Goal: Information Seeking & Learning: Learn about a topic

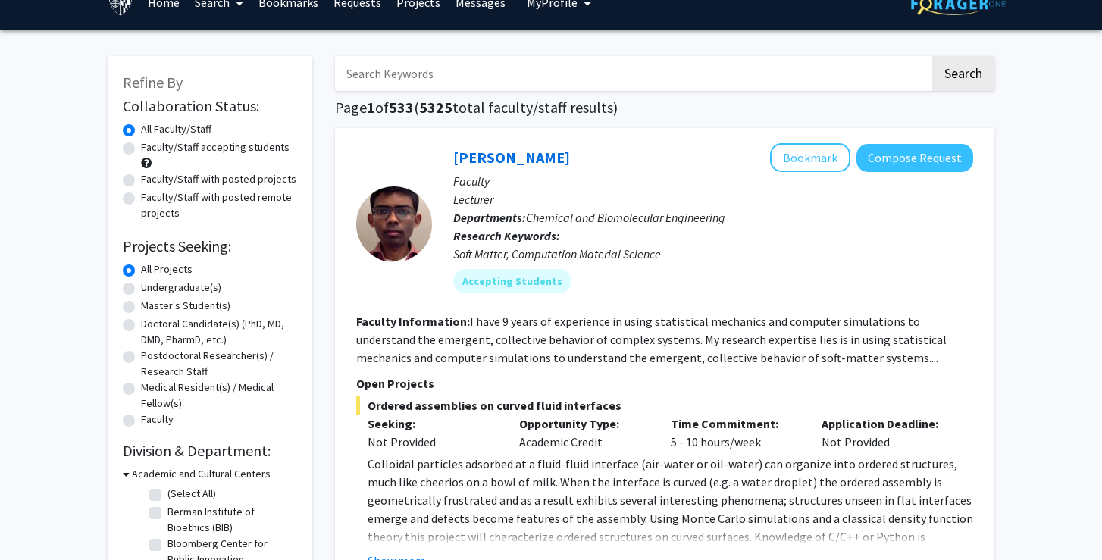
scroll to position [29, 0]
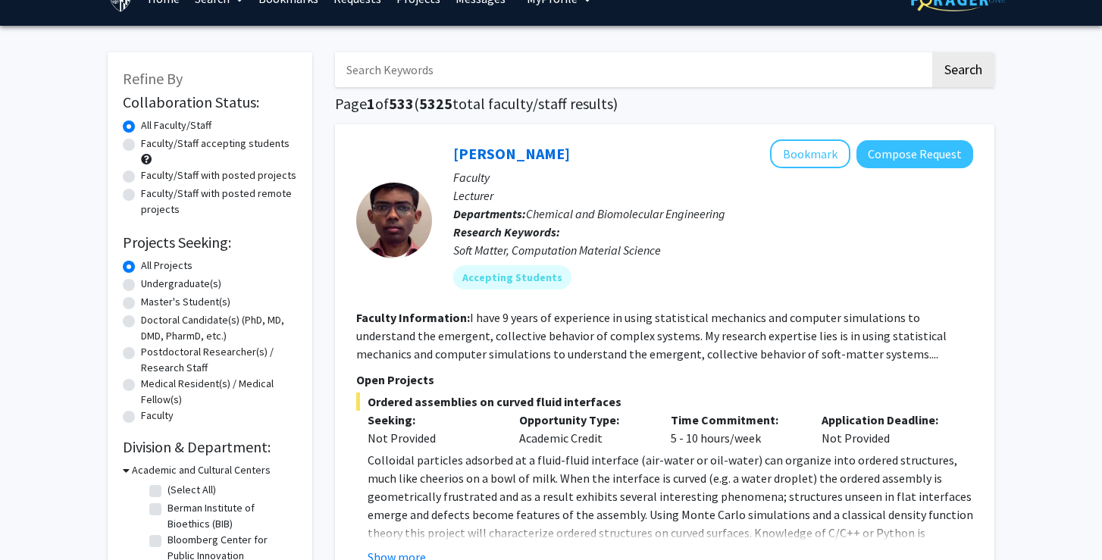
click at [183, 284] on label "Undergraduate(s)" at bounding box center [181, 284] width 80 height 16
click at [151, 284] on input "Undergraduate(s)" at bounding box center [146, 281] width 10 height 10
radio input "true"
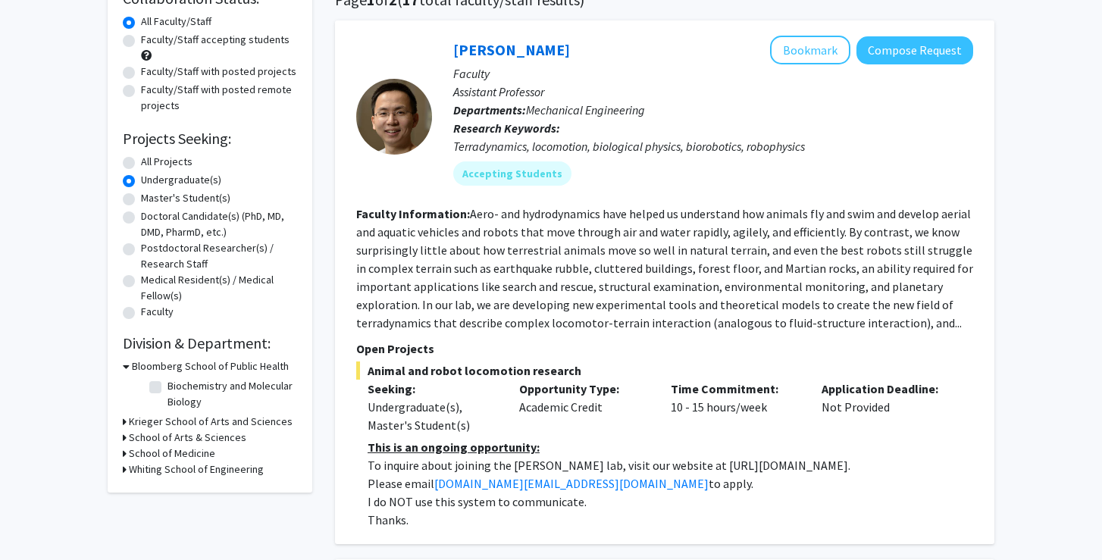
scroll to position [138, 0]
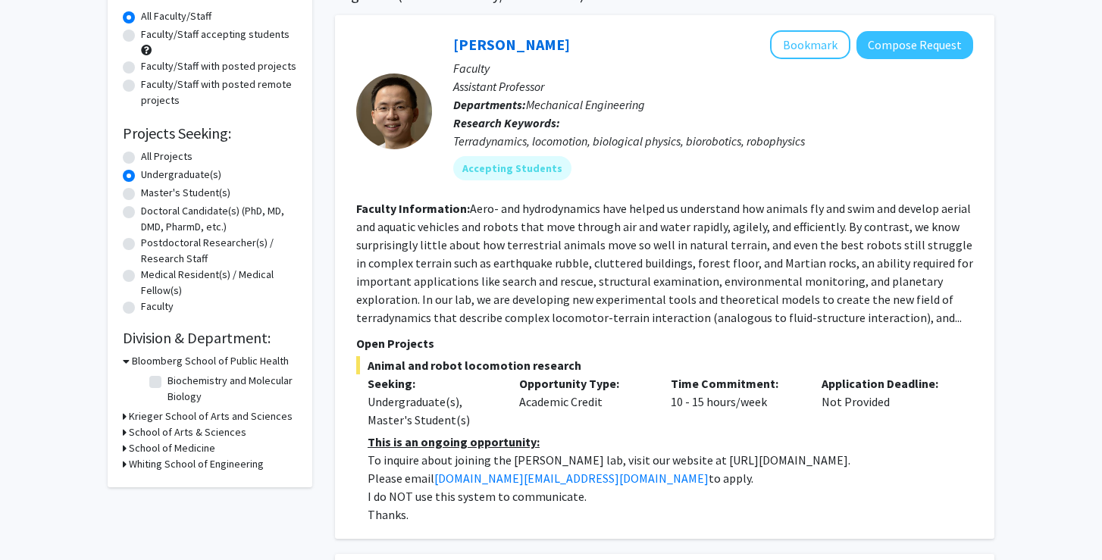
click at [126, 419] on icon at bounding box center [125, 417] width 4 height 16
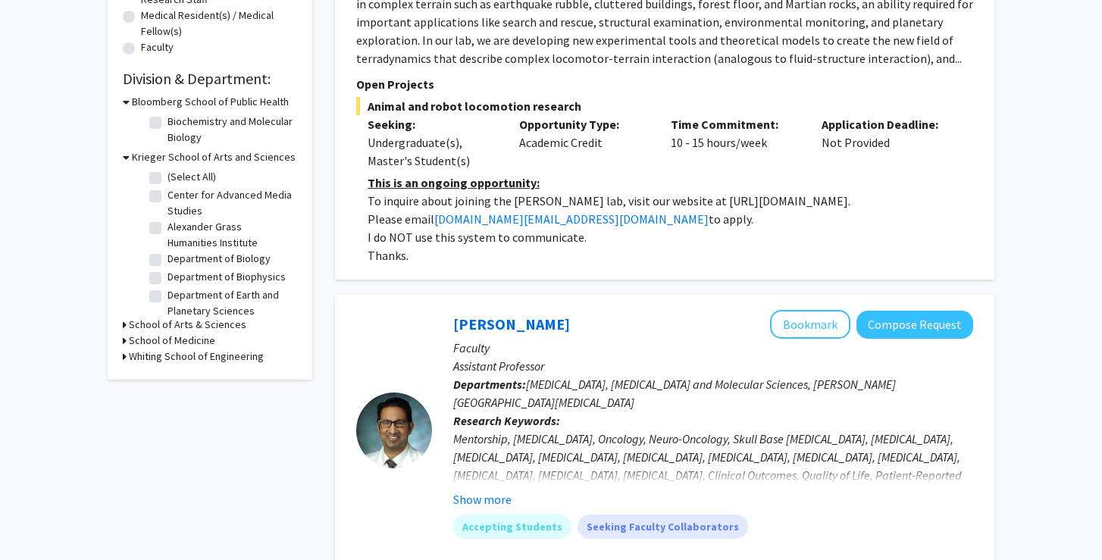
scroll to position [400, 0]
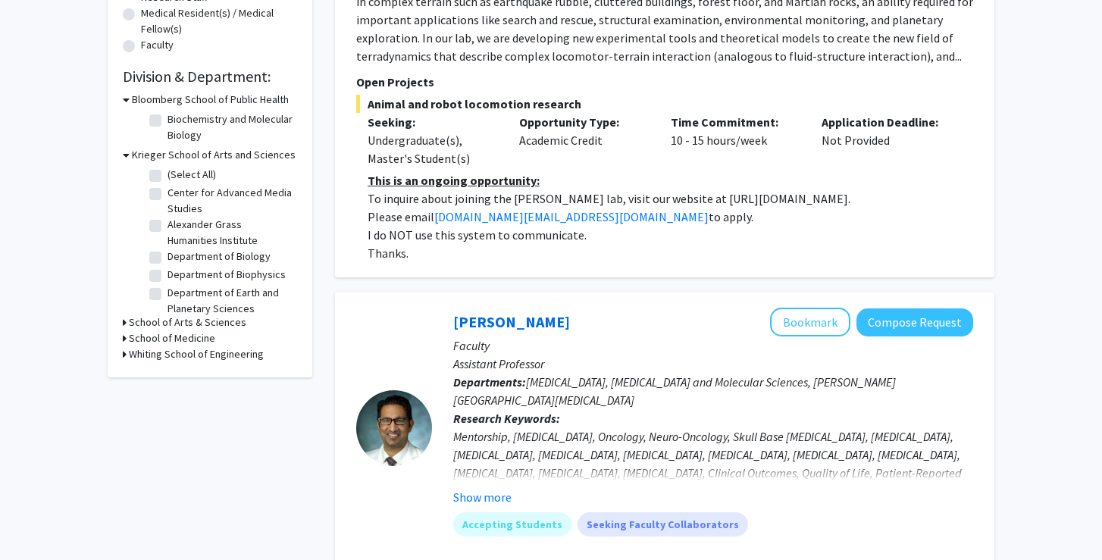
click at [124, 343] on icon at bounding box center [125, 339] width 4 height 16
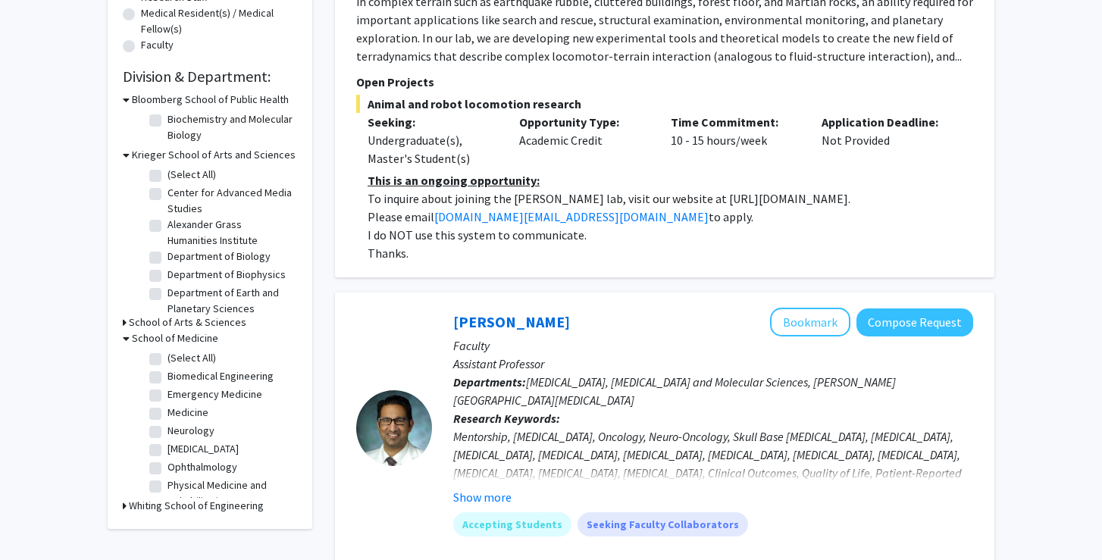
click at [168, 438] on label "Neurology" at bounding box center [191, 431] width 47 height 16
click at [168, 433] on input "Neurology" at bounding box center [173, 428] width 10 height 10
checkbox input "true"
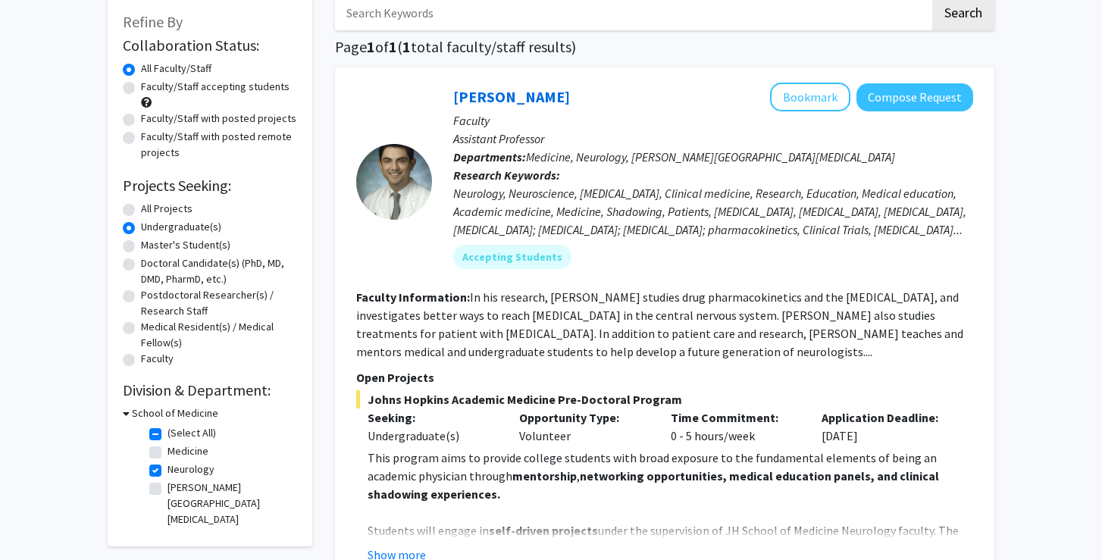
scroll to position [83, 0]
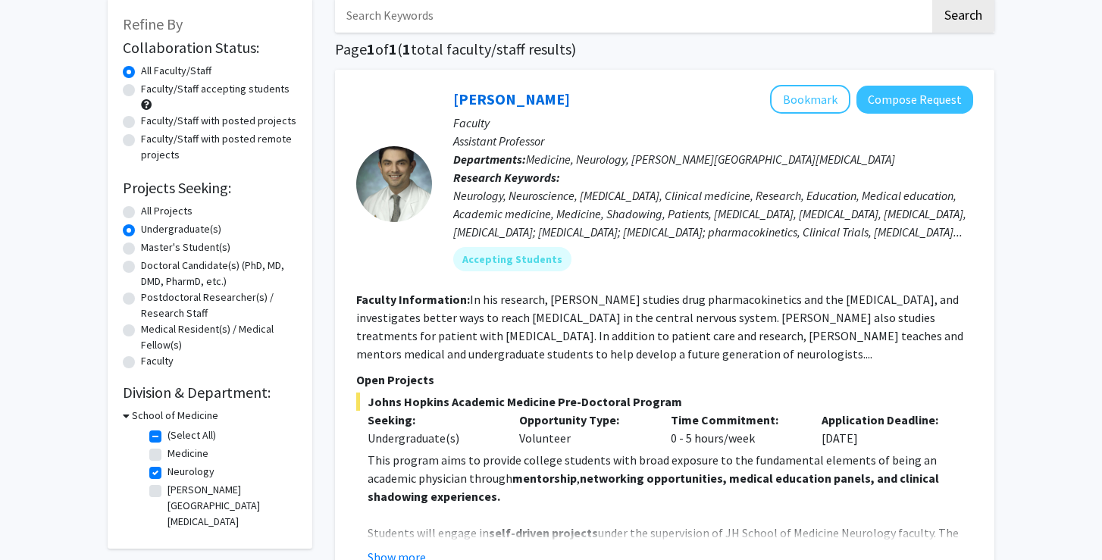
click at [510, 159] on b "Departments:" at bounding box center [489, 159] width 73 height 15
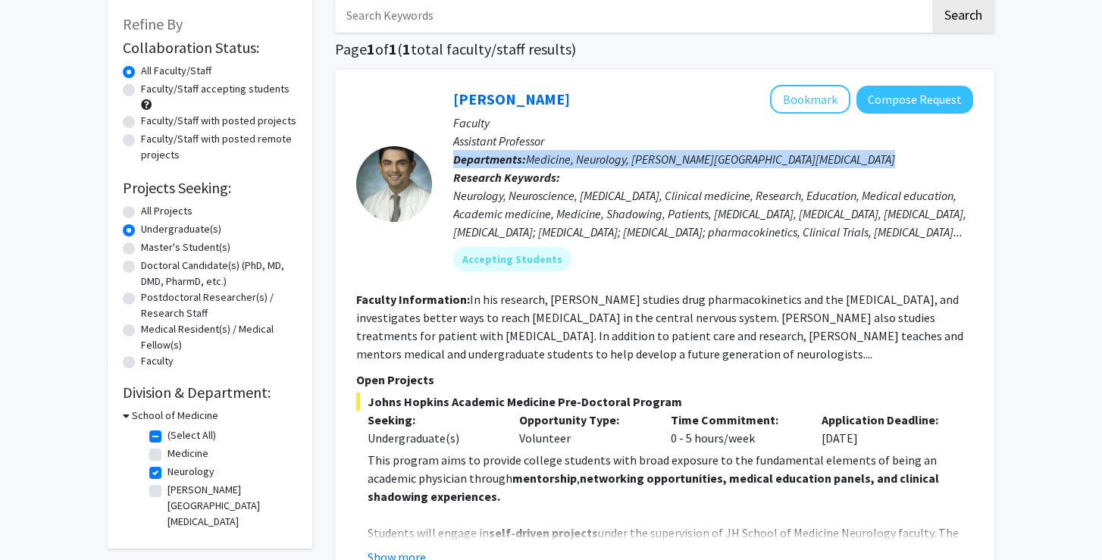
click at [521, 200] on div "Neurology, Neuroscience, [MEDICAL_DATA], Clinical medicine, Research, Education…" at bounding box center [713, 214] width 520 height 55
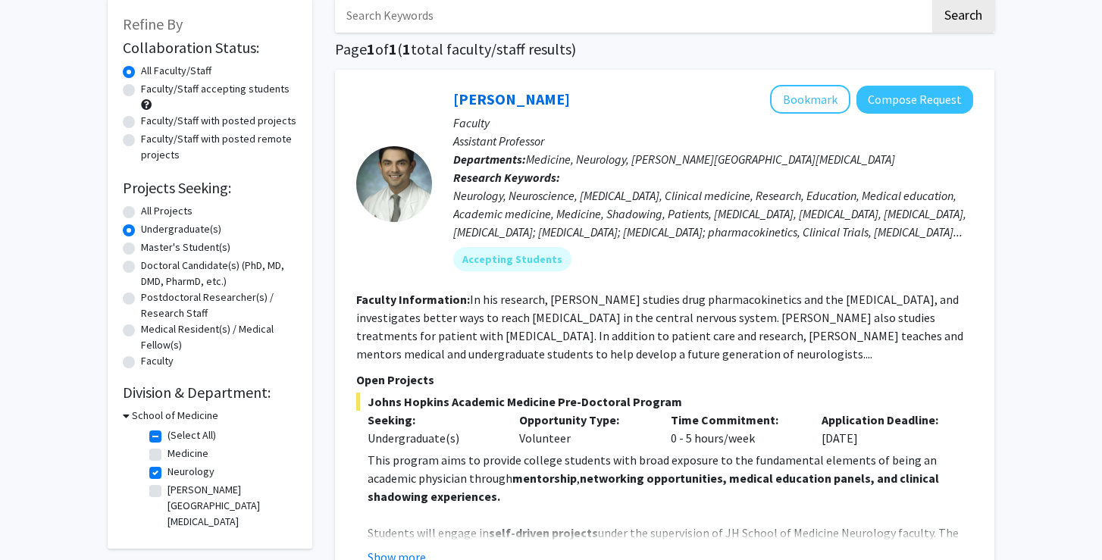
click at [521, 200] on div "Neurology, Neuroscience, [MEDICAL_DATA], Clinical medicine, Research, Education…" at bounding box center [713, 214] width 520 height 55
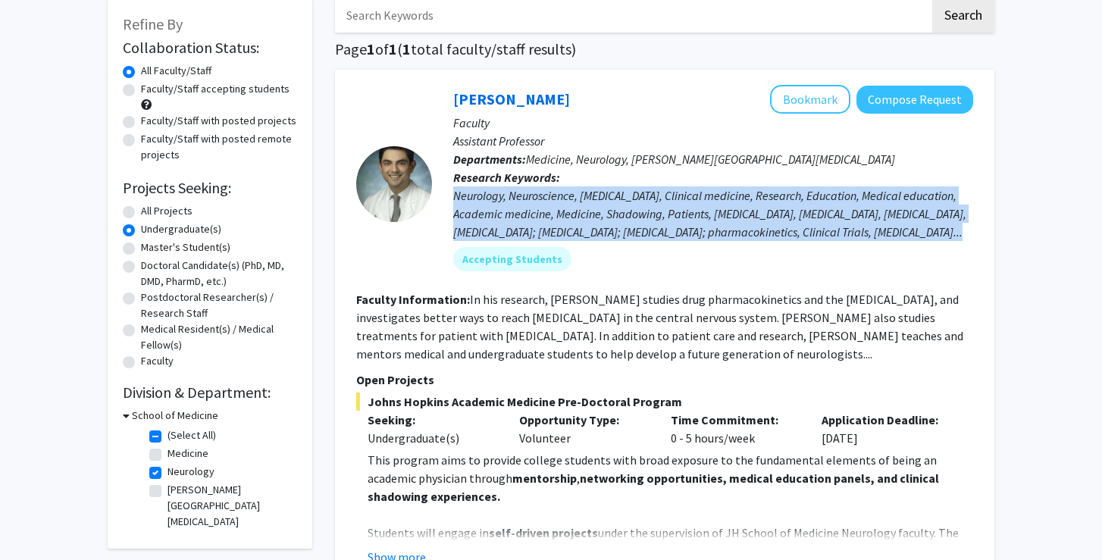
click at [505, 331] on fg-read-more "In his research, [PERSON_NAME] studies drug pharmacokinetics and the [MEDICAL_D…" at bounding box center [659, 327] width 607 height 70
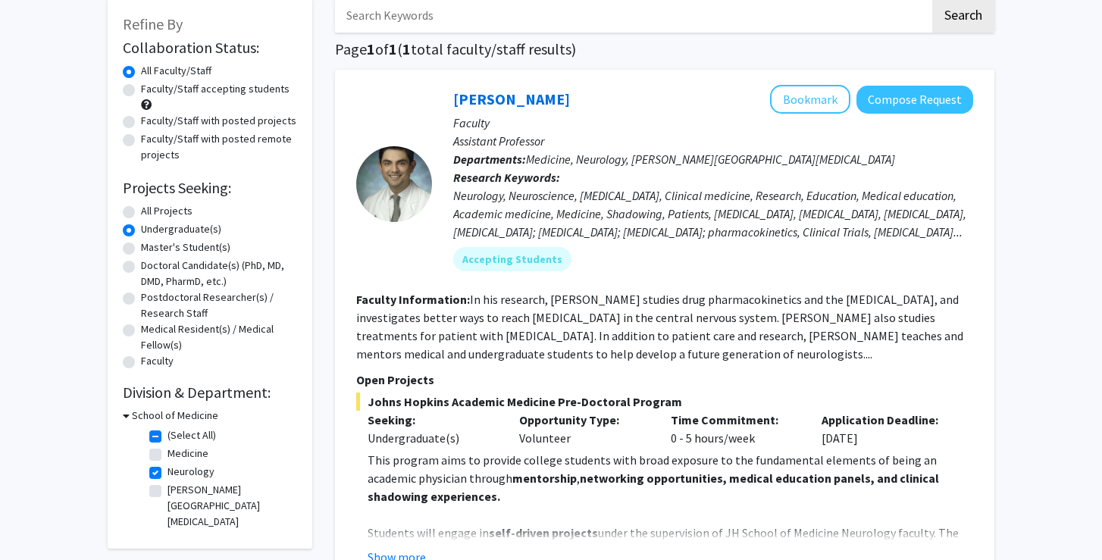
click at [505, 331] on fg-read-more "In his research, [PERSON_NAME] studies drug pharmacokinetics and the [MEDICAL_D…" at bounding box center [659, 327] width 607 height 70
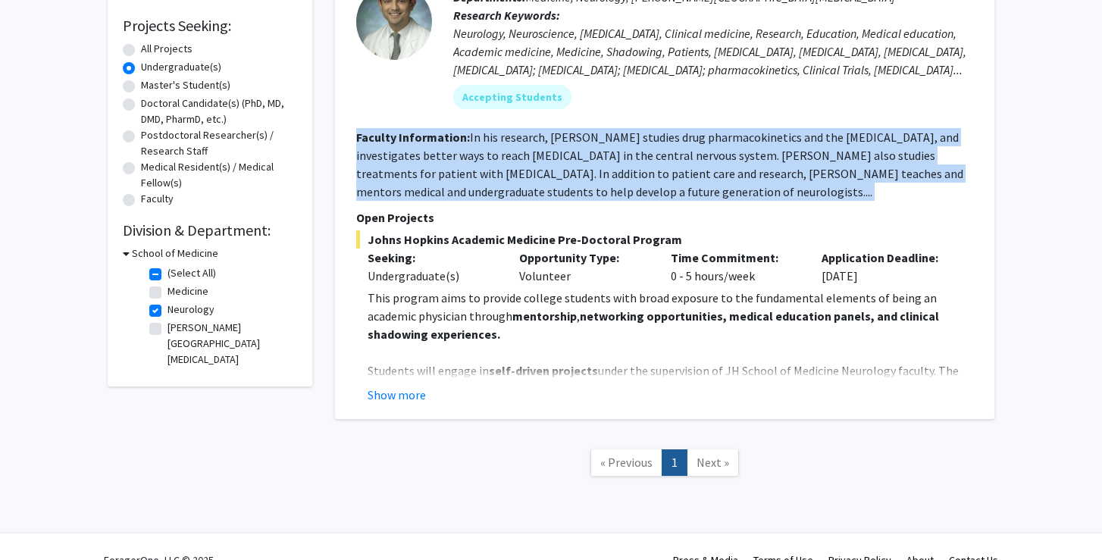
scroll to position [250, 0]
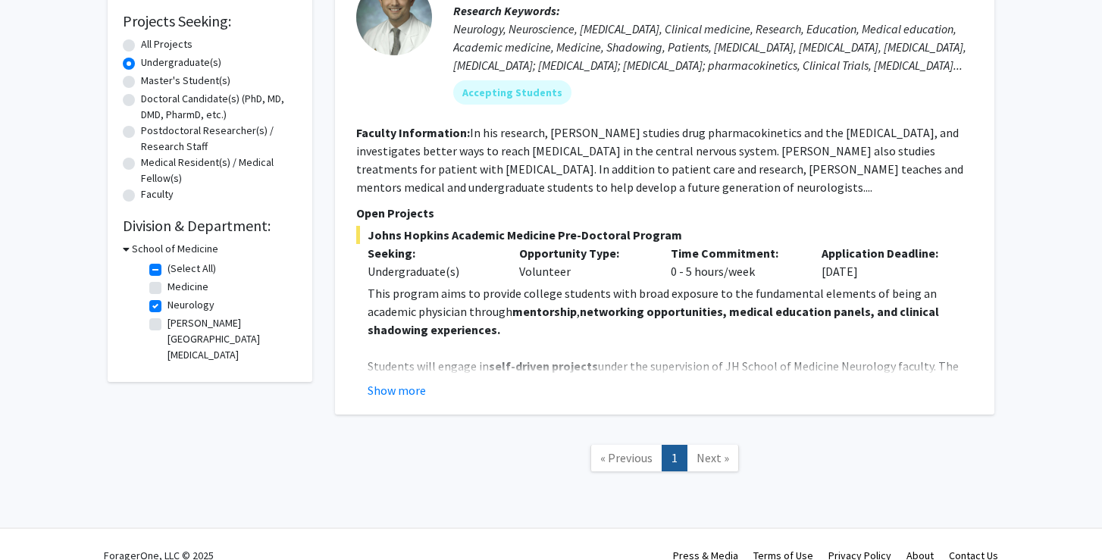
click at [168, 306] on label "Neurology" at bounding box center [191, 305] width 47 height 16
click at [168, 306] on input "Neurology" at bounding box center [173, 302] width 10 height 10
checkbox input "false"
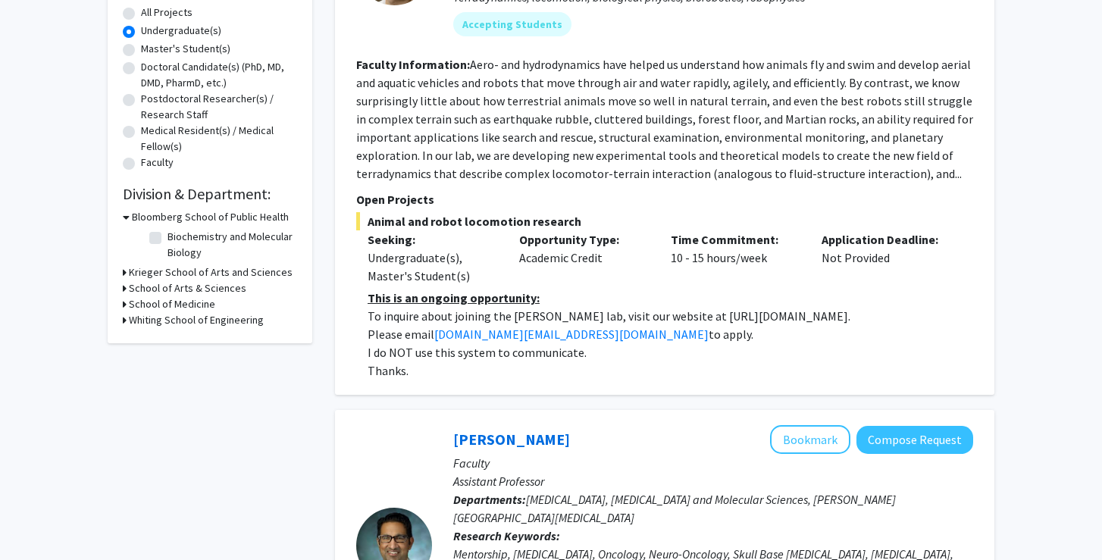
scroll to position [284, 0]
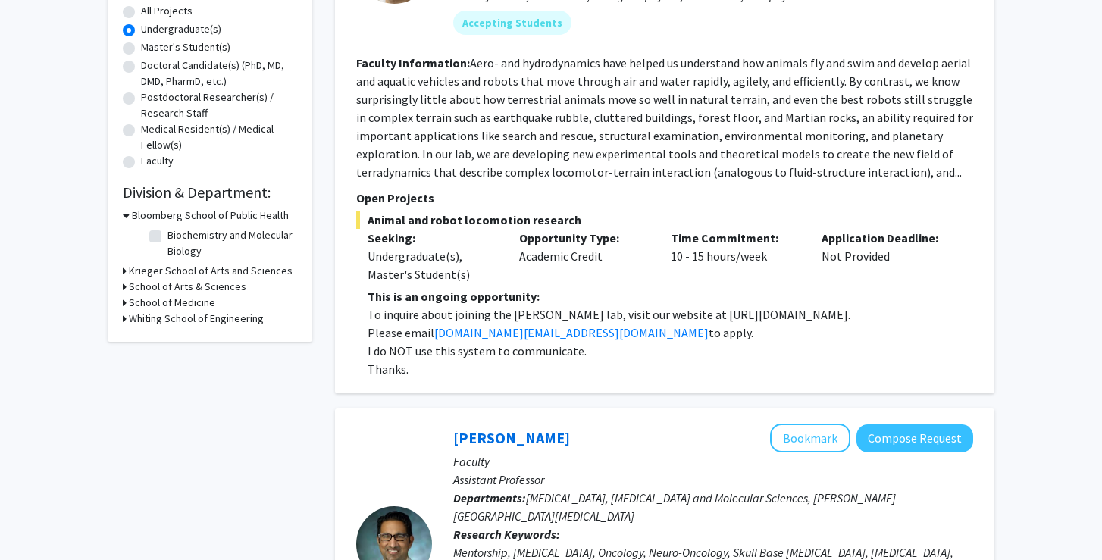
click at [124, 303] on icon at bounding box center [125, 303] width 4 height 16
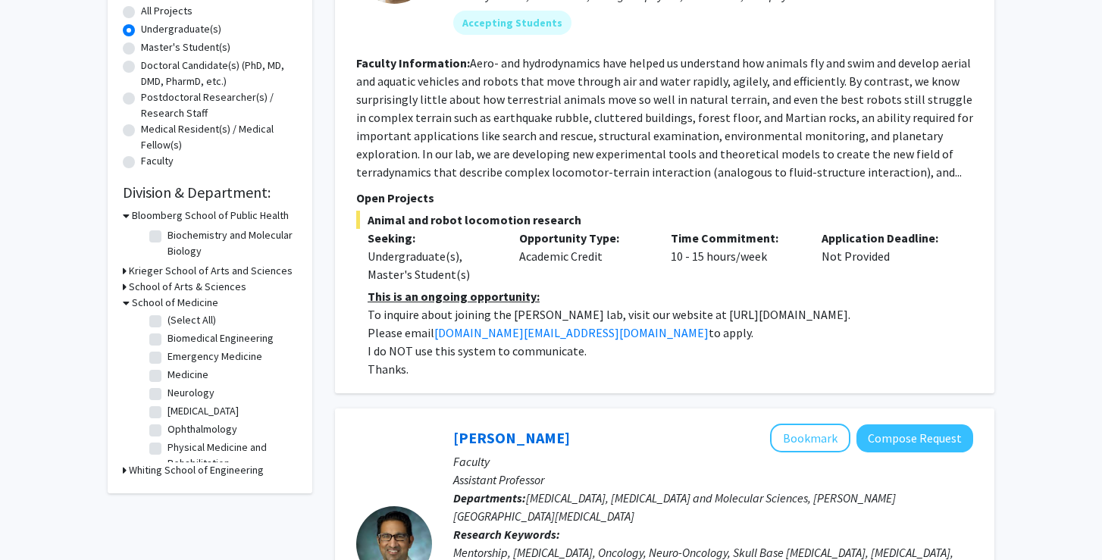
scroll to position [0, 0]
click at [168, 397] on label "Neurology" at bounding box center [191, 395] width 47 height 16
click at [168, 397] on input "Neurology" at bounding box center [173, 392] width 10 height 10
checkbox input "true"
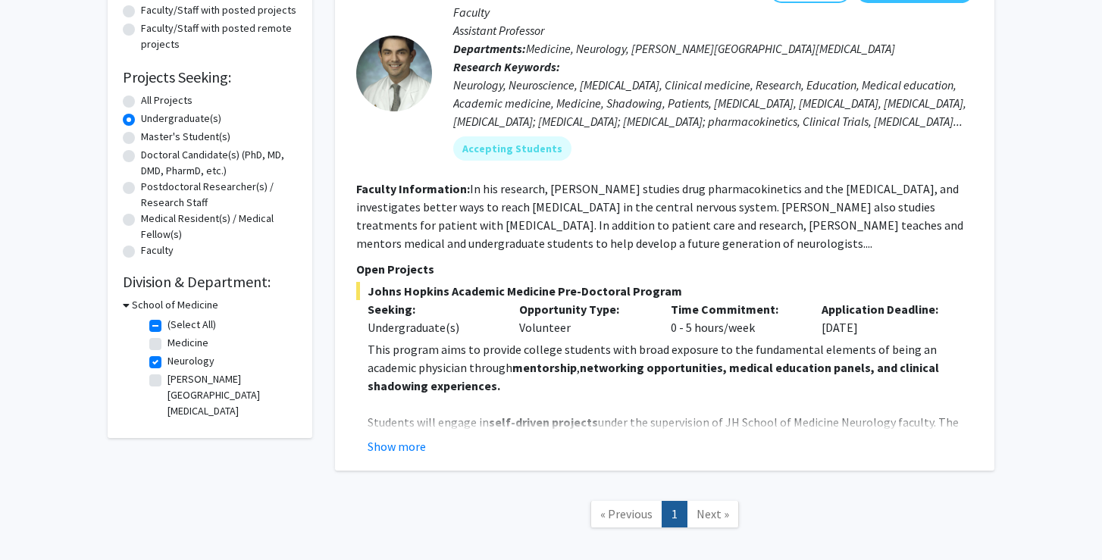
scroll to position [196, 0]
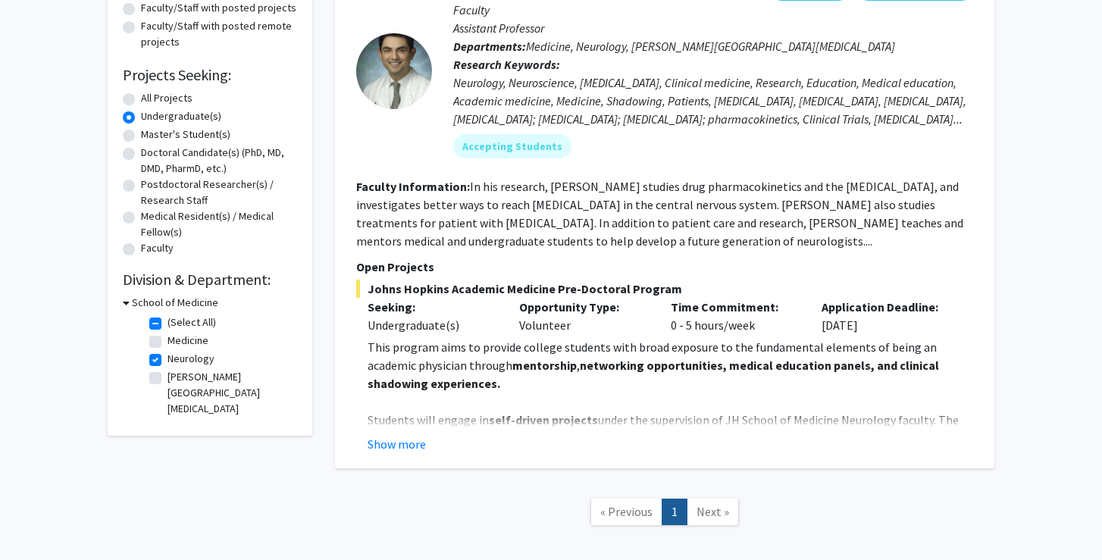
click at [538, 362] on strong "networking opportunities, medical education panels, and clinical shadowing expe…" at bounding box center [654, 374] width 572 height 33
click at [402, 447] on button "Show more" at bounding box center [397, 444] width 58 height 18
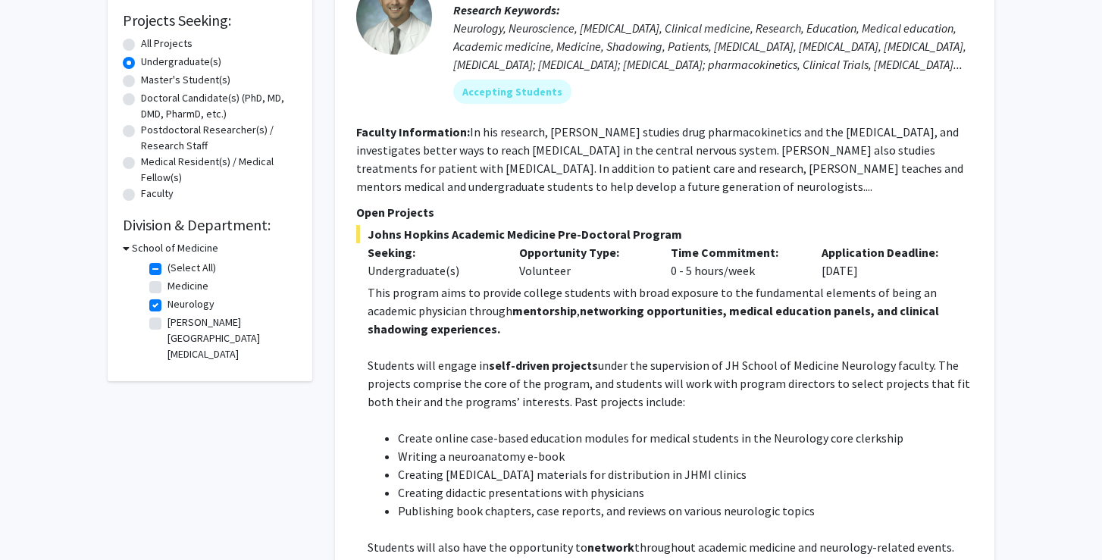
scroll to position [255, 0]
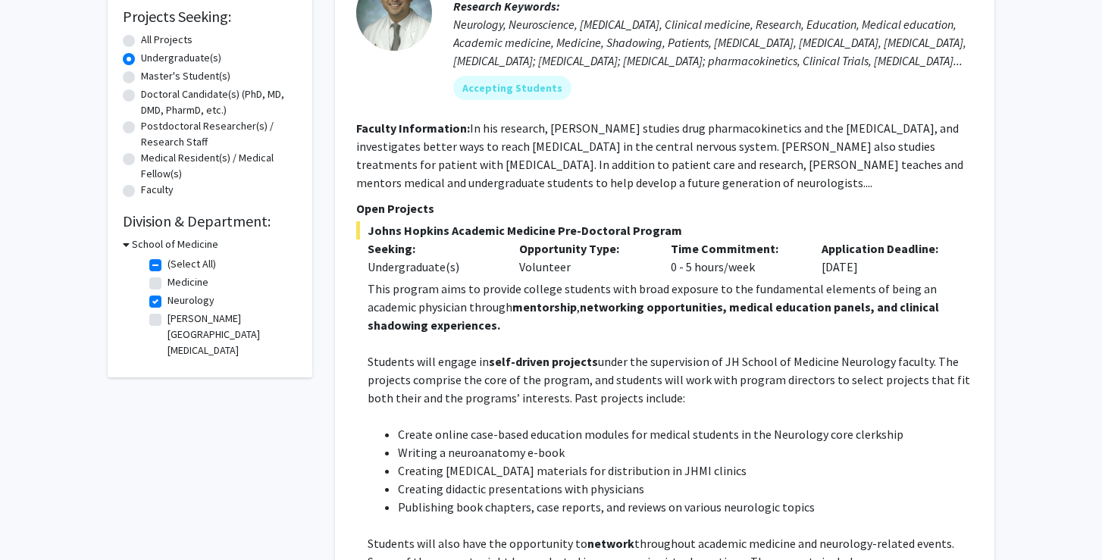
click at [168, 303] on label "Neurology" at bounding box center [191, 301] width 47 height 16
click at [168, 303] on input "Neurology" at bounding box center [173, 298] width 10 height 10
checkbox input "false"
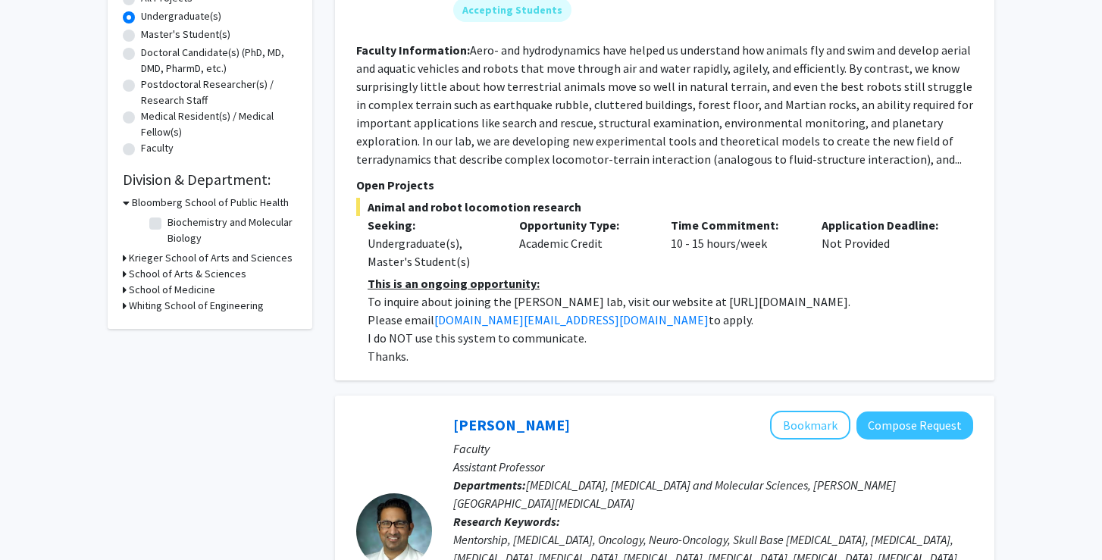
scroll to position [290, 0]
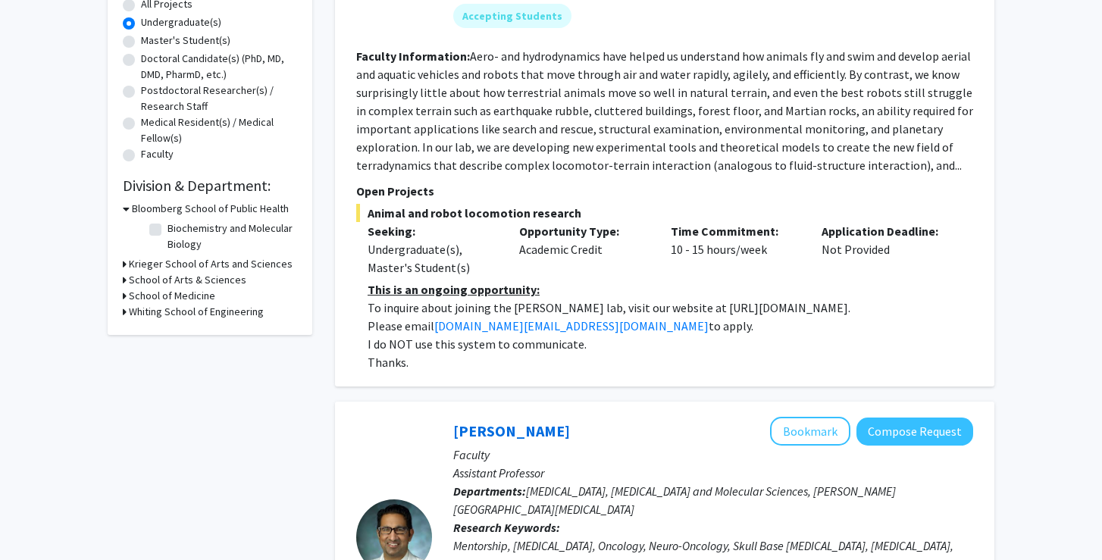
click at [123, 268] on icon at bounding box center [125, 264] width 4 height 16
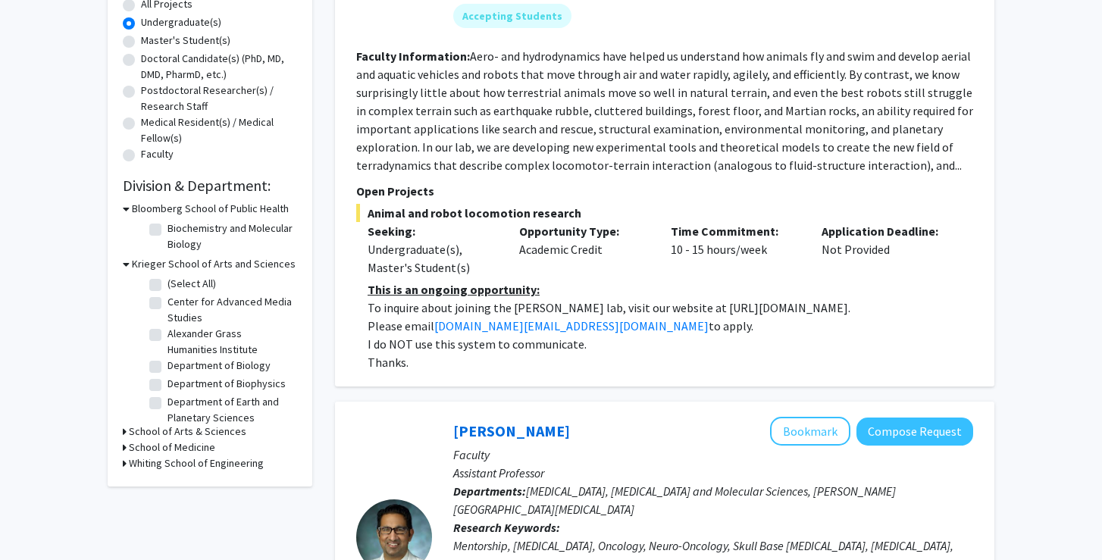
click at [123, 449] on icon at bounding box center [125, 448] width 4 height 16
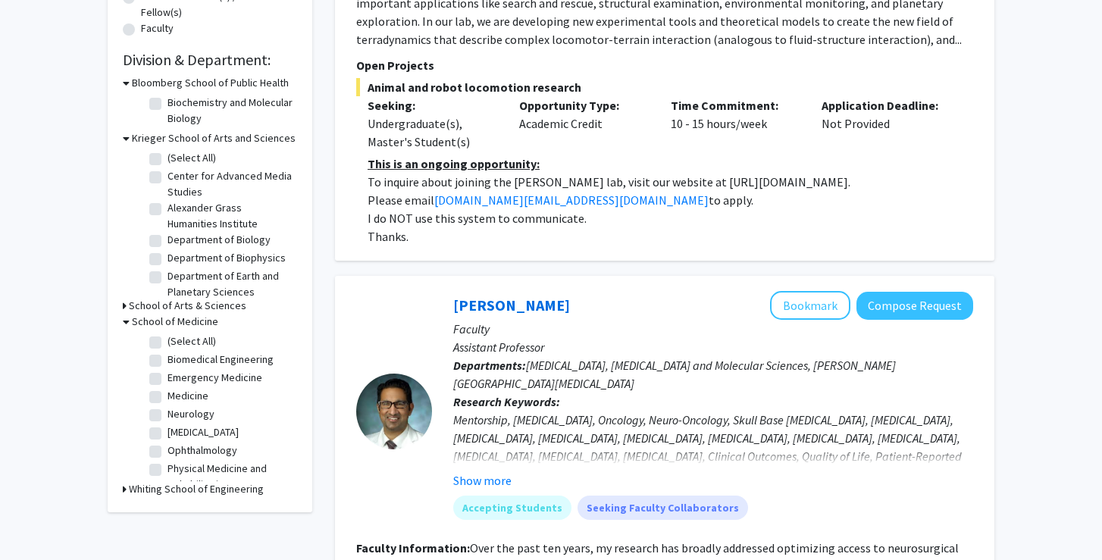
scroll to position [430, 0]
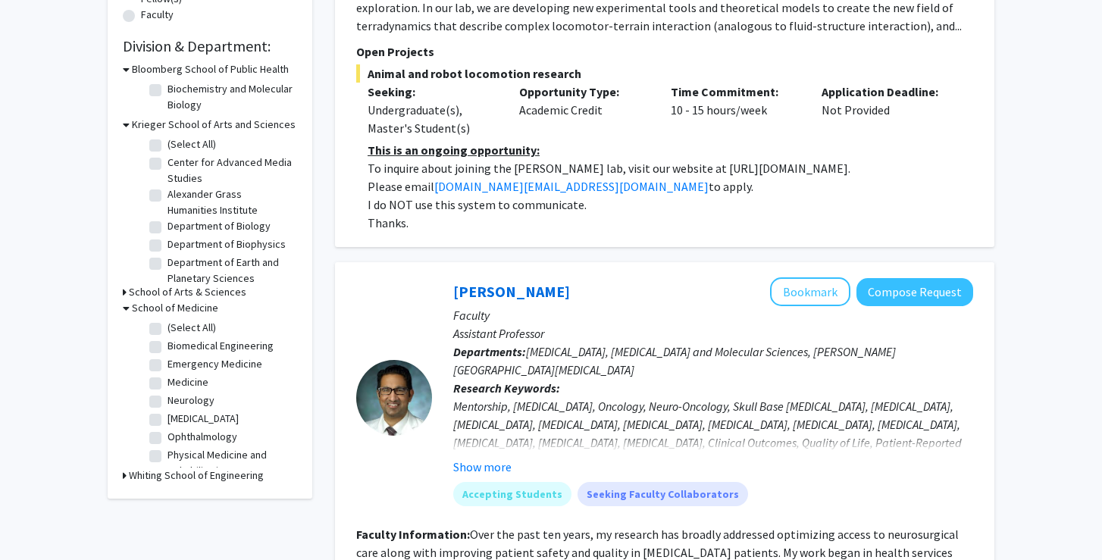
click at [168, 403] on label "Neurology" at bounding box center [191, 401] width 47 height 16
click at [168, 403] on input "Neurology" at bounding box center [173, 398] width 10 height 10
checkbox input "true"
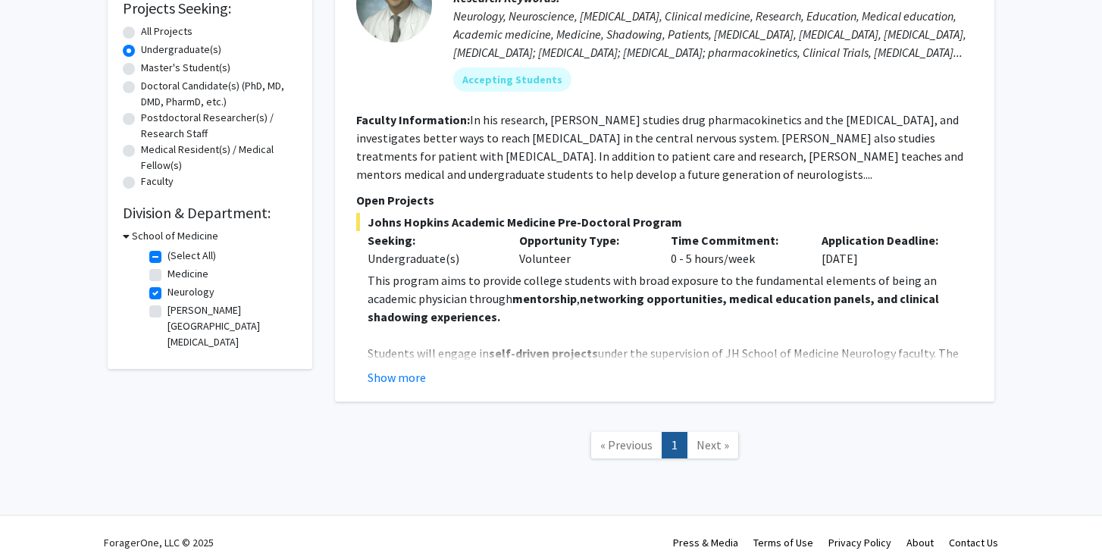
scroll to position [260, 0]
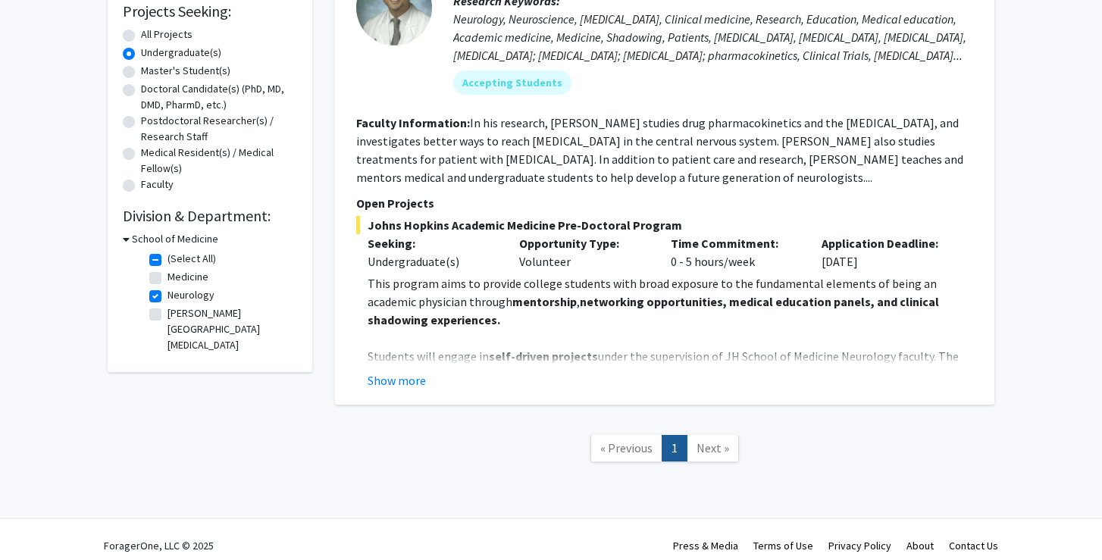
click at [645, 249] on p "Opportunity Type:" at bounding box center [583, 243] width 129 height 18
click at [390, 380] on button "Show more" at bounding box center [397, 381] width 58 height 18
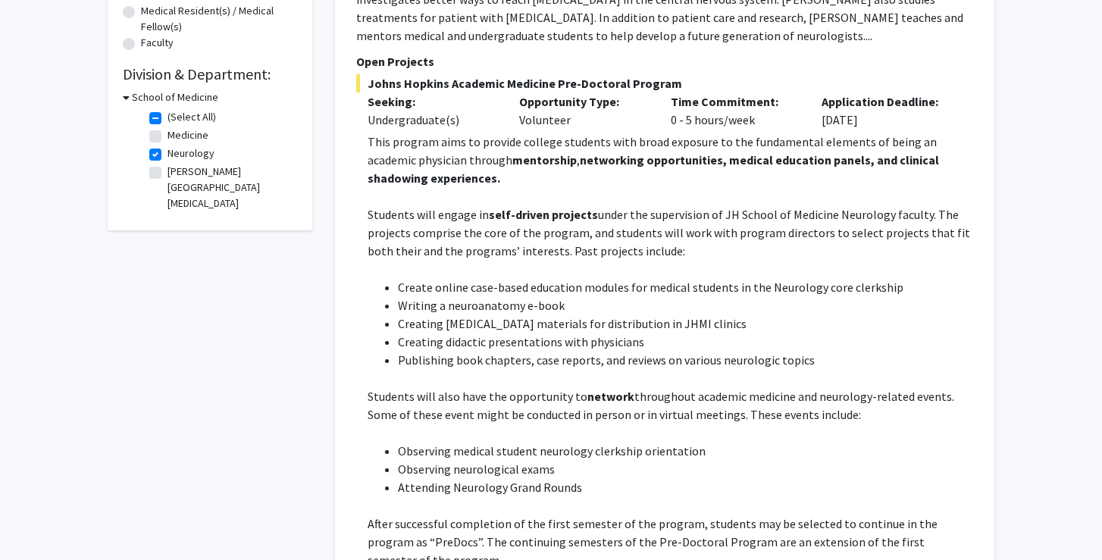
scroll to position [405, 0]
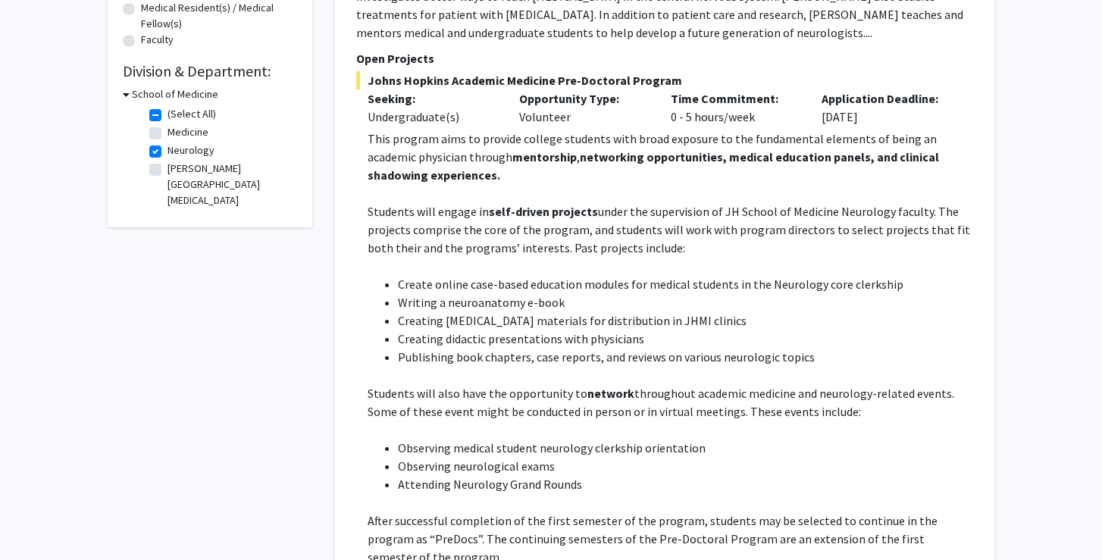
click at [532, 244] on p "Students will engage in self-driven projects under the supervision of JH School…" at bounding box center [671, 229] width 606 height 55
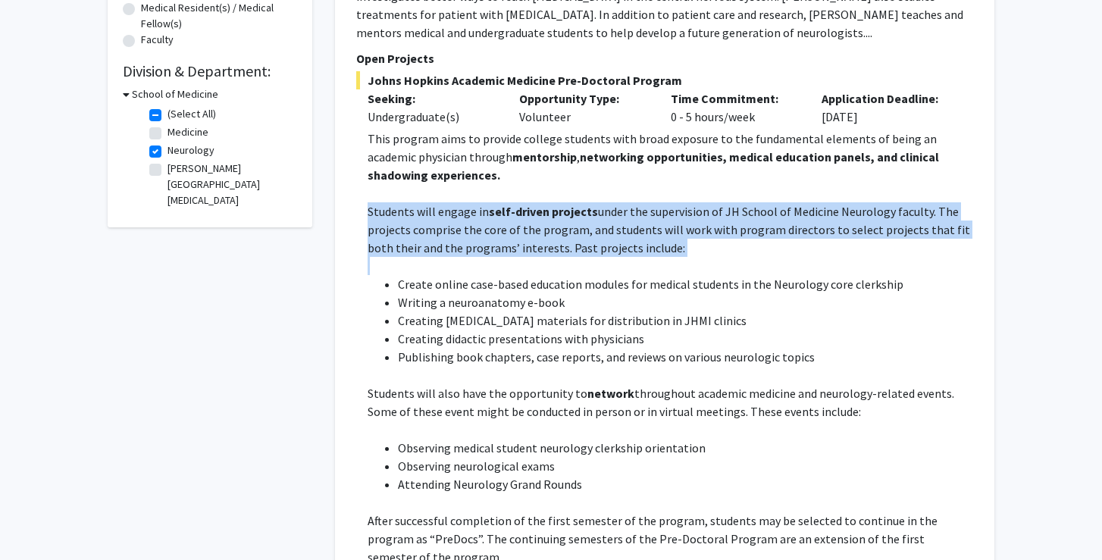
click at [517, 289] on li "Create online case-based education modules for medical students in the Neurolog…" at bounding box center [686, 284] width 576 height 18
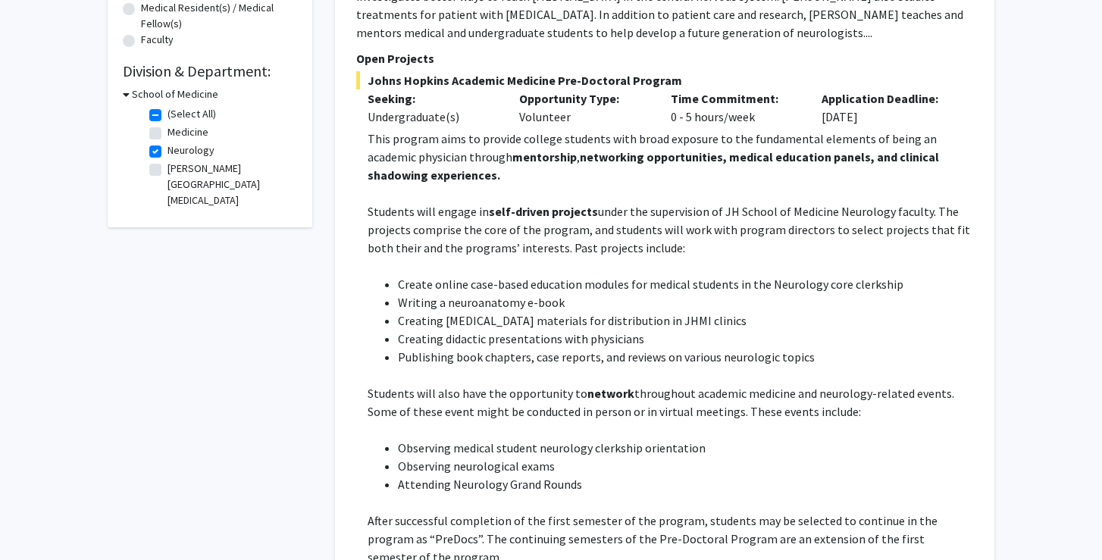
click at [517, 289] on li "Create online case-based education modules for medical students in the Neurolog…" at bounding box center [686, 284] width 576 height 18
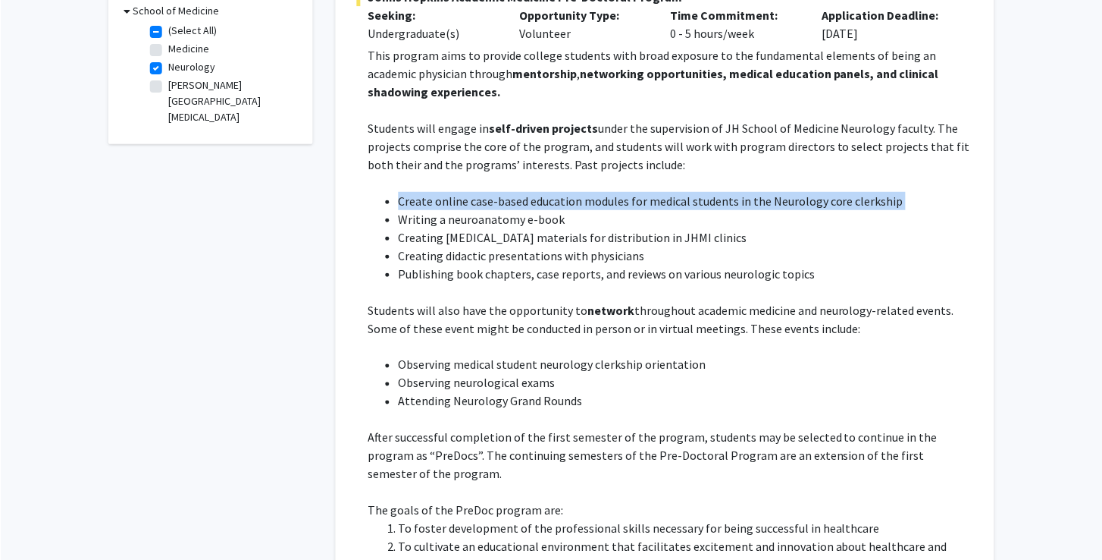
scroll to position [493, 0]
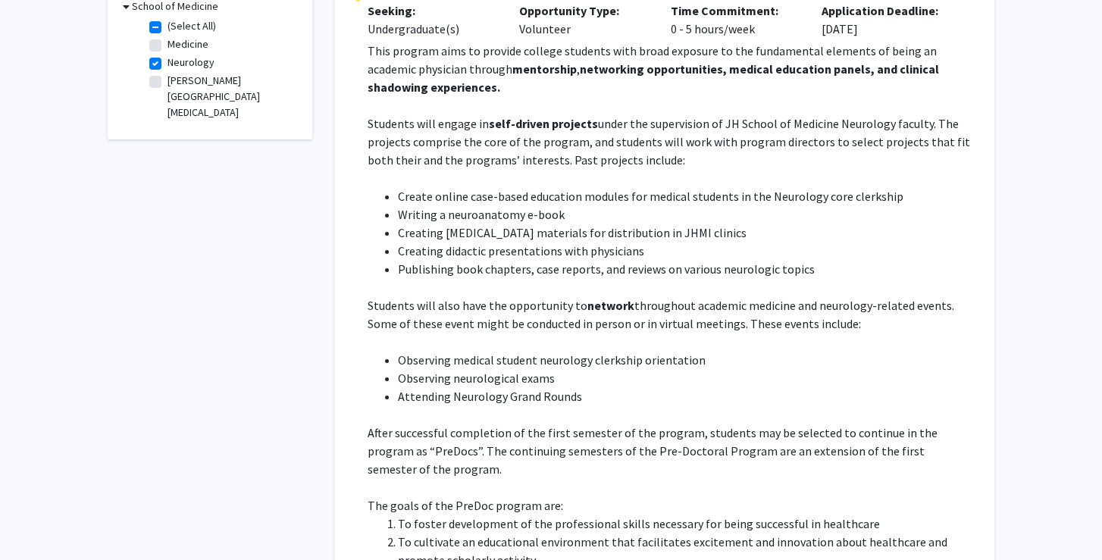
click at [511, 227] on li "Creating [MEDICAL_DATA] materials for distribution in JHMI clinics" at bounding box center [686, 233] width 576 height 18
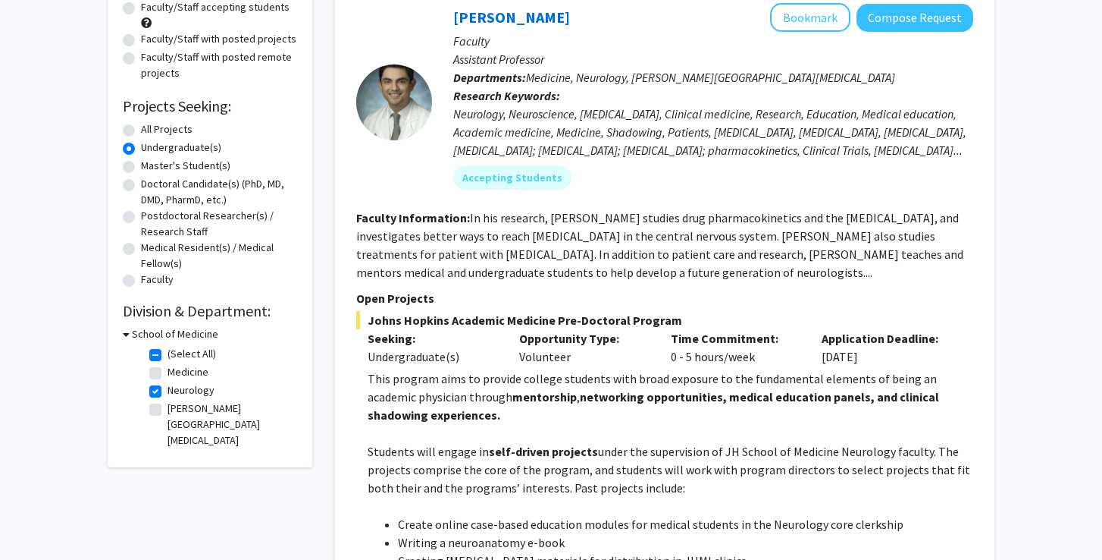
scroll to position [179, 0]
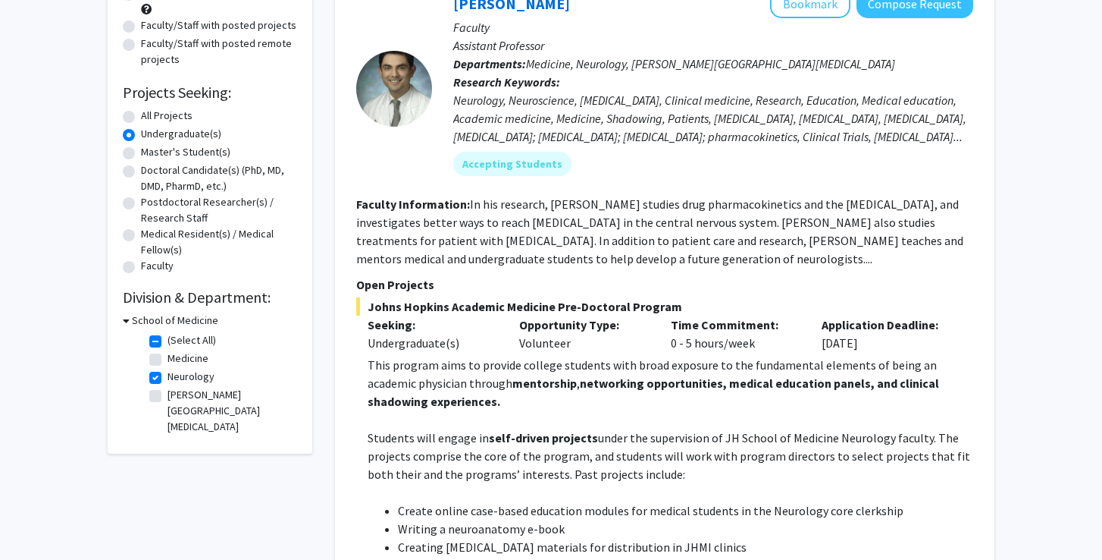
click at [168, 378] on label "Neurology" at bounding box center [191, 377] width 47 height 16
click at [168, 378] on input "Neurology" at bounding box center [173, 374] width 10 height 10
checkbox input "false"
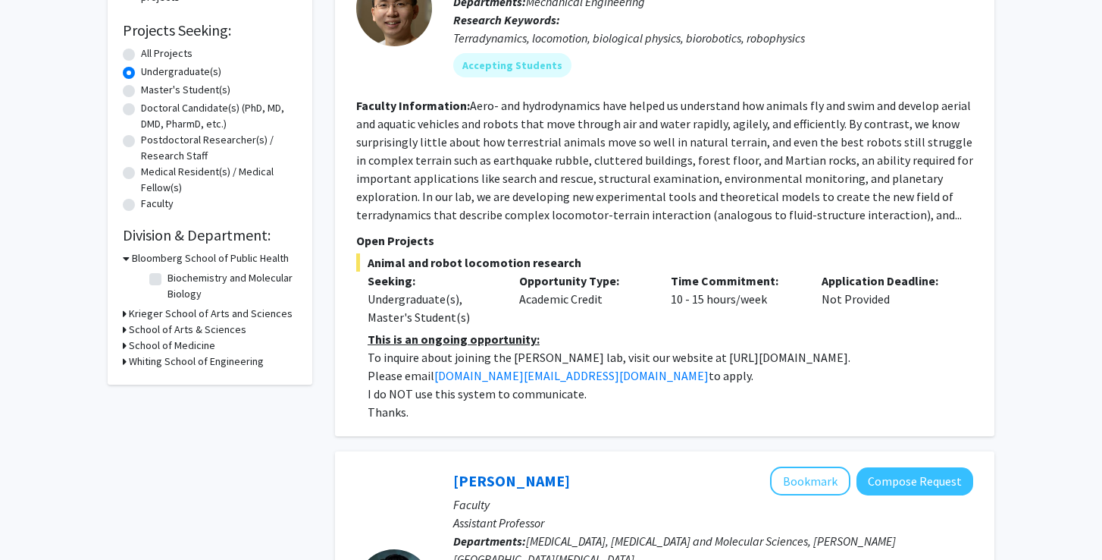
scroll to position [242, 0]
click at [151, 312] on h3 "Krieger School of Arts and Sciences" at bounding box center [211, 313] width 164 height 16
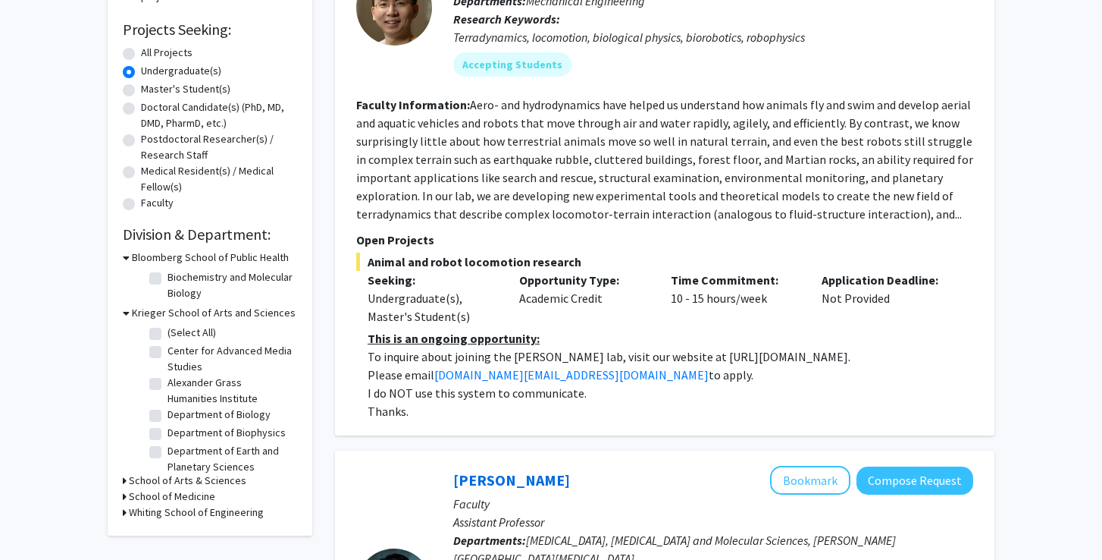
click at [150, 494] on h3 "School of Medicine" at bounding box center [172, 496] width 86 height 16
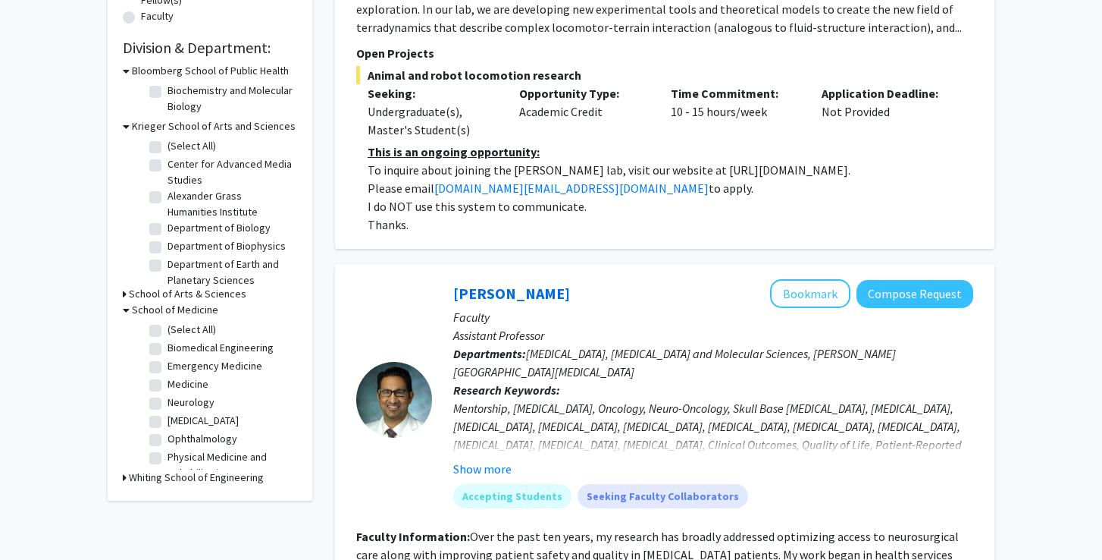
scroll to position [430, 0]
click at [168, 422] on label "[MEDICAL_DATA]" at bounding box center [203, 419] width 71 height 16
click at [168, 421] on input "[MEDICAL_DATA]" at bounding box center [173, 416] width 10 height 10
checkbox input "true"
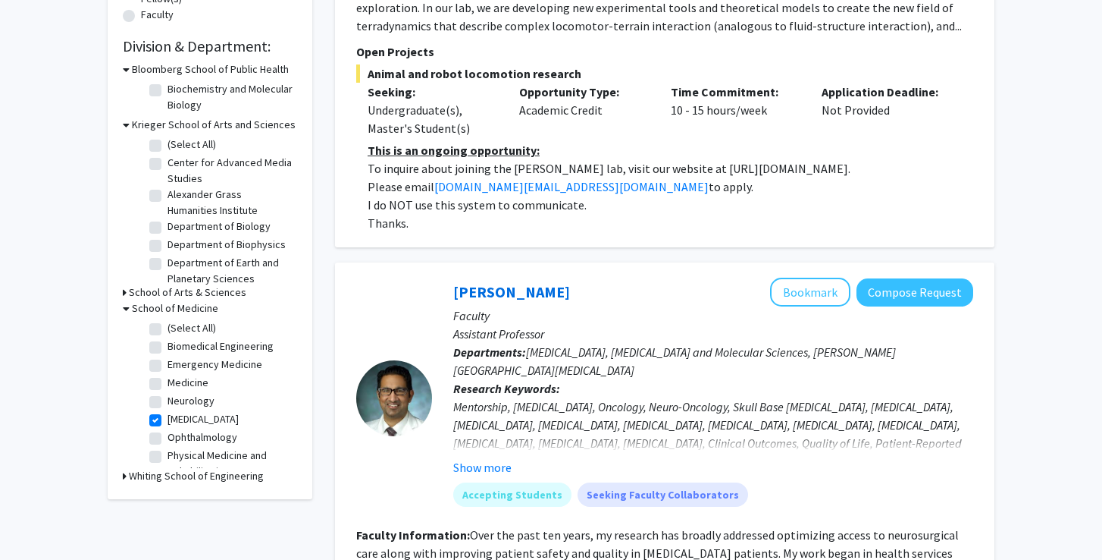
checkbox input "true"
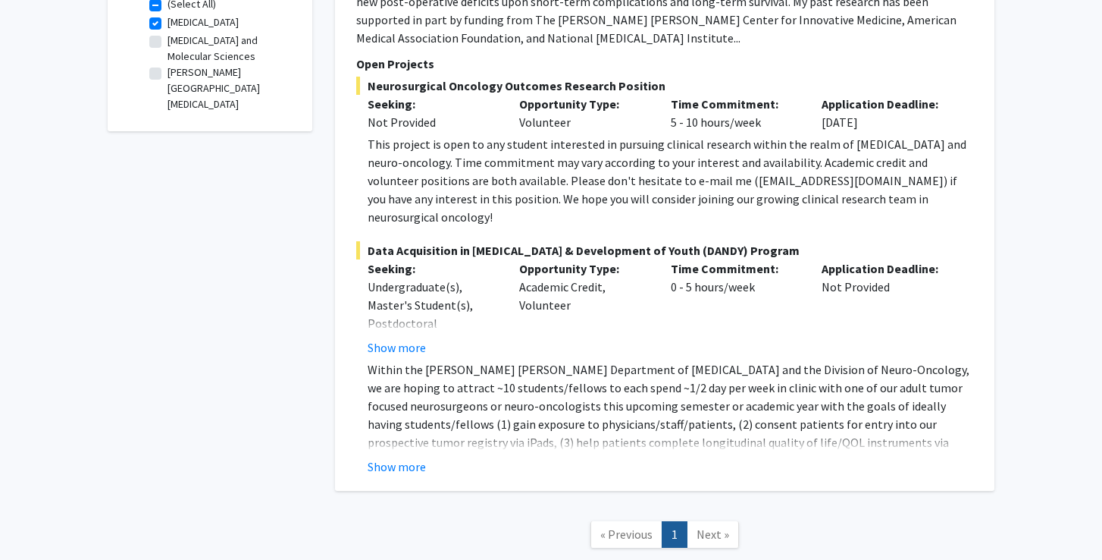
scroll to position [517, 0]
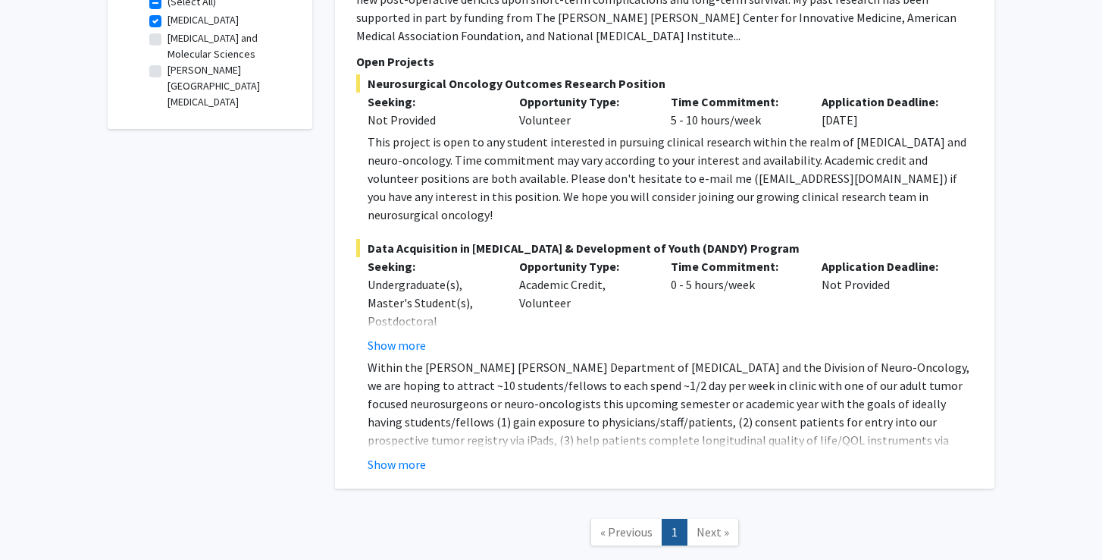
click at [540, 239] on span "Data Acquisition in [MEDICAL_DATA] & Development of Youth (DANDY) Program" at bounding box center [664, 248] width 617 height 18
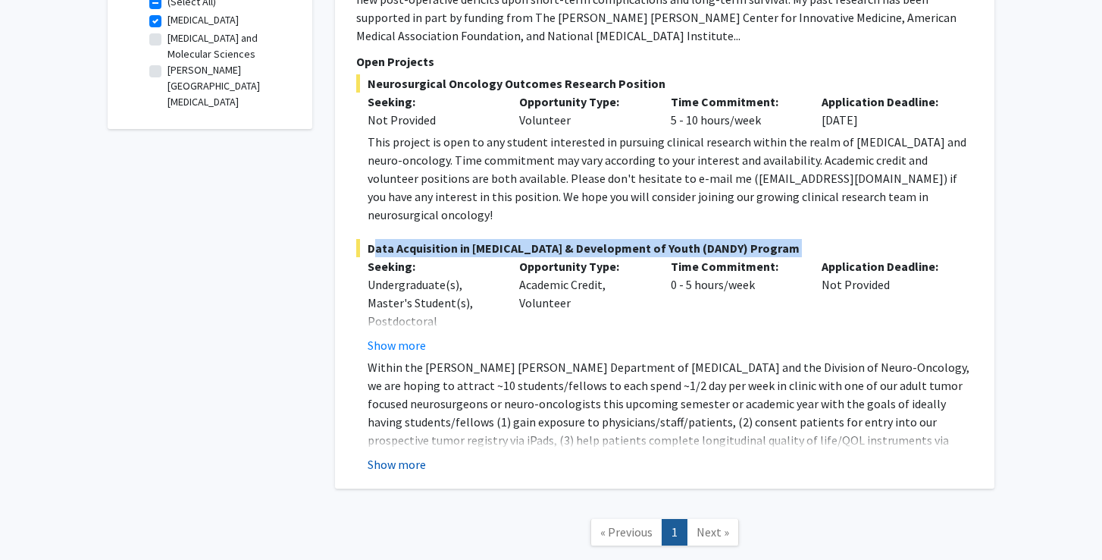
click at [397, 455] on button "Show more" at bounding box center [397, 464] width 58 height 18
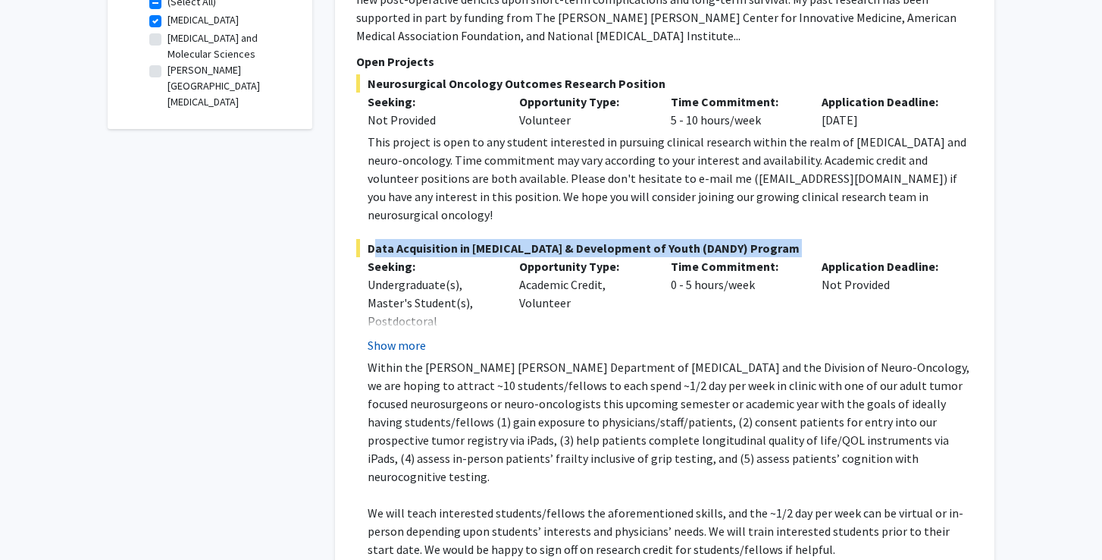
click at [402, 336] on button "Show more" at bounding box center [397, 345] width 58 height 18
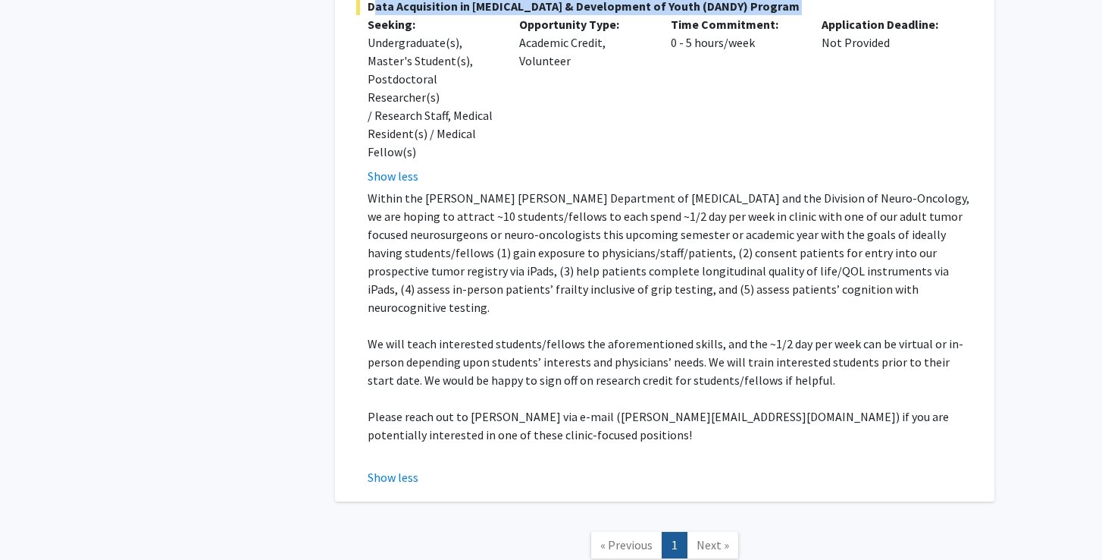
scroll to position [761, 0]
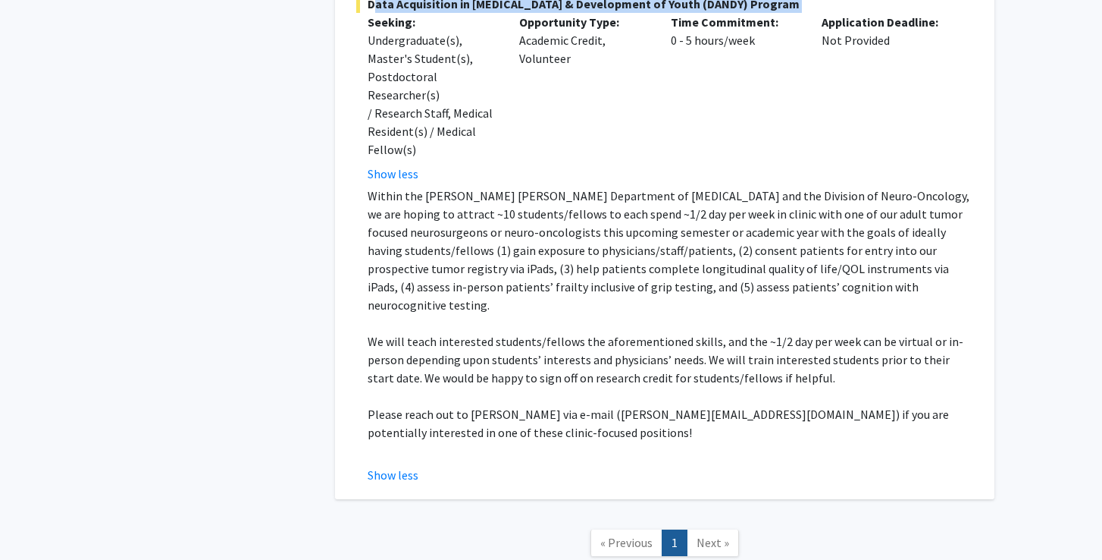
click at [396, 405] on p "Please reach out to [PERSON_NAME] via e-mail ([PERSON_NAME][EMAIL_ADDRESS][DOMA…" at bounding box center [671, 423] width 606 height 36
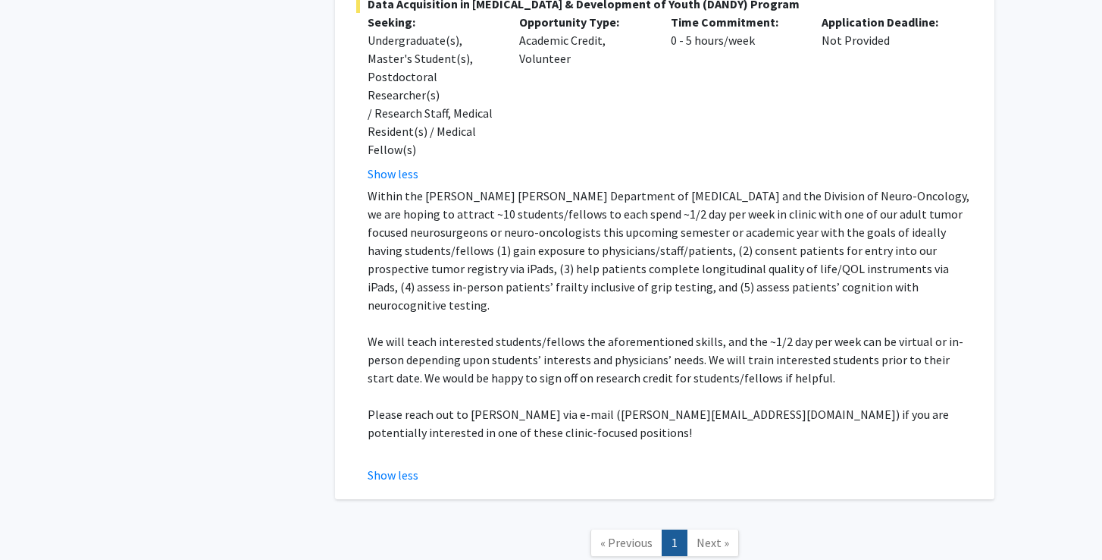
click at [396, 405] on p "Please reach out to [PERSON_NAME] via e-mail ([PERSON_NAME][EMAIL_ADDRESS][DOMA…" at bounding box center [671, 423] width 606 height 36
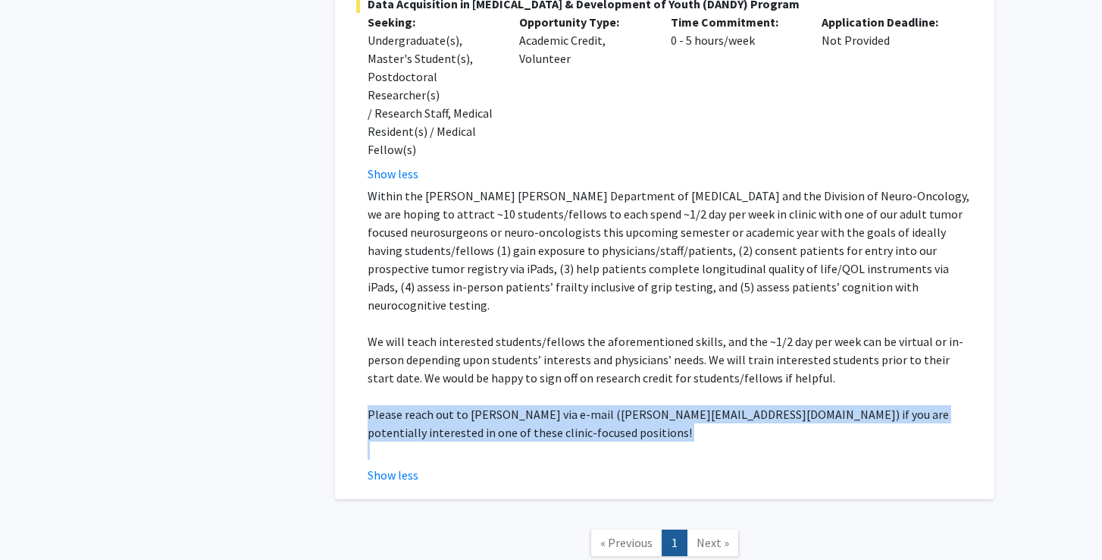
click at [446, 332] on p "We will teach interested students/fellows the aforementioned skills, and the ~1…" at bounding box center [671, 359] width 606 height 55
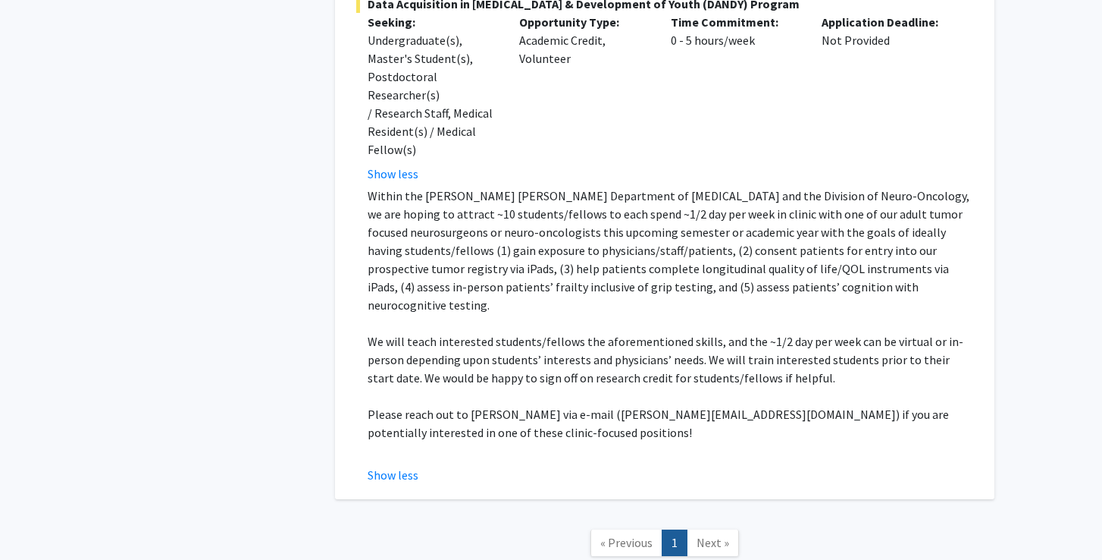
click at [446, 332] on p "We will teach interested students/fellows the aforementioned skills, and the ~1…" at bounding box center [671, 359] width 606 height 55
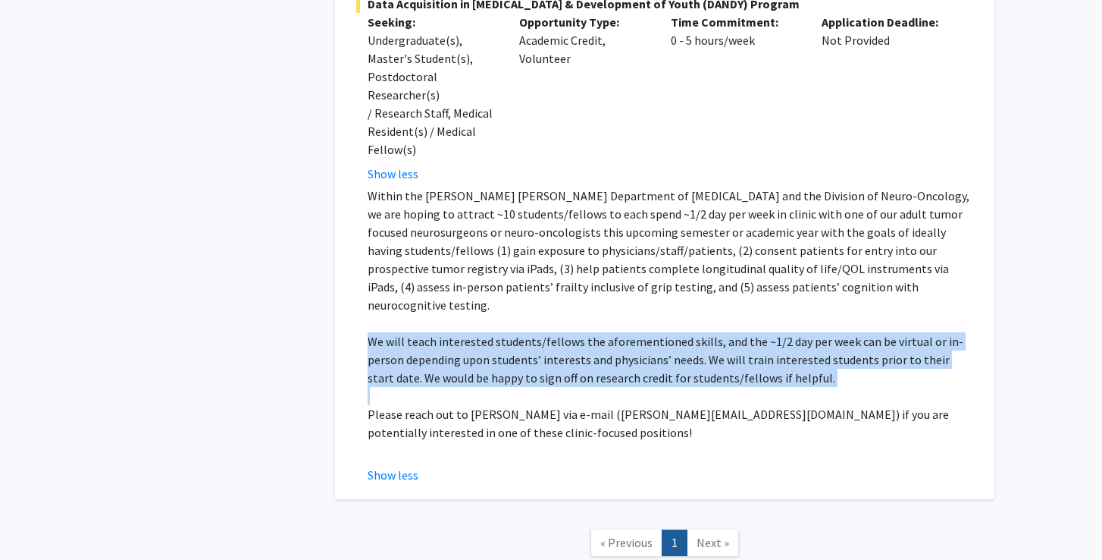
click at [671, 207] on p "Within the [PERSON_NAME] [PERSON_NAME] Department of [MEDICAL_DATA] and the Div…" at bounding box center [671, 250] width 606 height 127
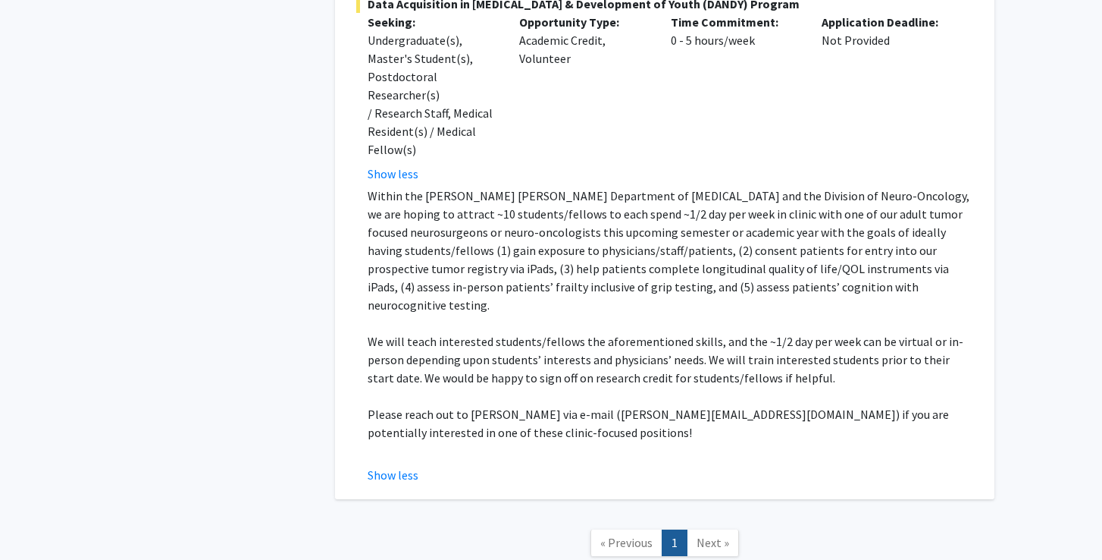
click at [671, 207] on p "Within the [PERSON_NAME] [PERSON_NAME] Department of [MEDICAL_DATA] and the Div…" at bounding box center [671, 250] width 606 height 127
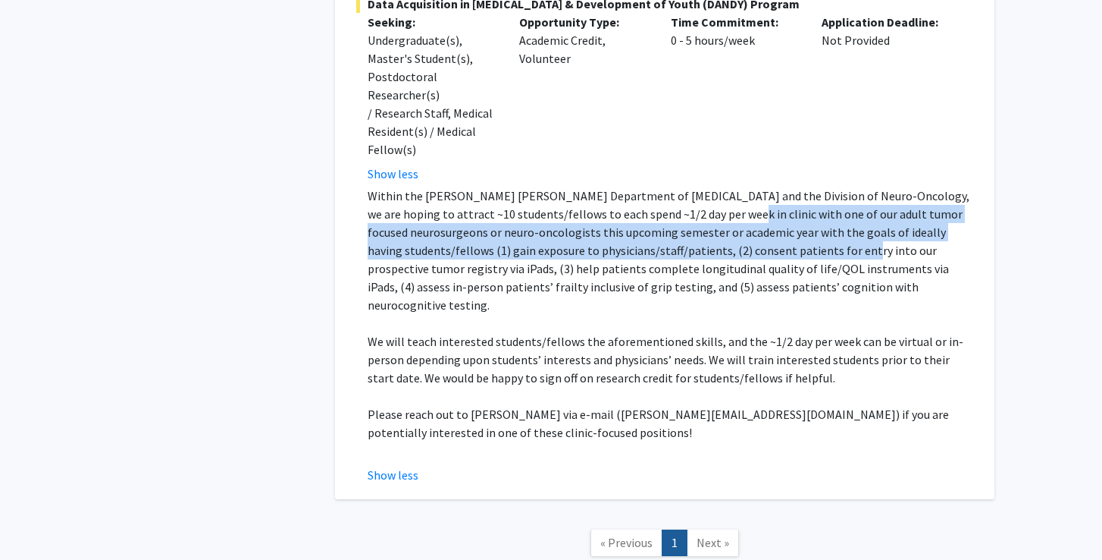
drag, startPoint x: 682, startPoint y: 164, endPoint x: 723, endPoint y: 190, distance: 47.7
click at [724, 190] on p "Within the [PERSON_NAME] [PERSON_NAME] Department of [MEDICAL_DATA] and the Div…" at bounding box center [671, 250] width 606 height 127
click at [606, 218] on p "Within the [PERSON_NAME] [PERSON_NAME] Department of [MEDICAL_DATA] and the Div…" at bounding box center [671, 250] width 606 height 127
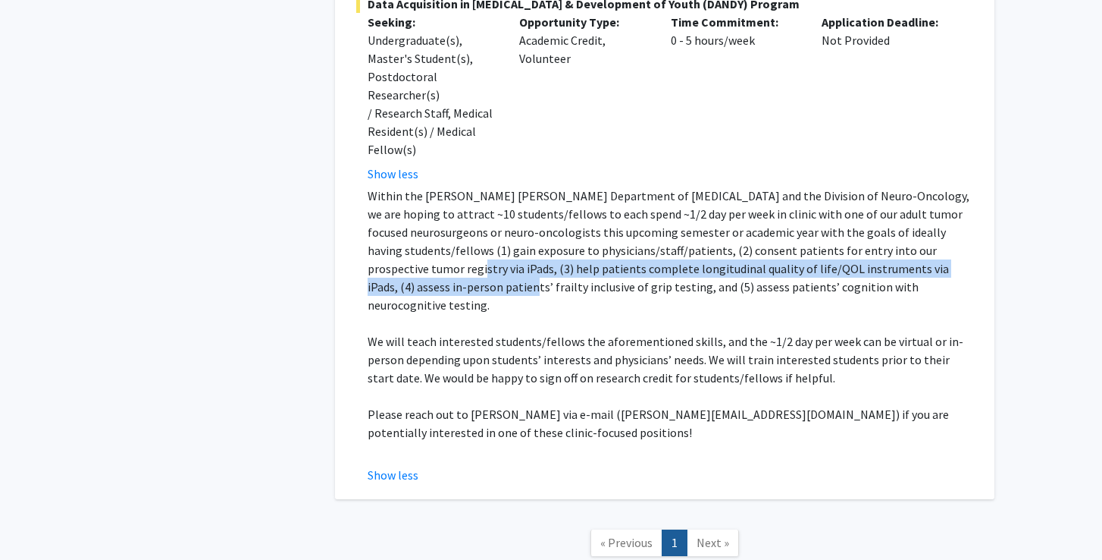
drag, startPoint x: 889, startPoint y: 198, endPoint x: 891, endPoint y: 206, distance: 8.6
click at [891, 206] on p "Within the [PERSON_NAME] [PERSON_NAME] Department of [MEDICAL_DATA] and the Div…" at bounding box center [671, 250] width 606 height 127
click at [817, 187] on p "Within the [PERSON_NAME] [PERSON_NAME] Department of [MEDICAL_DATA] and the Div…" at bounding box center [671, 250] width 606 height 127
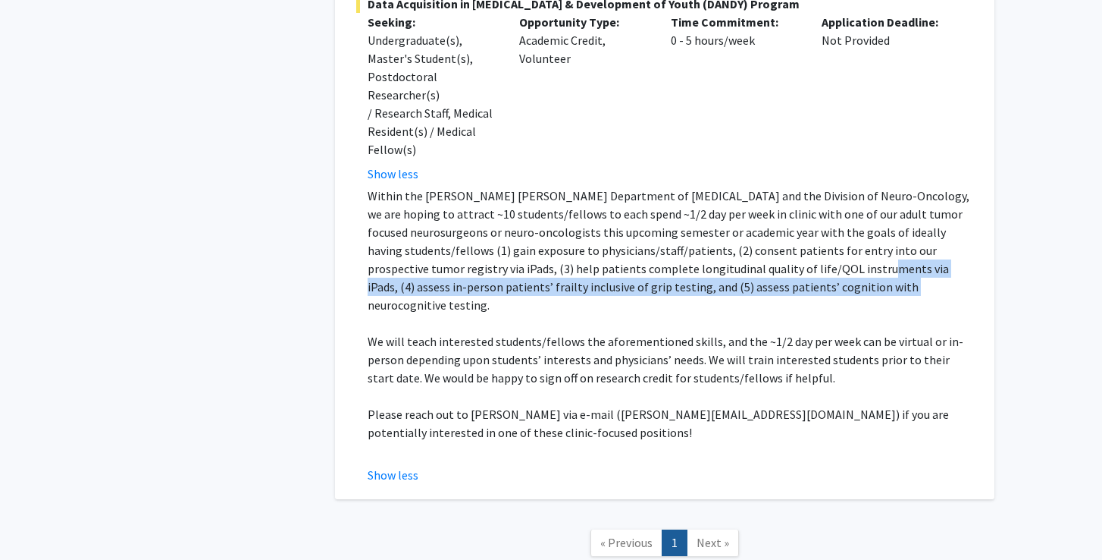
drag, startPoint x: 688, startPoint y: 217, endPoint x: 687, endPoint y: 234, distance: 16.7
click at [688, 234] on p "Within the [PERSON_NAME] [PERSON_NAME] Department of [MEDICAL_DATA] and the Div…" at bounding box center [671, 250] width 606 height 127
click at [540, 217] on p "Within the [PERSON_NAME] [PERSON_NAME] Department of [MEDICAL_DATA] and the Div…" at bounding box center [671, 250] width 606 height 127
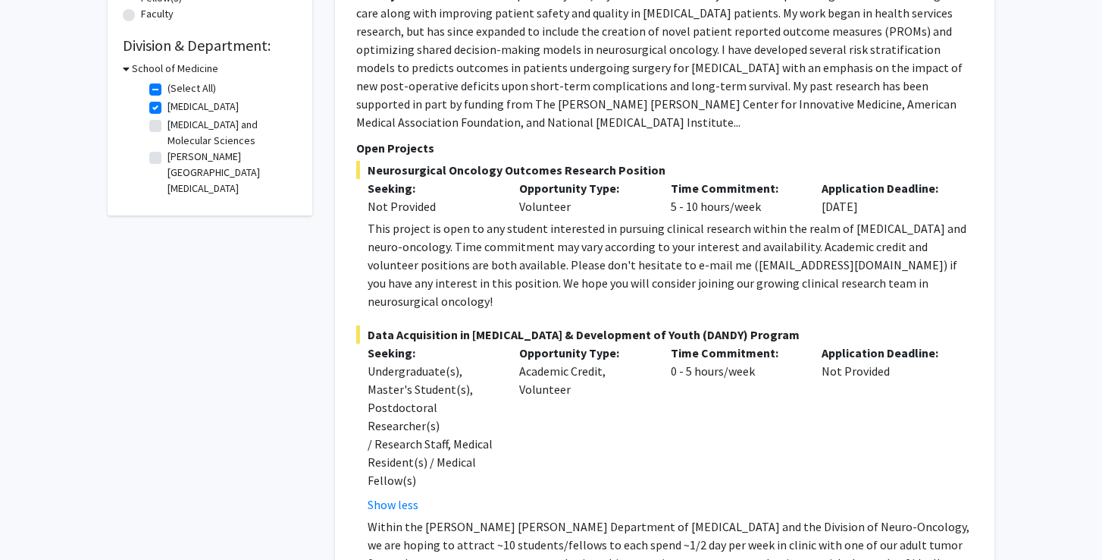
scroll to position [426, 0]
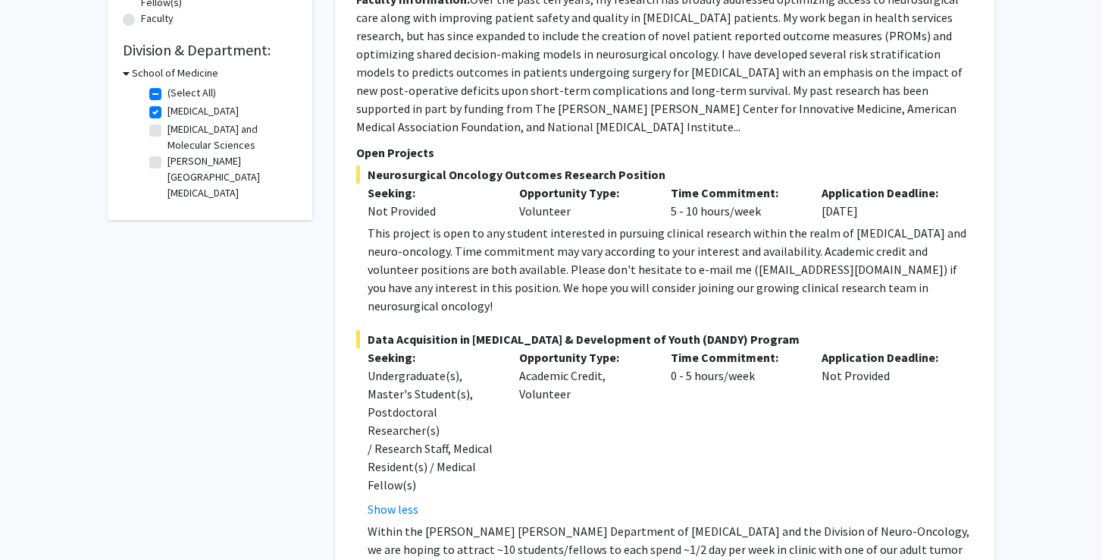
click at [540, 224] on div "This project is open to any student interested in pursuing clinical research wi…" at bounding box center [671, 269] width 606 height 91
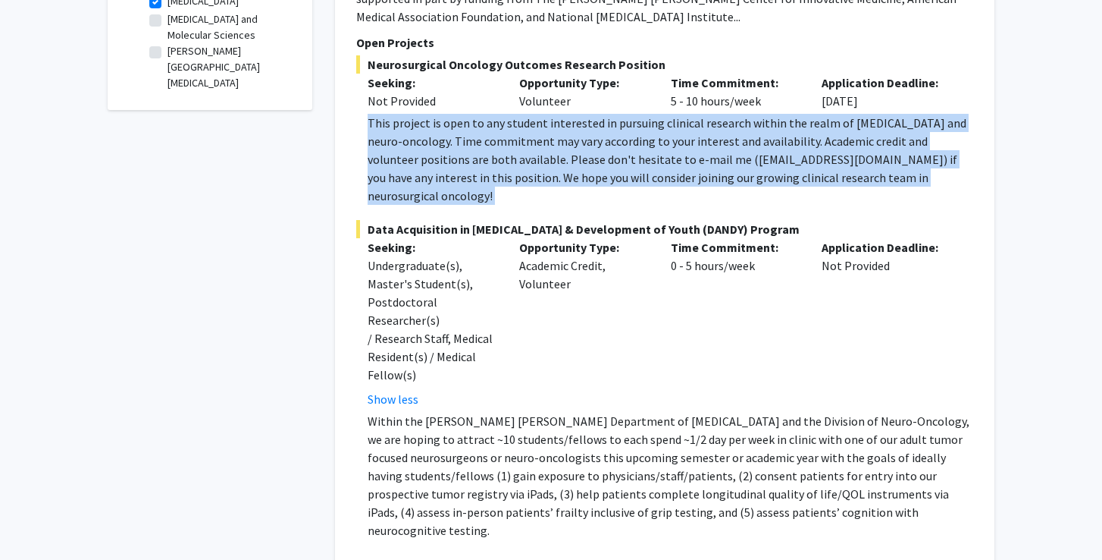
scroll to position [555, 0]
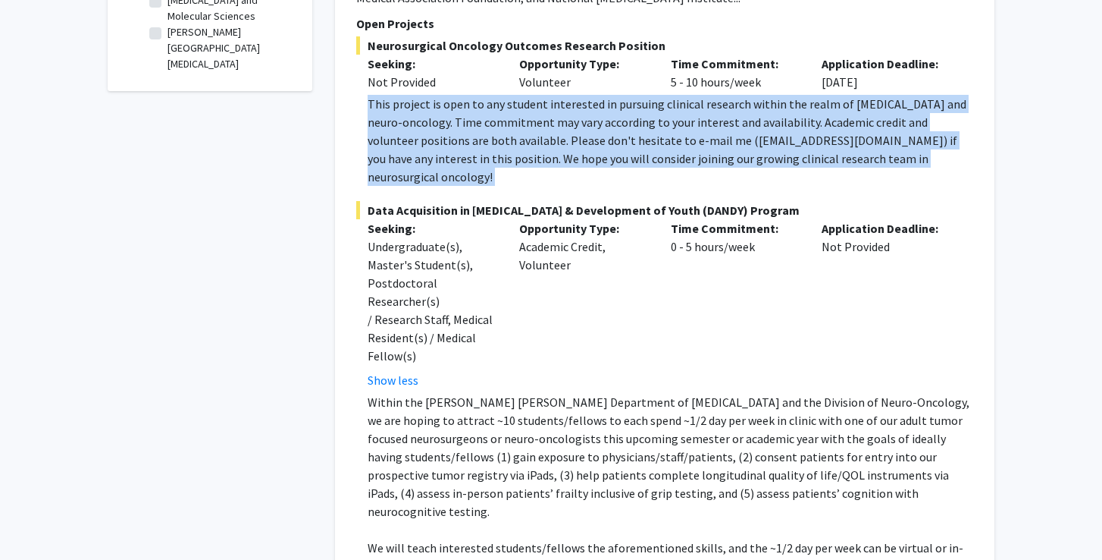
click at [483, 393] on p "Within the [PERSON_NAME] [PERSON_NAME] Department of [MEDICAL_DATA] and the Div…" at bounding box center [671, 456] width 606 height 127
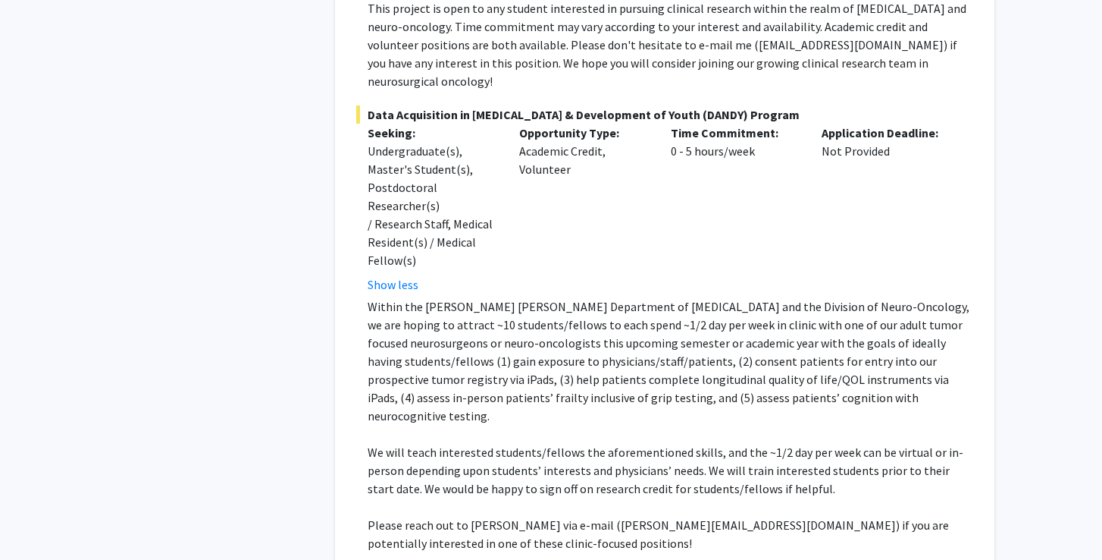
scroll to position [653, 0]
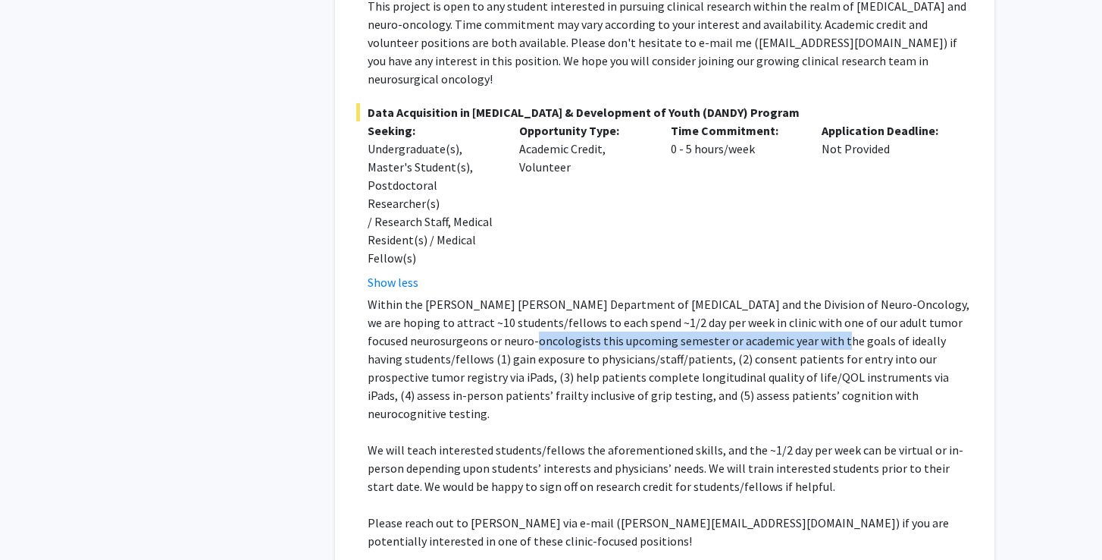
drag, startPoint x: 447, startPoint y: 287, endPoint x: 746, endPoint y: 292, distance: 298.8
click at [746, 295] on p "Within the [PERSON_NAME] [PERSON_NAME] Department of [MEDICAL_DATA] and the Div…" at bounding box center [671, 358] width 606 height 127
click at [645, 332] on p "Within the [PERSON_NAME] [PERSON_NAME] Department of [MEDICAL_DATA] and the Div…" at bounding box center [671, 358] width 606 height 127
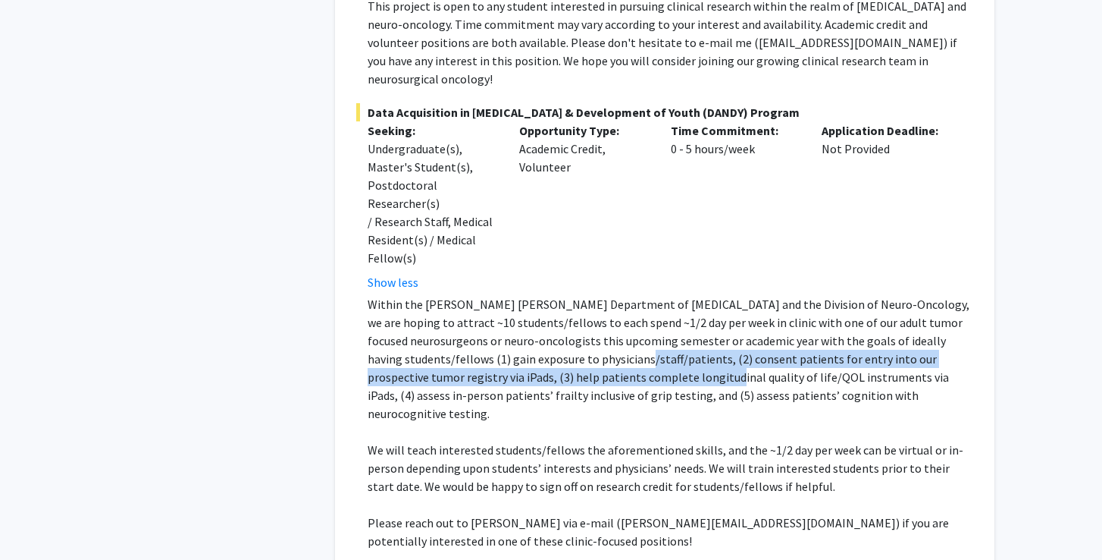
drag, startPoint x: 507, startPoint y: 300, endPoint x: 530, endPoint y: 325, distance: 33.8
click at [531, 326] on p "Within the [PERSON_NAME] [PERSON_NAME] Department of [MEDICAL_DATA] and the Div…" at bounding box center [671, 358] width 606 height 127
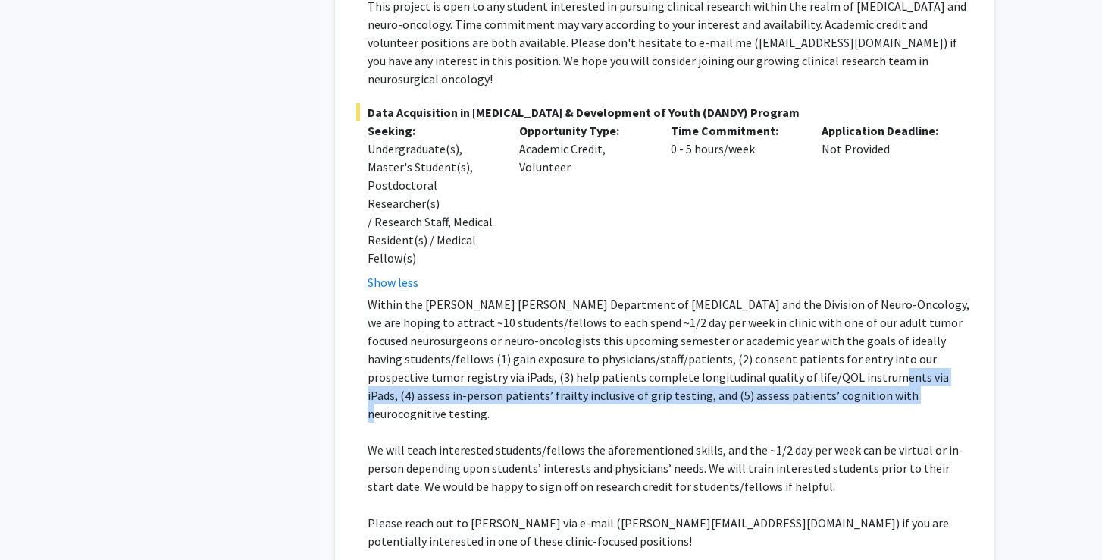
drag, startPoint x: 689, startPoint y: 323, endPoint x: 690, endPoint y: 341, distance: 18.2
click at [690, 341] on p "Within the [PERSON_NAME] [PERSON_NAME] Department of [MEDICAL_DATA] and the Div…" at bounding box center [671, 358] width 606 height 127
click at [593, 316] on p "Within the [PERSON_NAME] [PERSON_NAME] Department of [MEDICAL_DATA] and the Div…" at bounding box center [671, 358] width 606 height 127
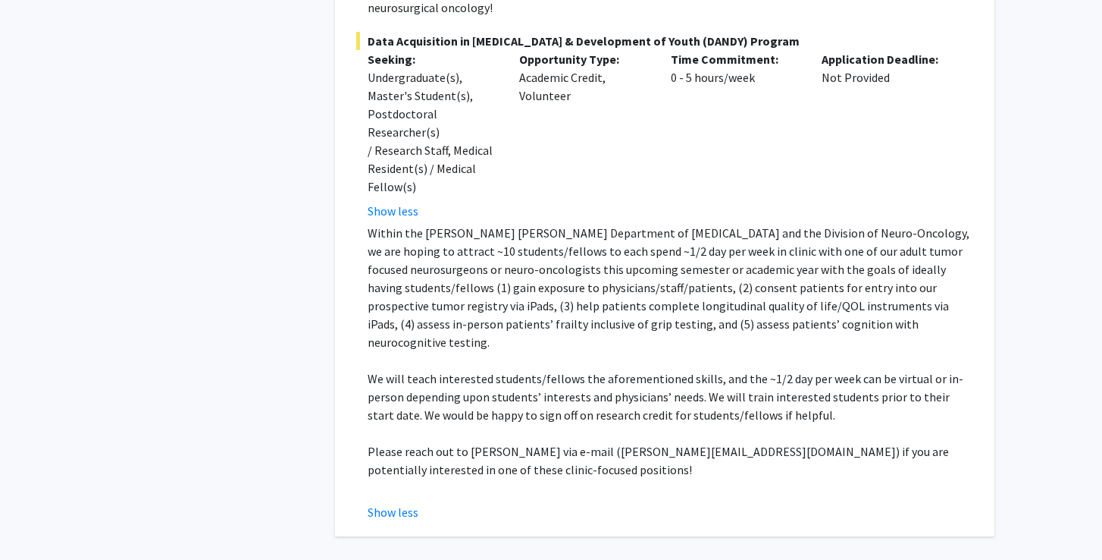
scroll to position [730, 0]
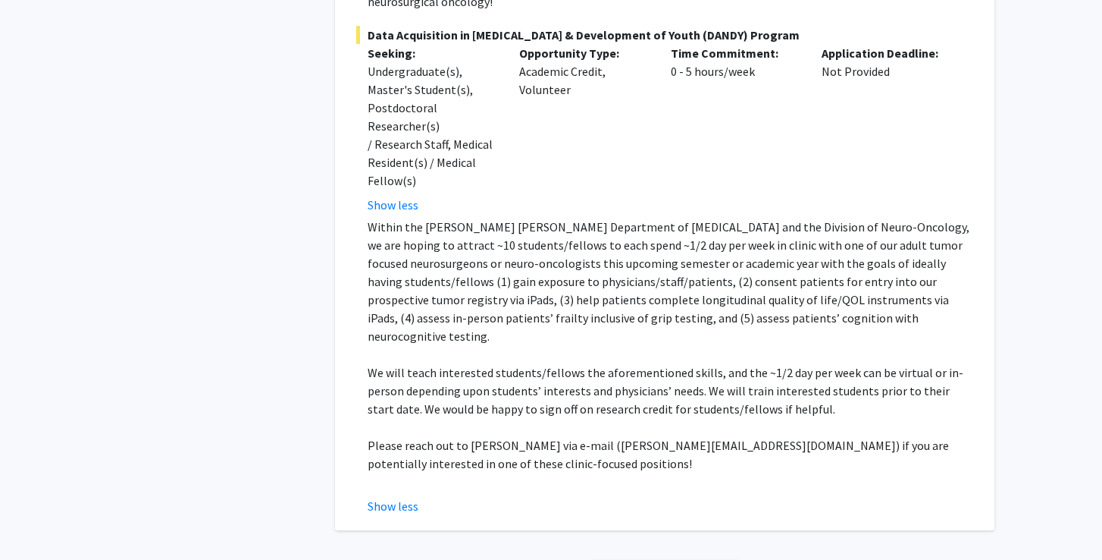
click at [557, 363] on p "We will teach interested students/fellows the aforementioned skills, and the ~1…" at bounding box center [671, 390] width 606 height 55
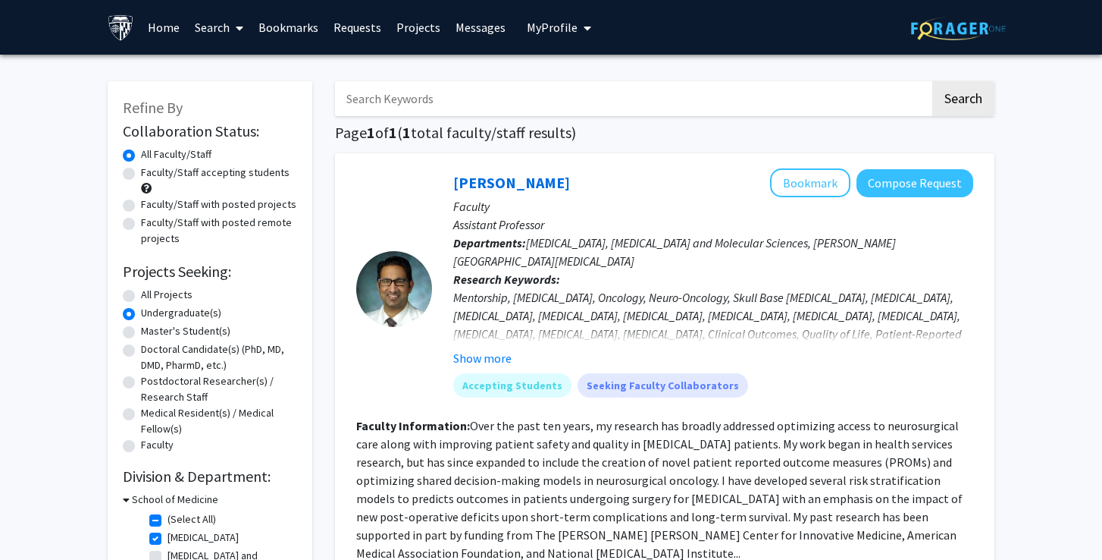
scroll to position [0, 0]
click at [576, 310] on div "Mentorship, [MEDICAL_DATA], Oncology, Neuro-Oncology, Skull Base [MEDICAL_DATA]…" at bounding box center [713, 342] width 520 height 109
click at [495, 358] on button "Show more" at bounding box center [482, 358] width 58 height 18
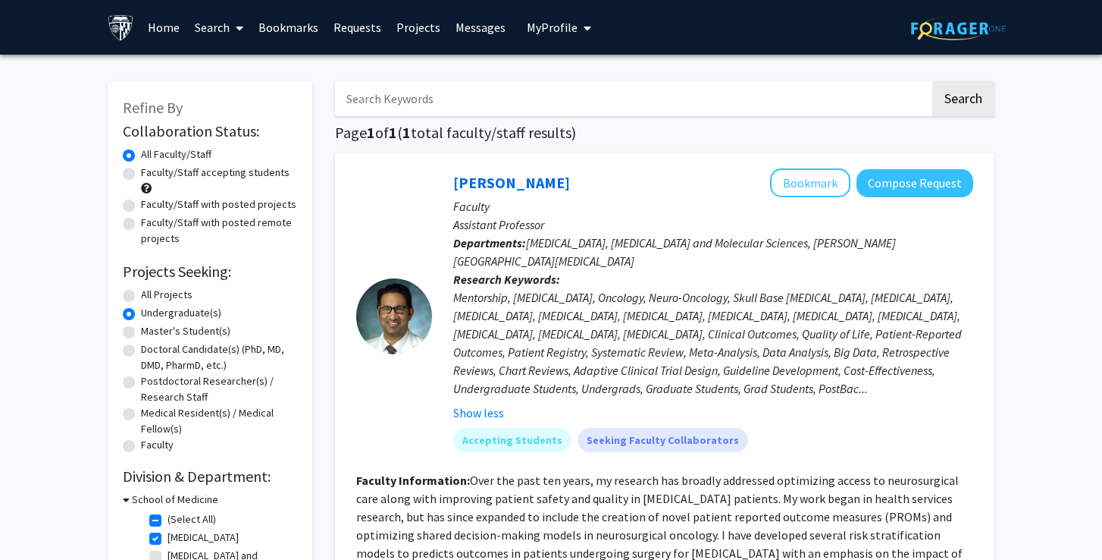
click at [541, 100] on input "Search Keywords" at bounding box center [632, 98] width 595 height 35
type input "neuroscience"
click at [963, 101] on button "Search" at bounding box center [964, 98] width 62 height 35
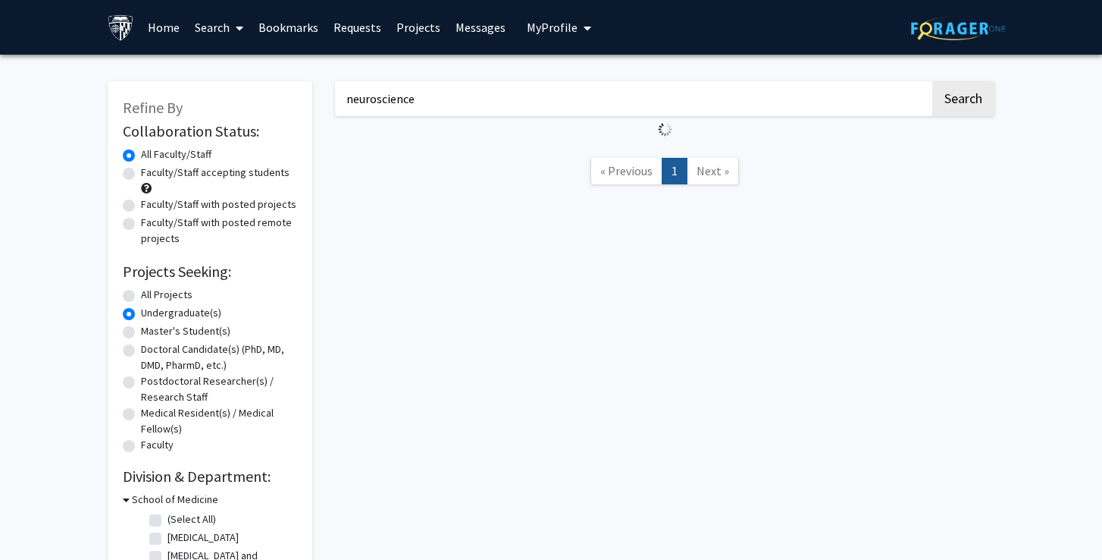
radio input "true"
checkbox input "false"
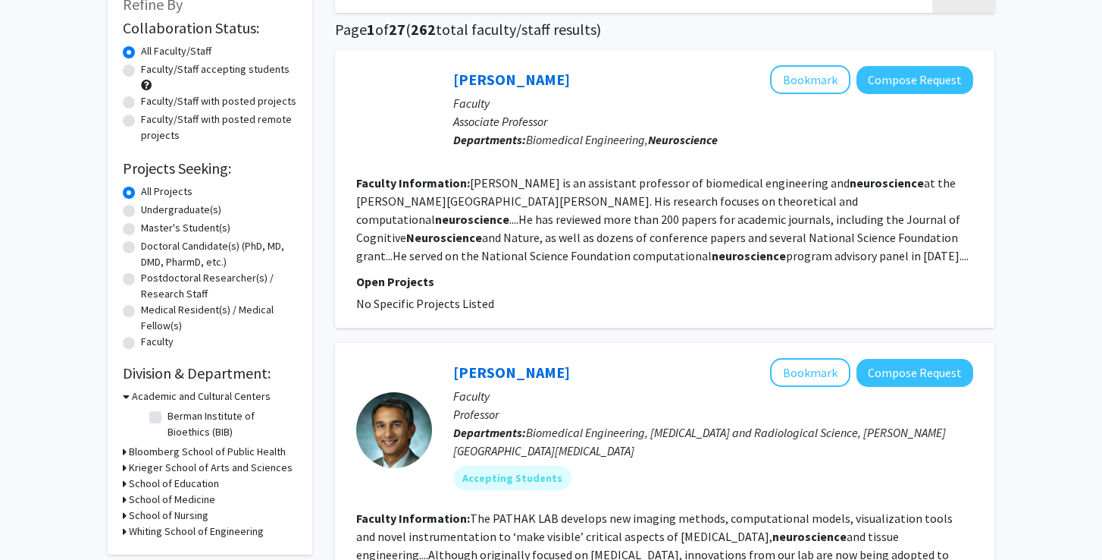
scroll to position [105, 0]
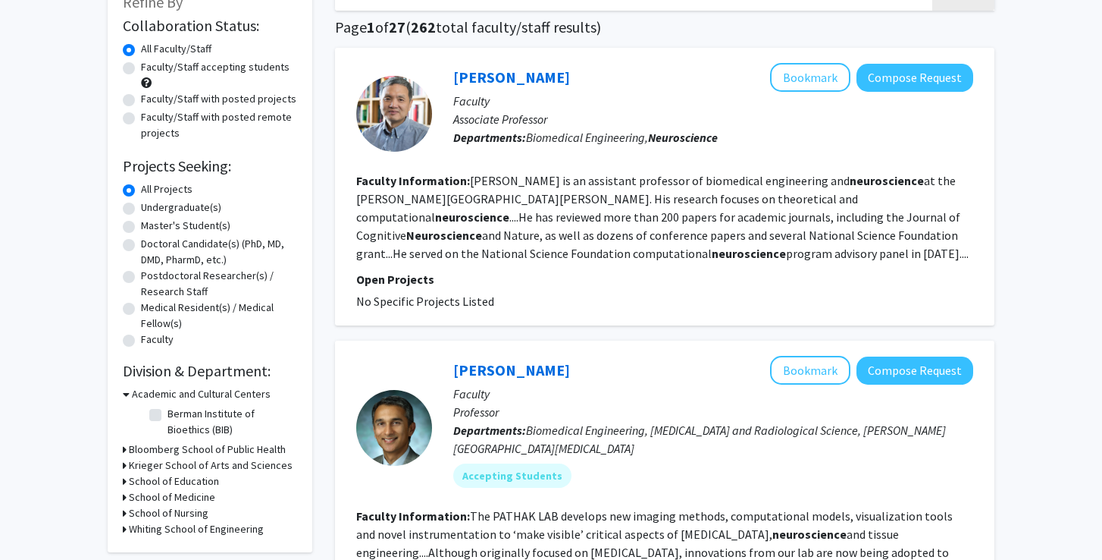
click at [186, 209] on label "Undergraduate(s)" at bounding box center [181, 207] width 80 height 16
click at [151, 209] on input "Undergraduate(s)" at bounding box center [146, 204] width 10 height 10
radio input "true"
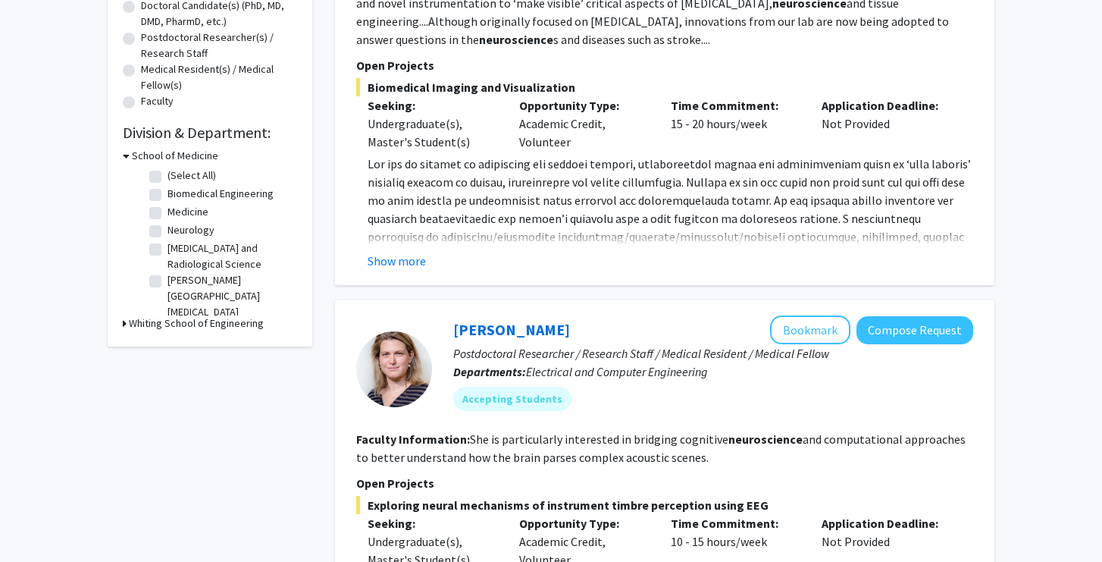
scroll to position [350, 0]
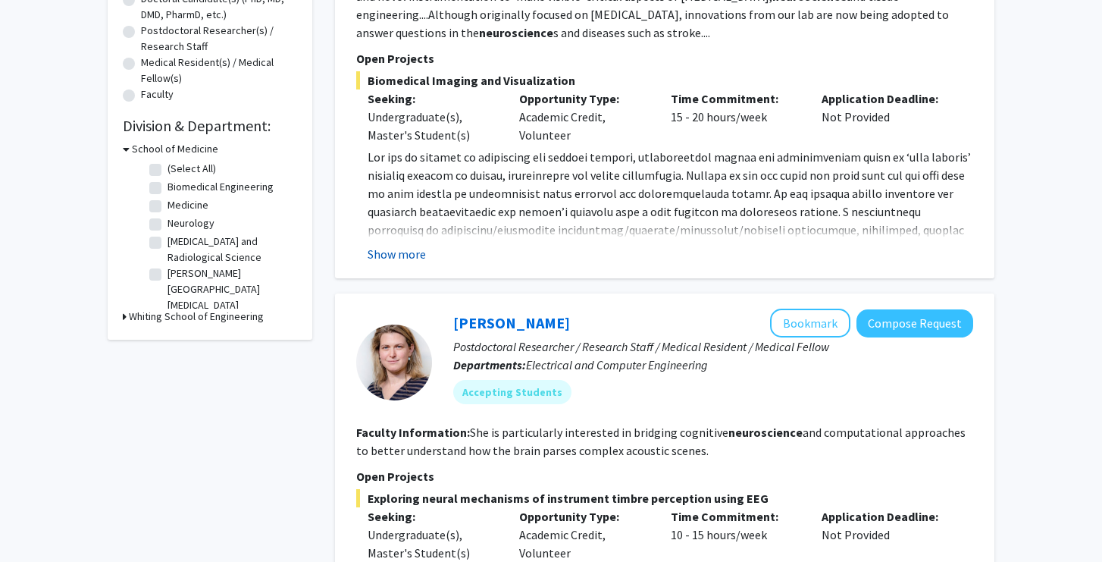
click at [399, 254] on button "Show more" at bounding box center [397, 254] width 58 height 18
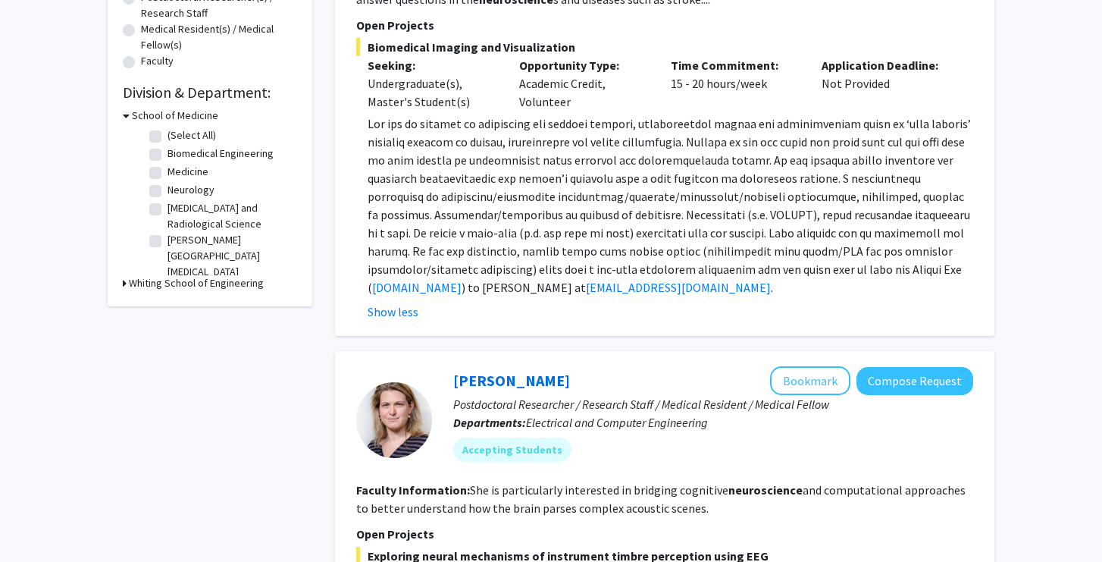
scroll to position [385, 0]
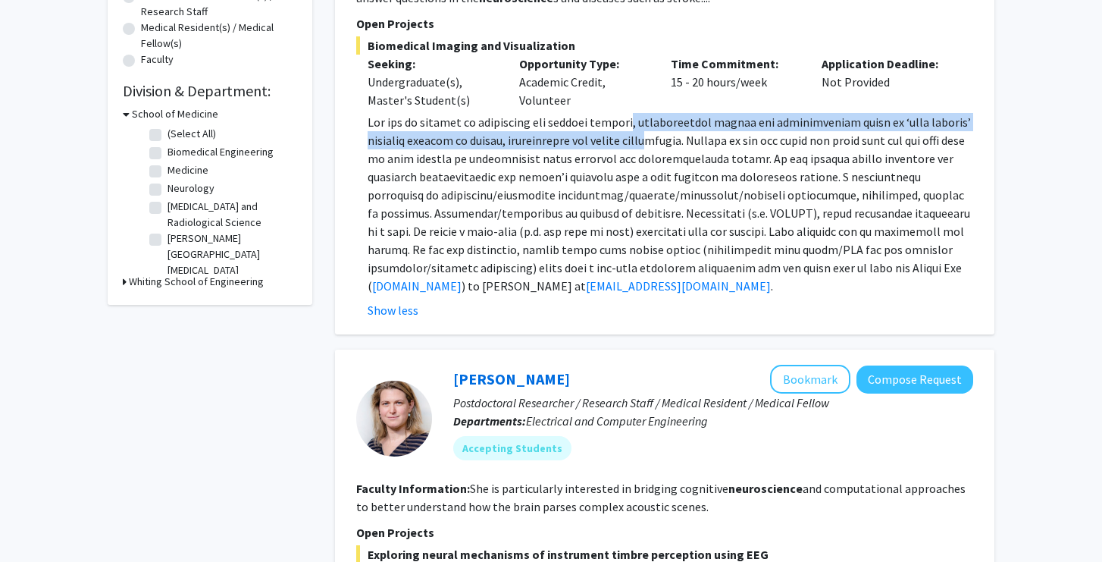
drag, startPoint x: 646, startPoint y: 124, endPoint x: 647, endPoint y: 136, distance: 12.9
click at [647, 136] on span at bounding box center [670, 203] width 604 height 179
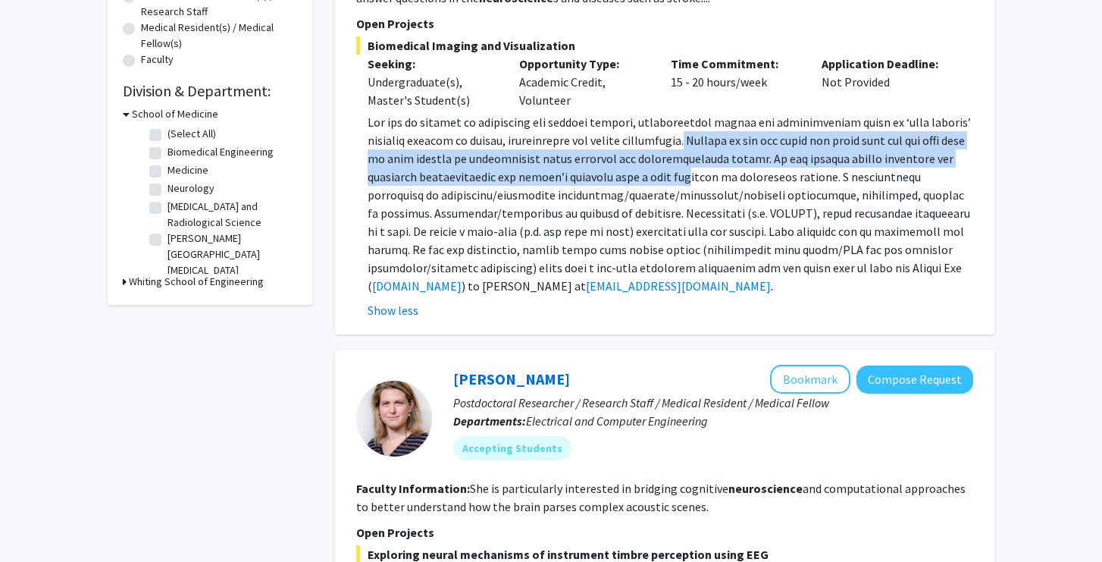
drag, startPoint x: 685, startPoint y: 143, endPoint x: 689, endPoint y: 174, distance: 30.7
click at [689, 174] on span at bounding box center [670, 203] width 604 height 179
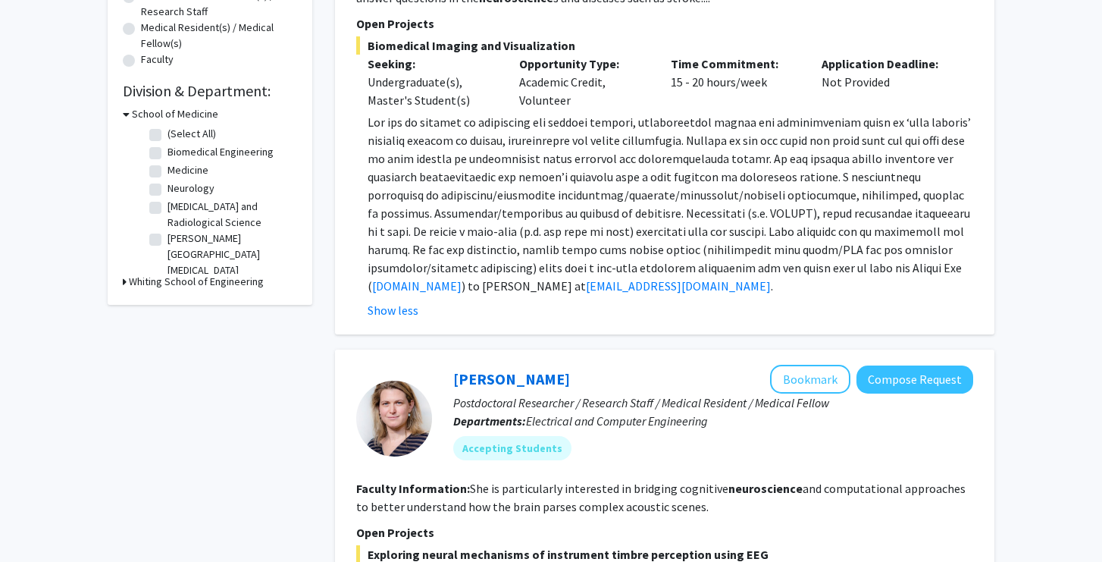
click at [745, 174] on span at bounding box center [670, 203] width 604 height 179
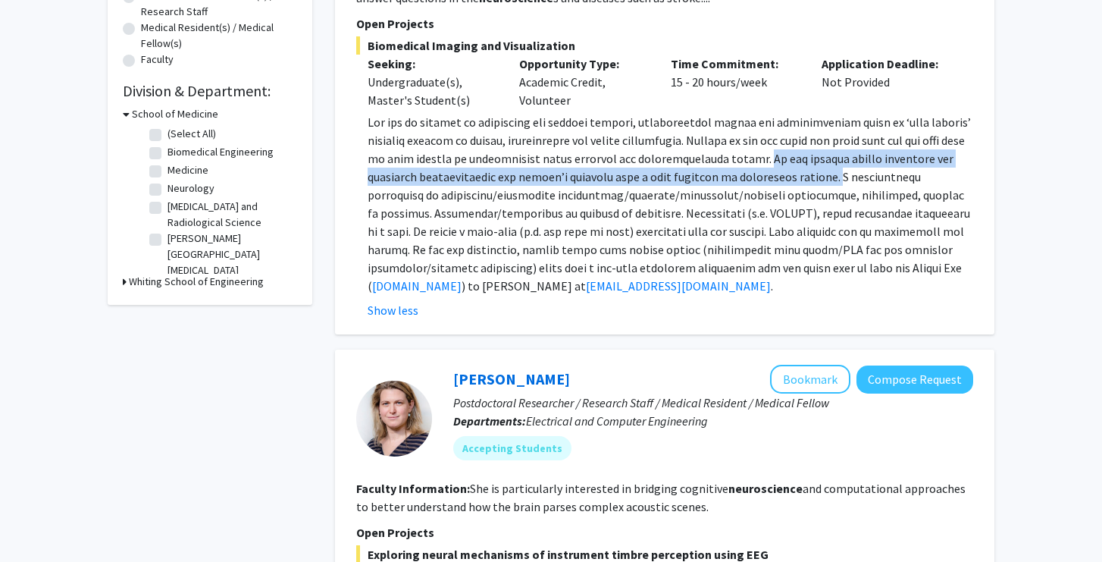
drag, startPoint x: 771, startPoint y: 161, endPoint x: 838, endPoint y: 180, distance: 69.4
click at [838, 180] on span at bounding box center [670, 203] width 604 height 179
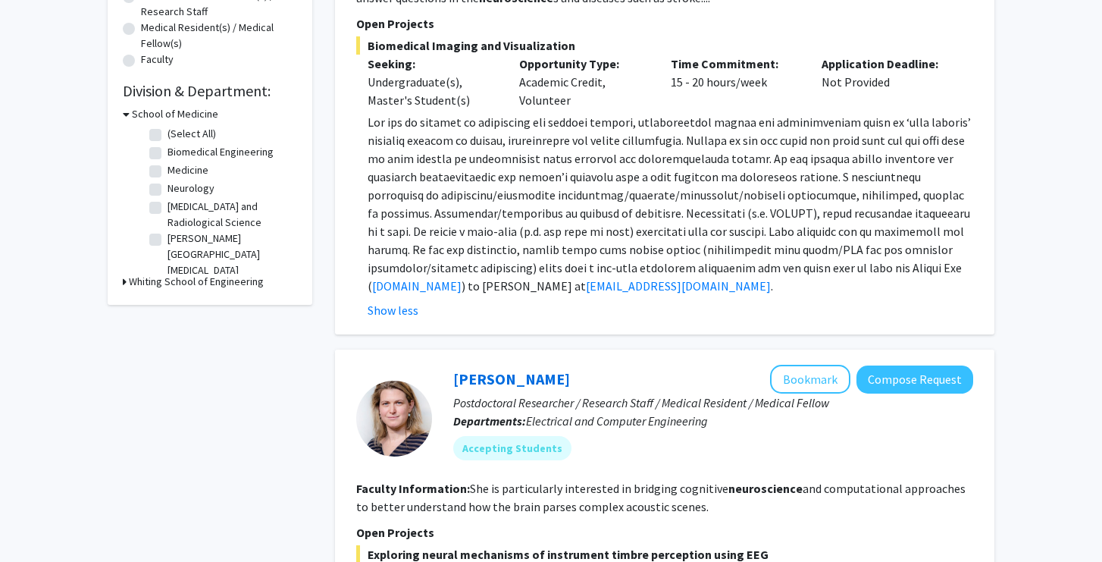
click at [839, 183] on span at bounding box center [670, 203] width 604 height 179
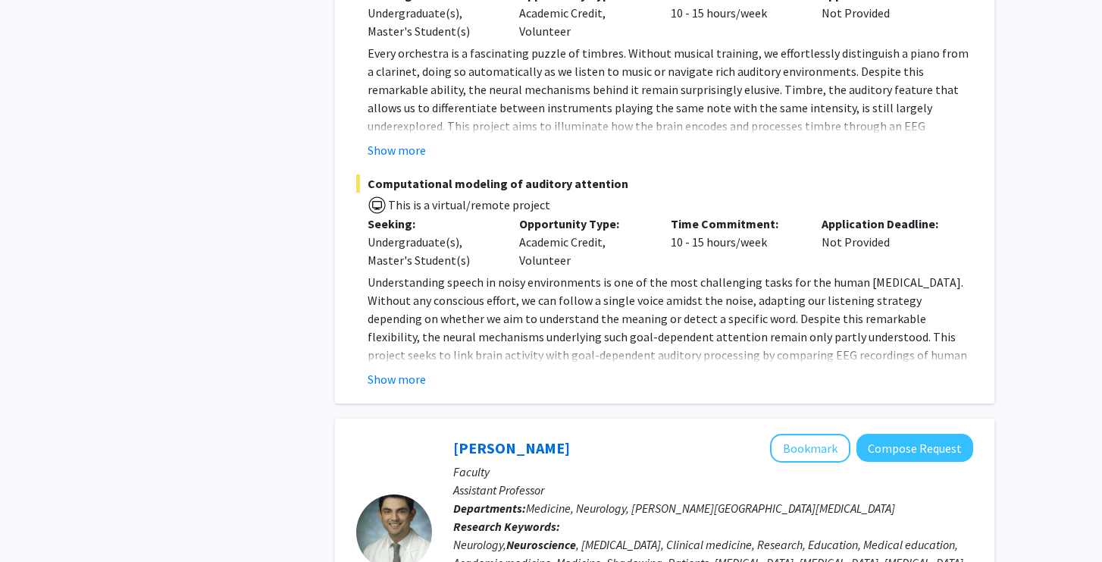
scroll to position [964, 0]
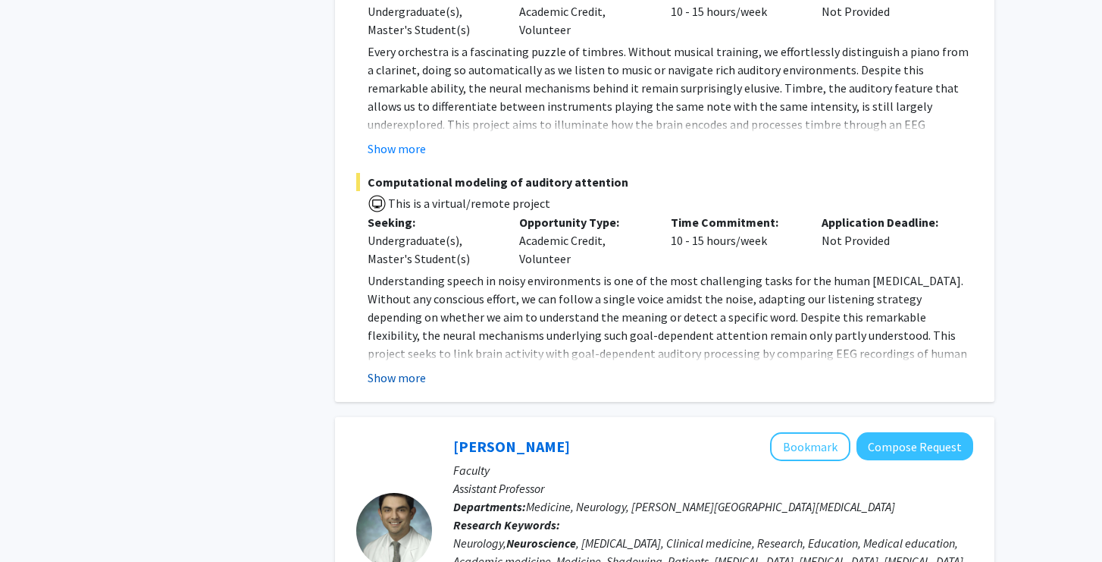
click at [400, 381] on button "Show more" at bounding box center [397, 378] width 58 height 18
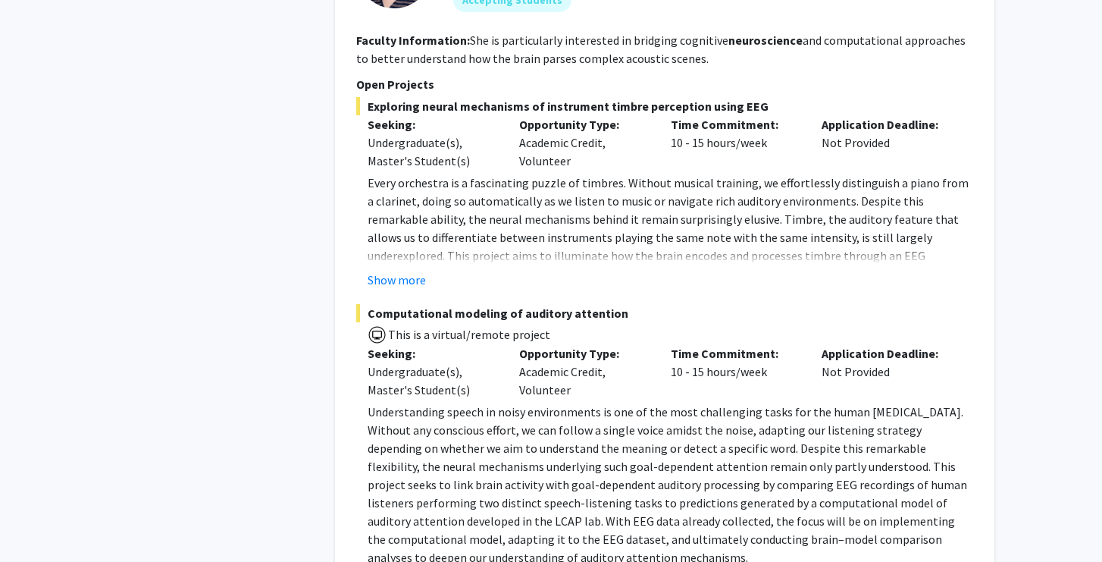
scroll to position [833, 0]
click at [406, 281] on button "Show more" at bounding box center [397, 280] width 58 height 18
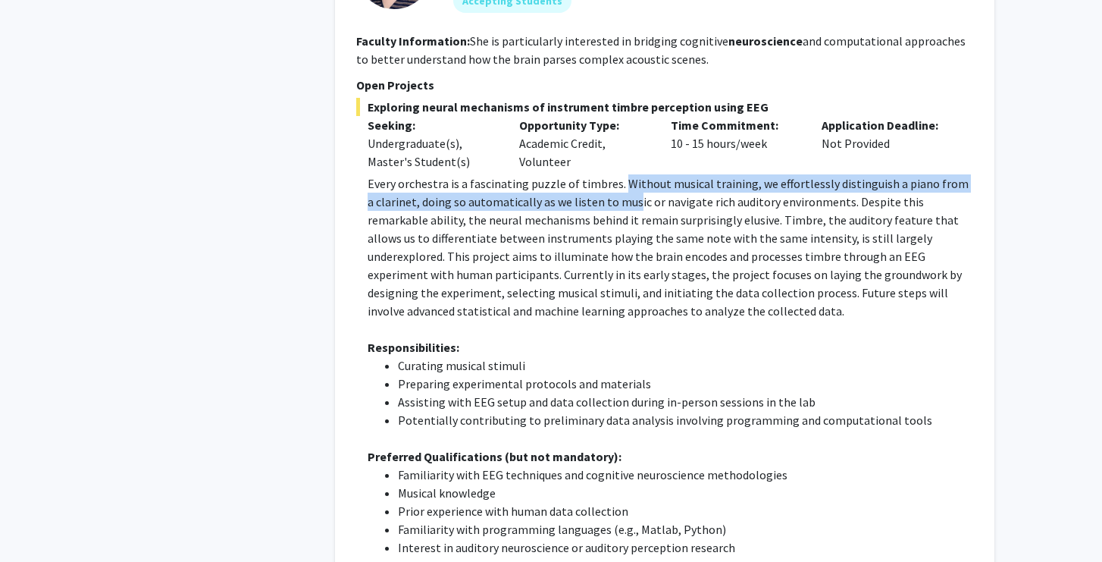
drag, startPoint x: 620, startPoint y: 185, endPoint x: 622, endPoint y: 197, distance: 12.2
click at [623, 196] on p "Every orchestra is a fascinating puzzle of timbres. Without musical training, w…" at bounding box center [671, 247] width 606 height 146
click at [713, 221] on p "Every orchestra is a fascinating puzzle of timbres. Without musical training, w…" at bounding box center [671, 247] width 606 height 146
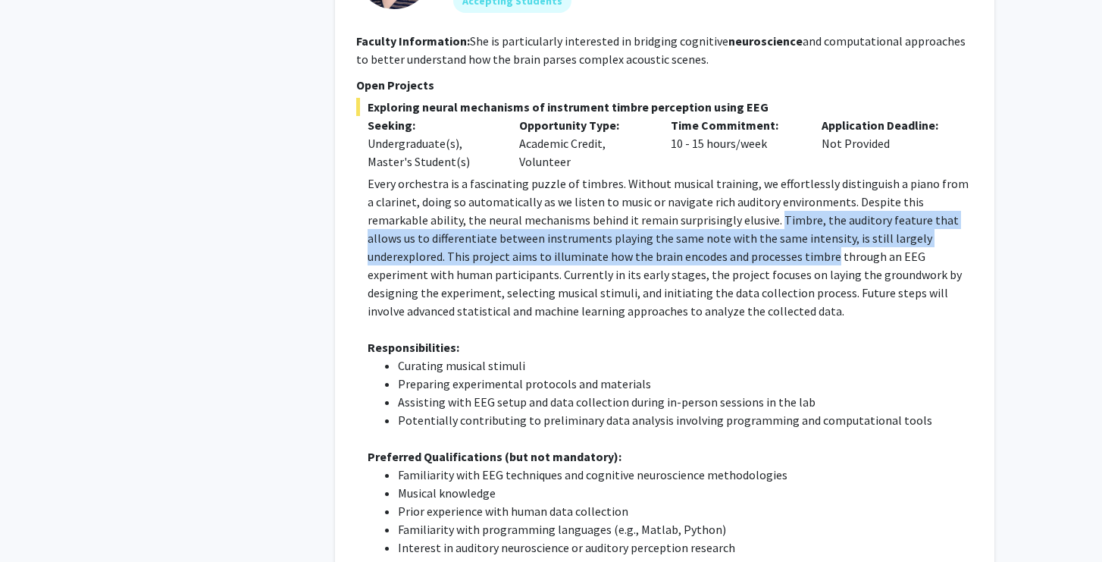
drag, startPoint x: 713, startPoint y: 221, endPoint x: 714, endPoint y: 248, distance: 26.5
click at [714, 248] on p "Every orchestra is a fascinating puzzle of timbres. Without musical training, w…" at bounding box center [671, 247] width 606 height 146
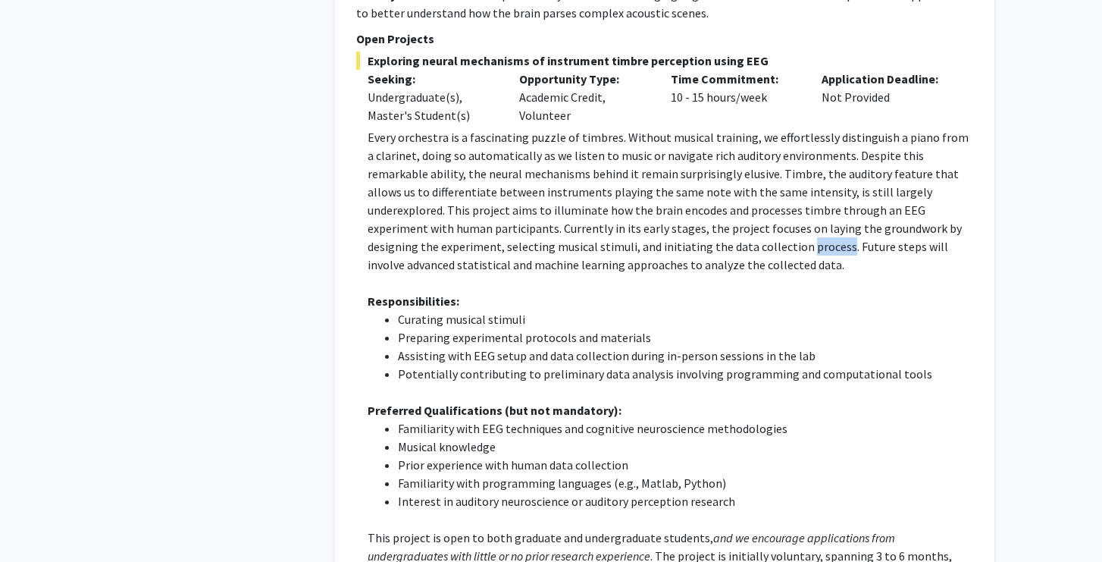
scroll to position [883, 0]
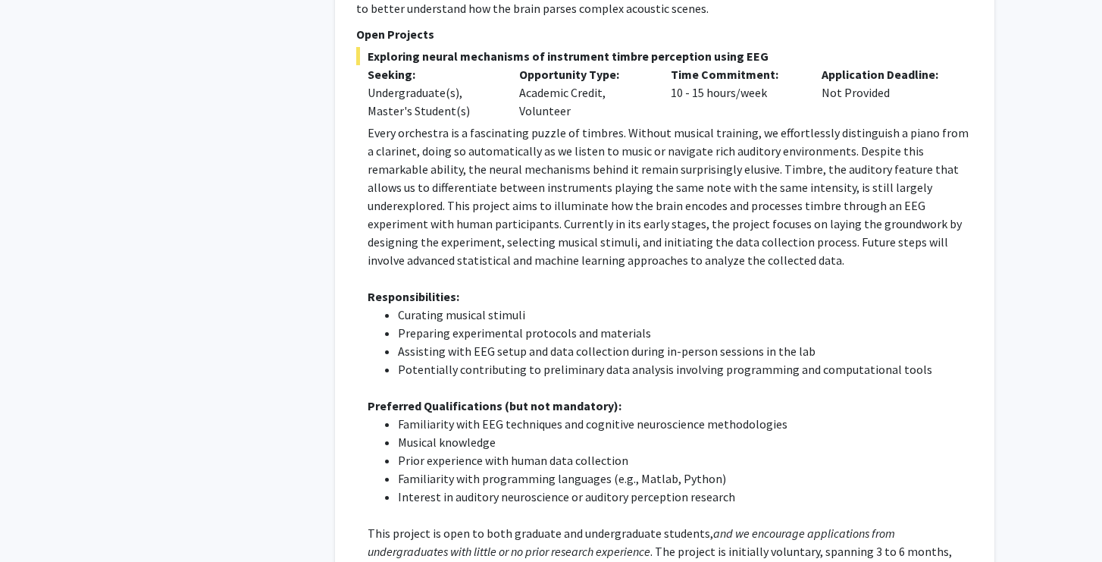
click at [626, 228] on p "Every orchestra is a fascinating puzzle of timbres. Without musical training, w…" at bounding box center [671, 197] width 606 height 146
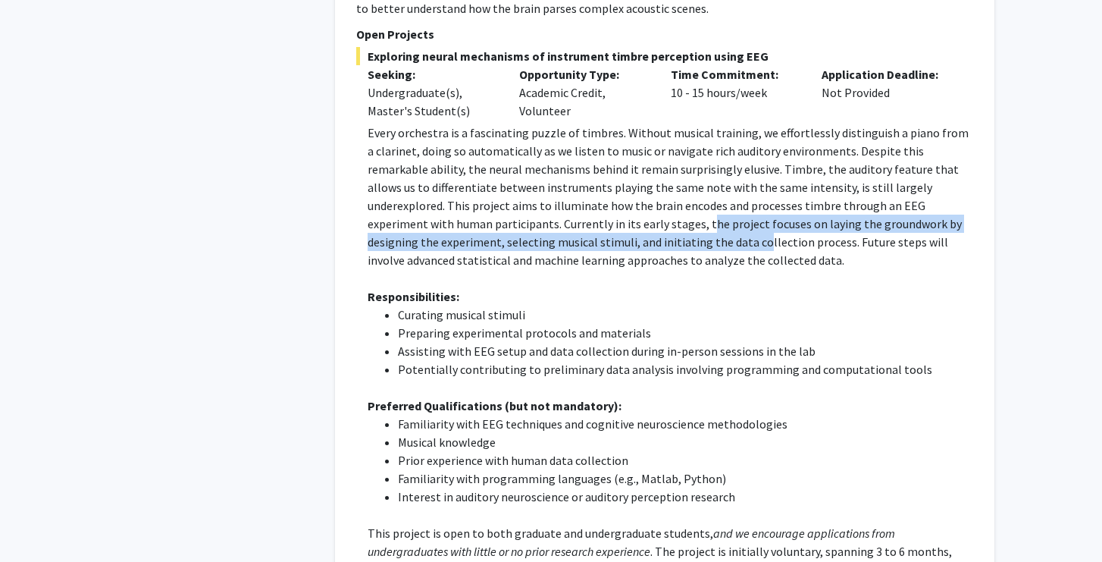
drag, startPoint x: 579, startPoint y: 221, endPoint x: 620, endPoint y: 242, distance: 46.5
click at [622, 243] on p "Every orchestra is a fascinating puzzle of timbres. Without musical training, w…" at bounding box center [671, 197] width 606 height 146
click at [620, 242] on p "Every orchestra is a fascinating puzzle of timbres. Without musical training, w…" at bounding box center [671, 197] width 606 height 146
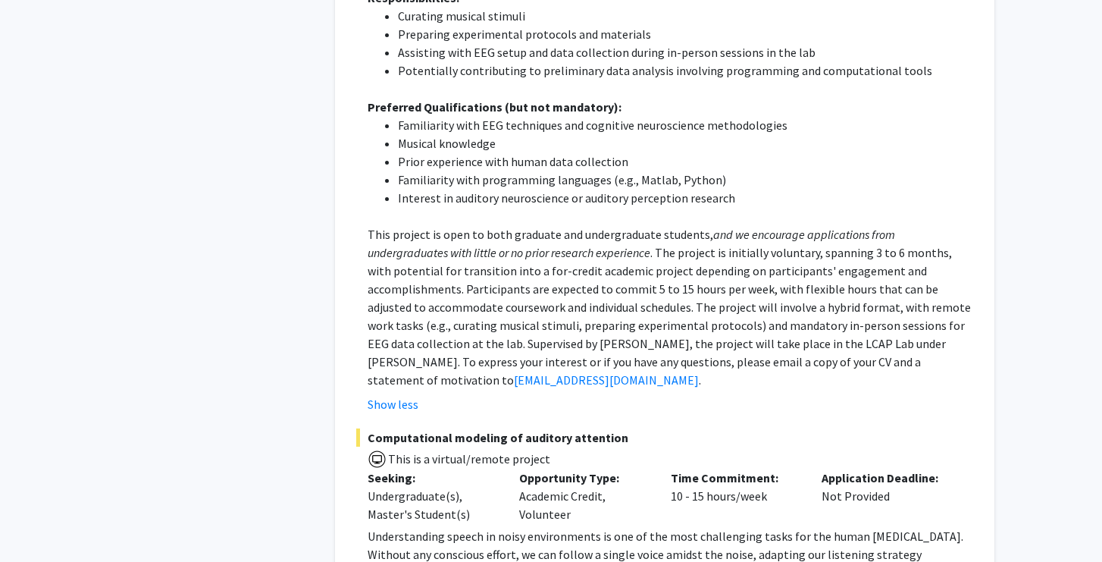
scroll to position [1188, 0]
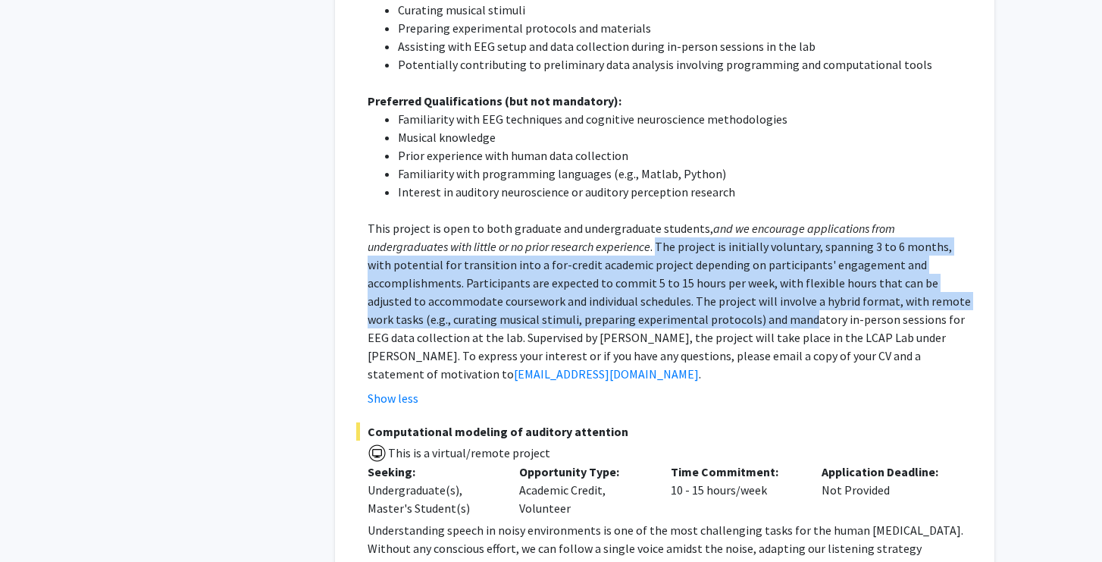
drag, startPoint x: 575, startPoint y: 246, endPoint x: 594, endPoint y: 311, distance: 67.2
click at [594, 311] on p "This project is open to both graduate and undergraduate students, and we encour…" at bounding box center [671, 301] width 606 height 164
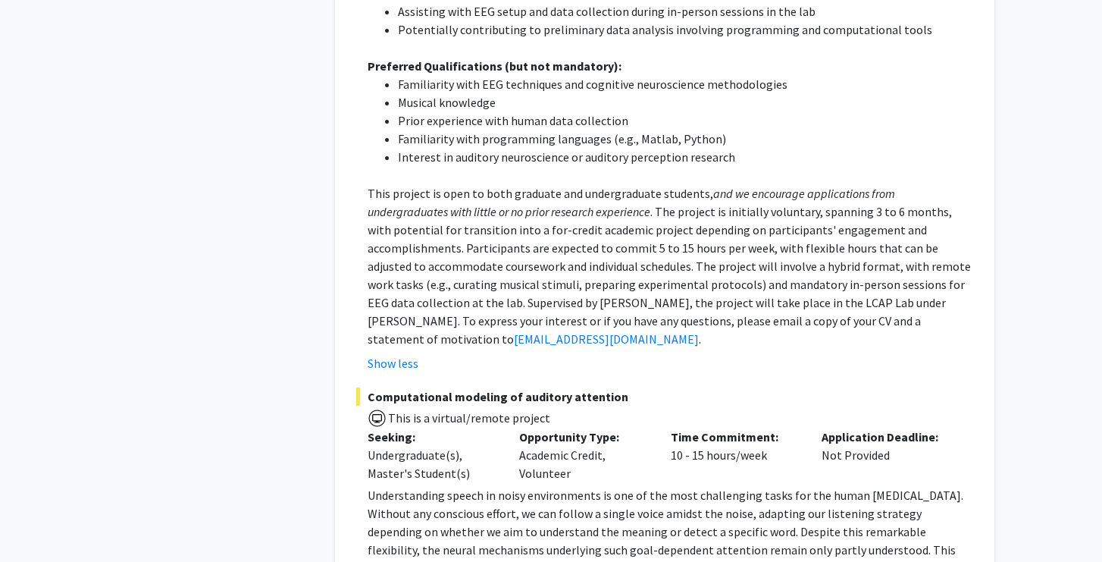
scroll to position [1225, 0]
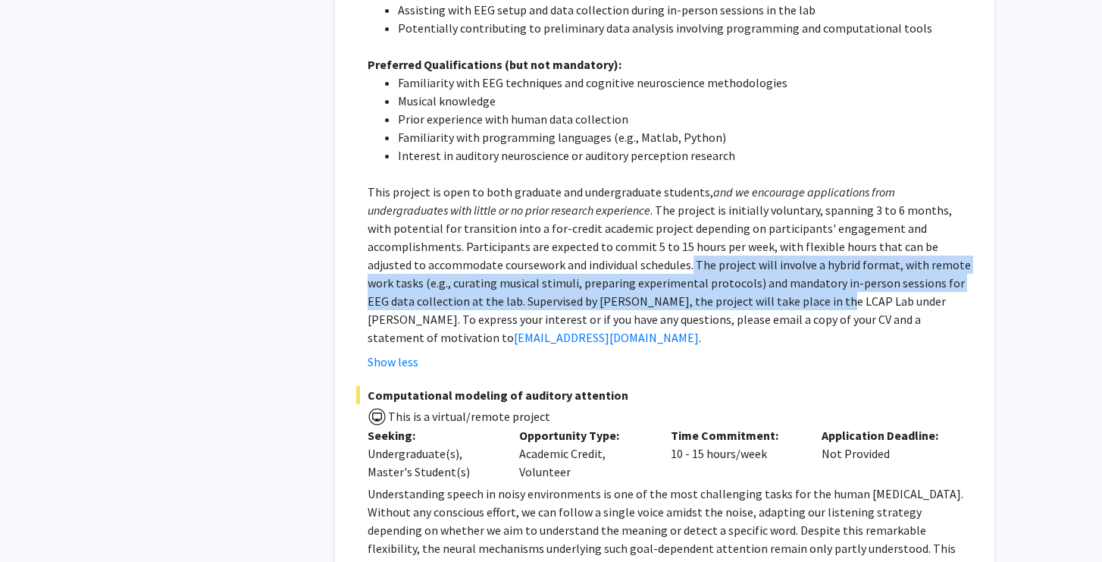
drag, startPoint x: 497, startPoint y: 268, endPoint x: 604, endPoint y: 300, distance: 111.3
click at [604, 300] on p "This project is open to both graduate and undergraduate students, and we encour…" at bounding box center [671, 265] width 606 height 164
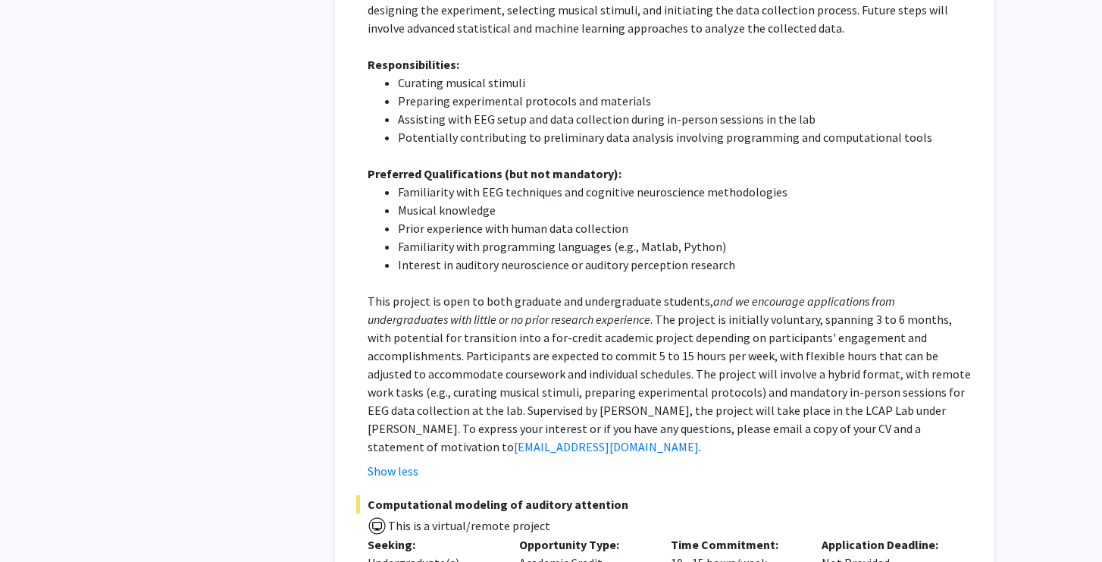
scroll to position [1089, 0]
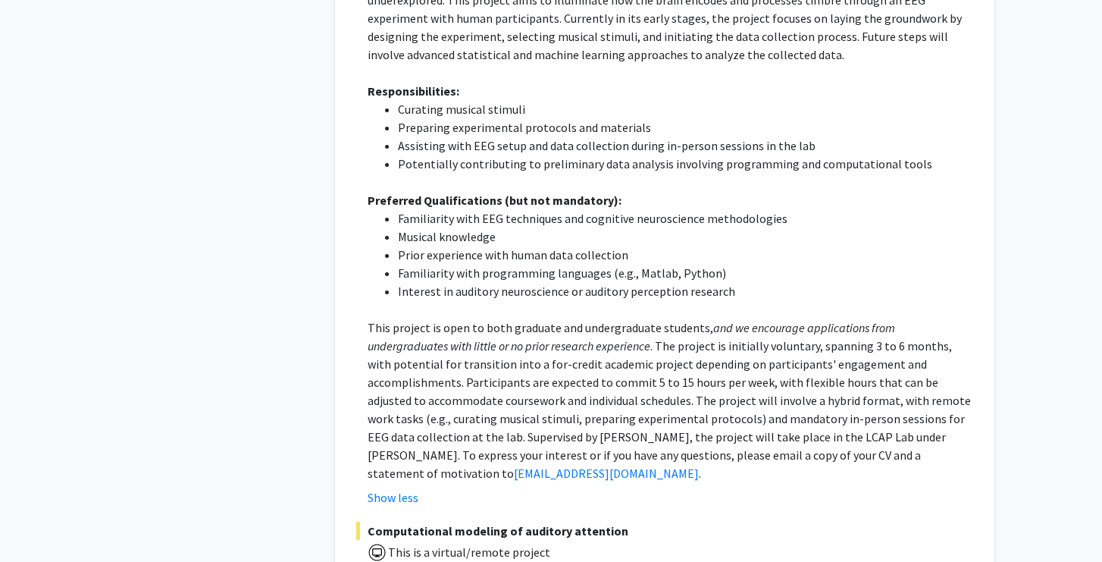
click at [507, 129] on li "Preparing experimental protocols and materials" at bounding box center [686, 127] width 576 height 18
click at [493, 168] on li "Potentially contributing to preliminary data analysis involving programming and…" at bounding box center [686, 164] width 576 height 18
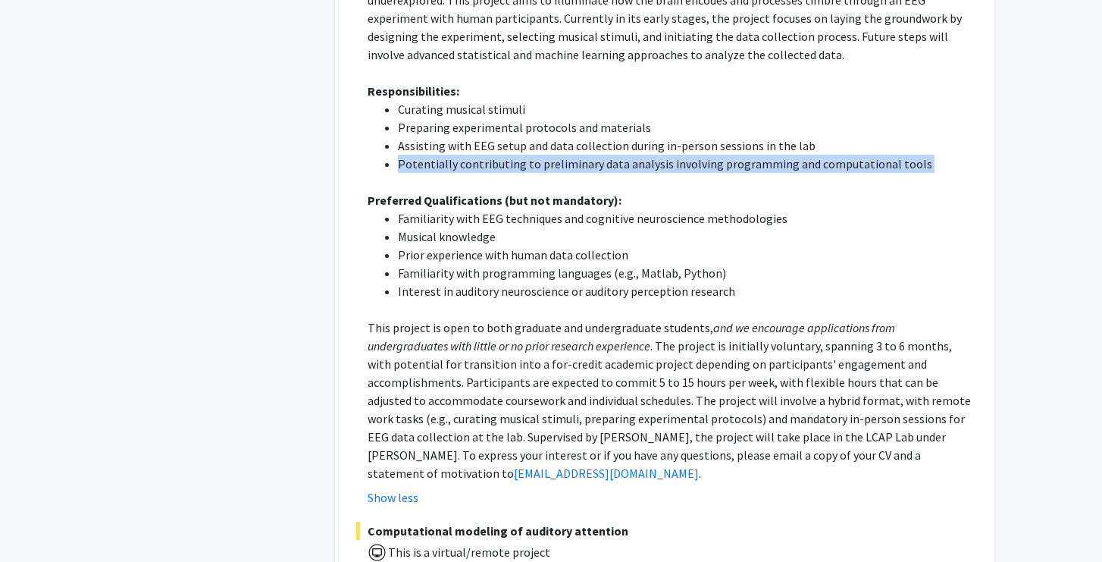
click at [493, 168] on li "Potentially contributing to preliminary data analysis involving programming and…" at bounding box center [686, 164] width 576 height 18
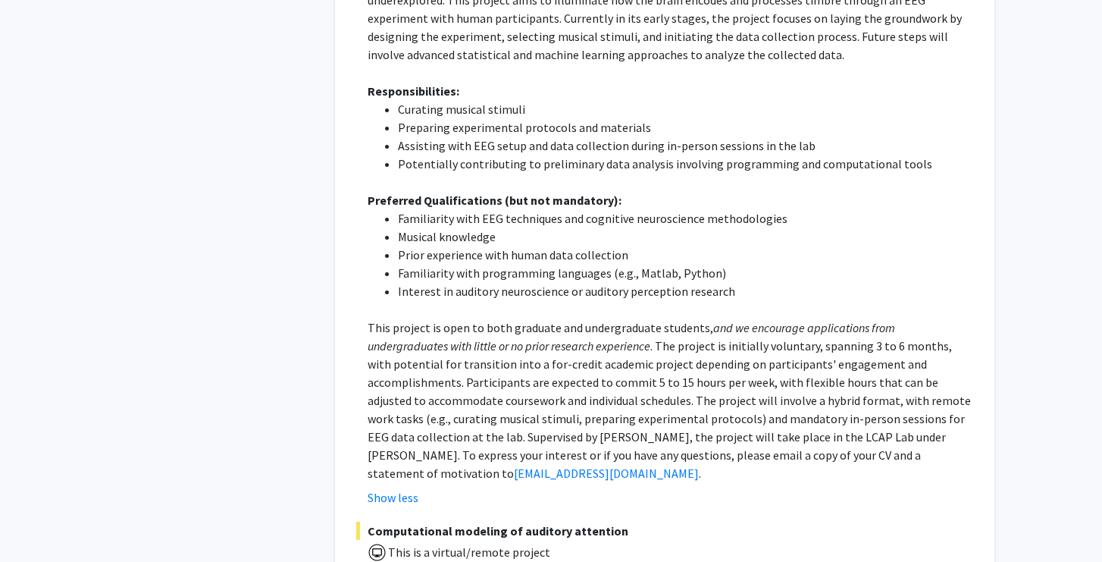
click at [498, 154] on li "Assisting with EEG setup and data collection during in-person sessions in the l…" at bounding box center [686, 145] width 576 height 18
click at [498, 168] on li "Potentially contributing to preliminary data analysis involving programming and…" at bounding box center [686, 164] width 576 height 18
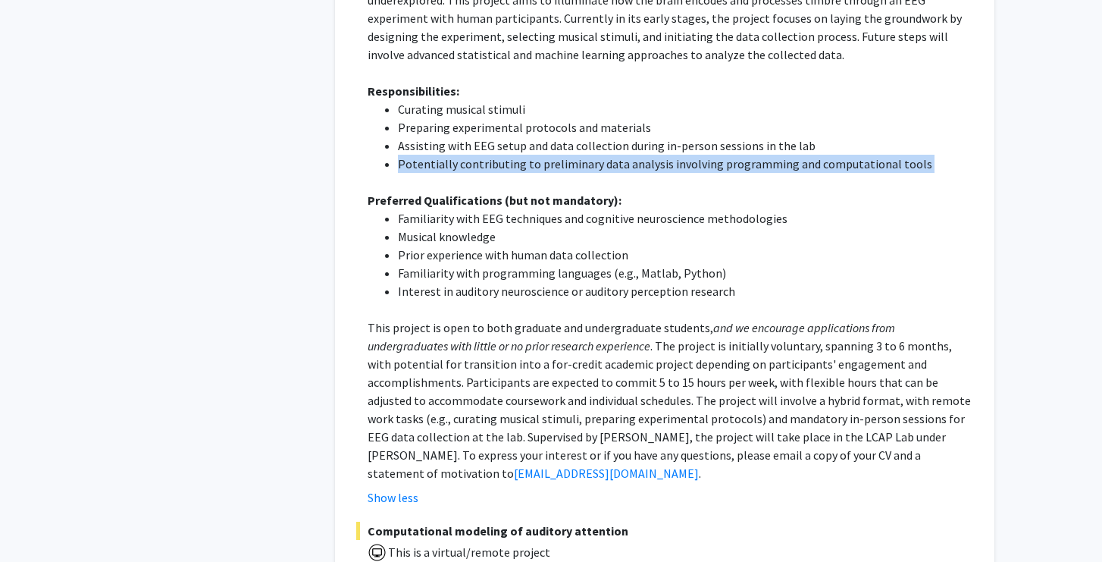
click at [498, 168] on li "Potentially contributing to preliminary data analysis involving programming and…" at bounding box center [686, 164] width 576 height 18
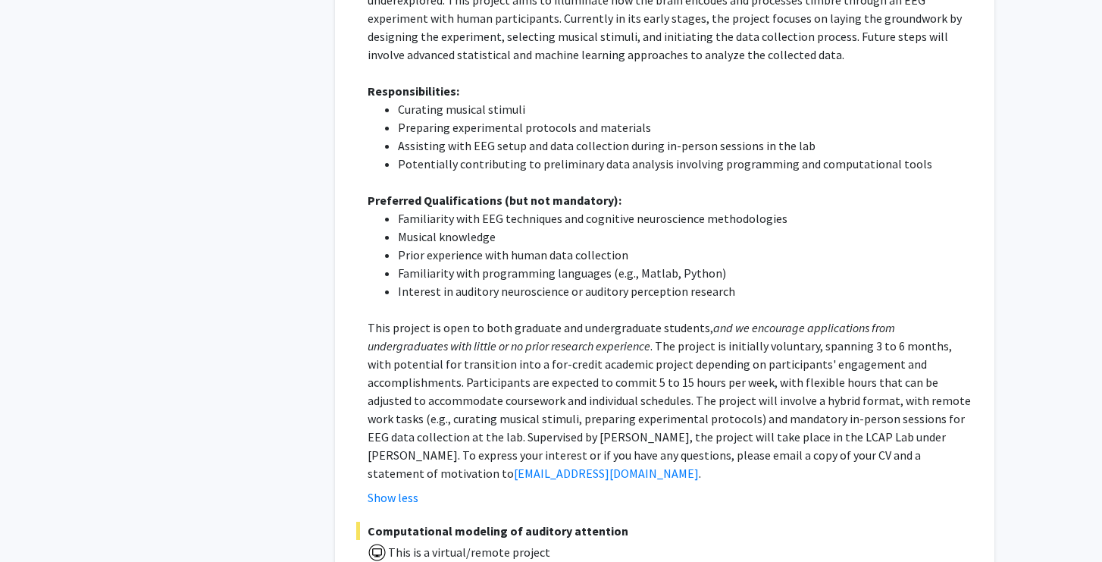
click at [497, 256] on li "Prior experience with human data collection" at bounding box center [686, 255] width 576 height 18
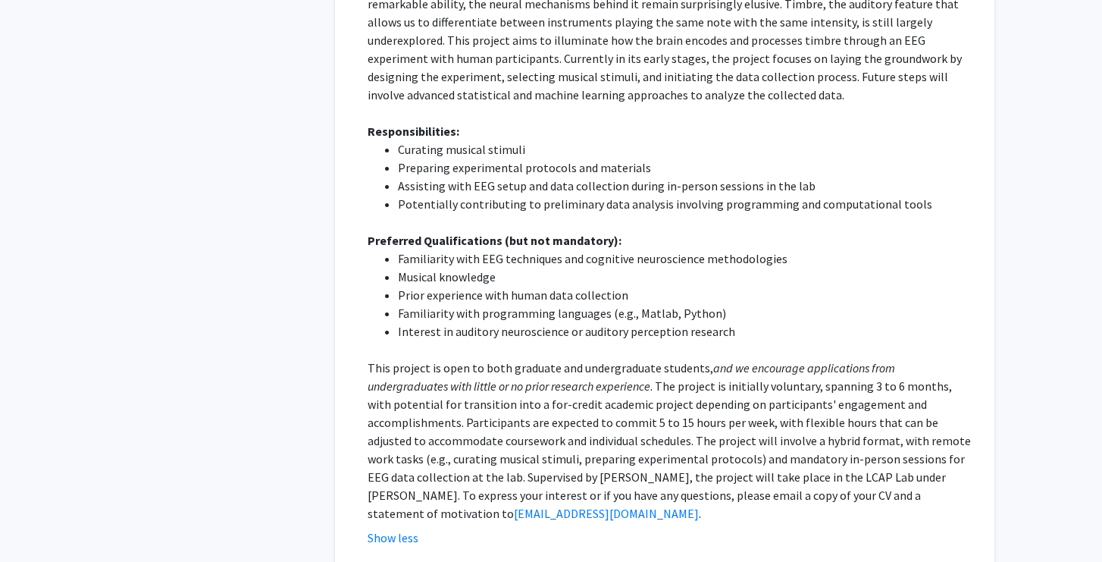
scroll to position [1043, 0]
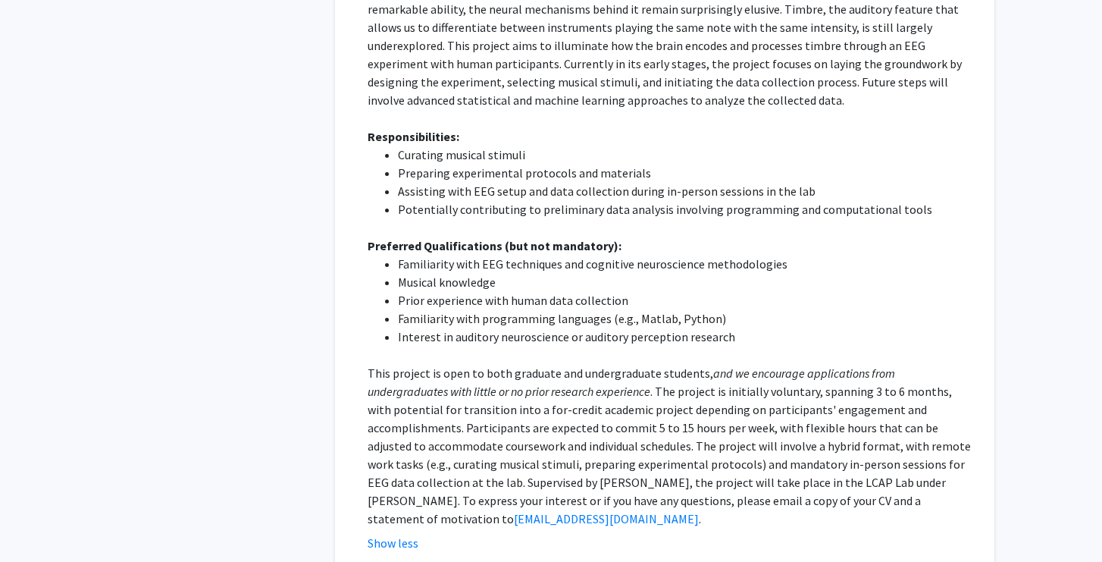
click at [491, 269] on li "Familiarity with EEG techniques and cognitive neuroscience methodologies" at bounding box center [686, 264] width 576 height 18
click at [469, 308] on li "Prior experience with human data collection" at bounding box center [686, 300] width 576 height 18
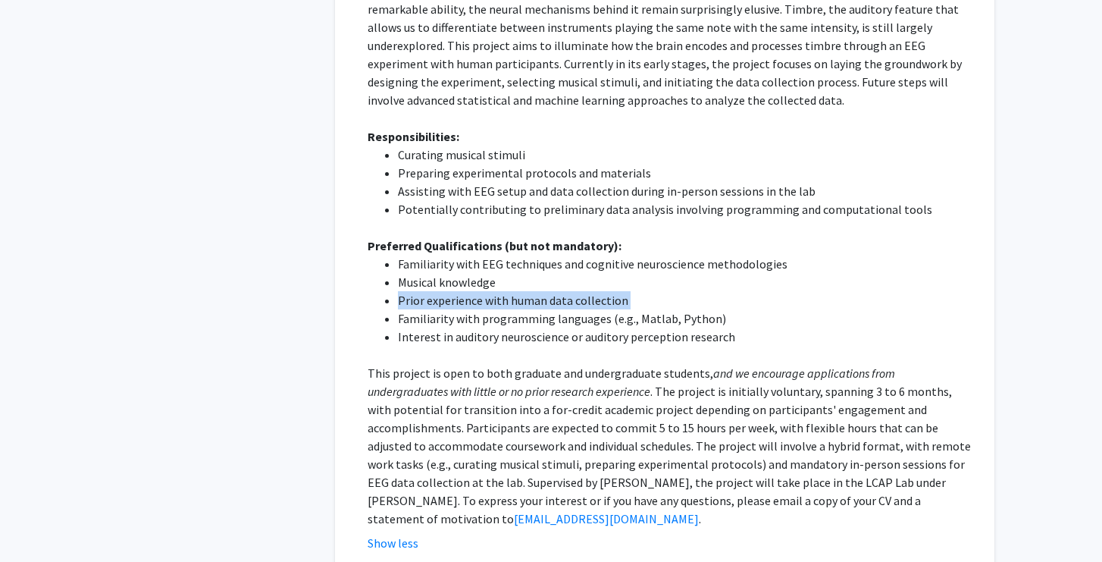
click at [469, 308] on li "Prior experience with human data collection" at bounding box center [686, 300] width 576 height 18
click at [469, 315] on li "Familiarity with programming languages (e.g., Matlab, Python)" at bounding box center [686, 318] width 576 height 18
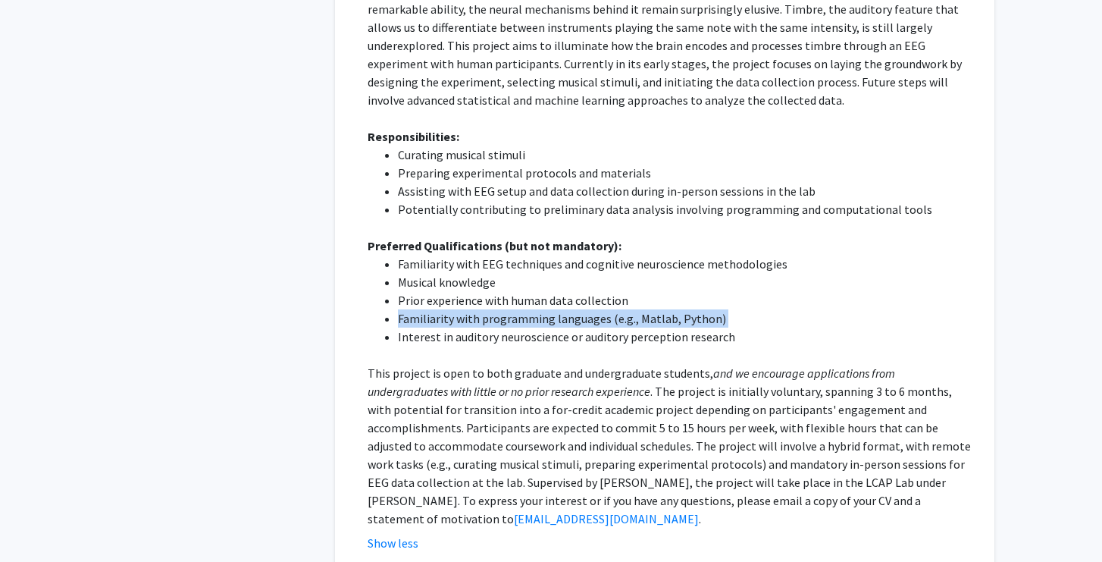
click at [469, 315] on li "Familiarity with programming languages (e.g., Matlab, Python)" at bounding box center [686, 318] width 576 height 18
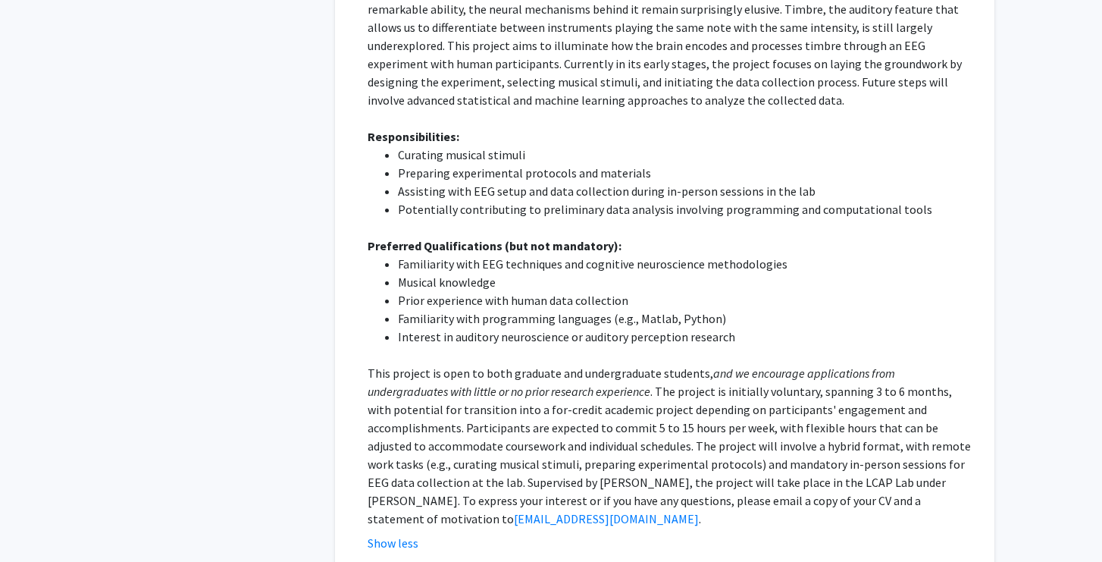
click at [469, 324] on li "Familiarity with programming languages (e.g., Matlab, Python)" at bounding box center [686, 318] width 576 height 18
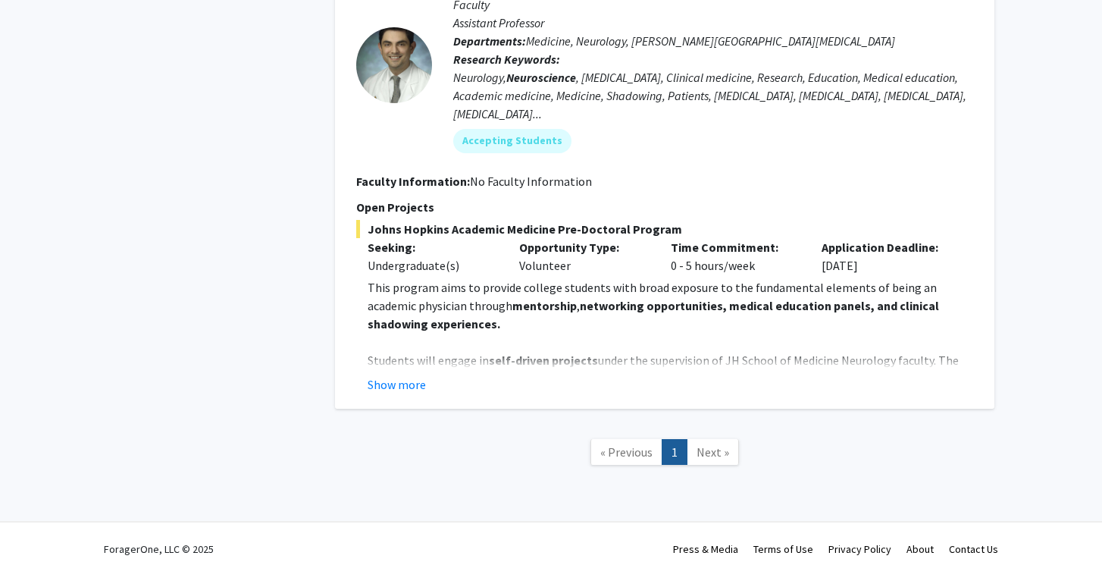
scroll to position [2410, 0]
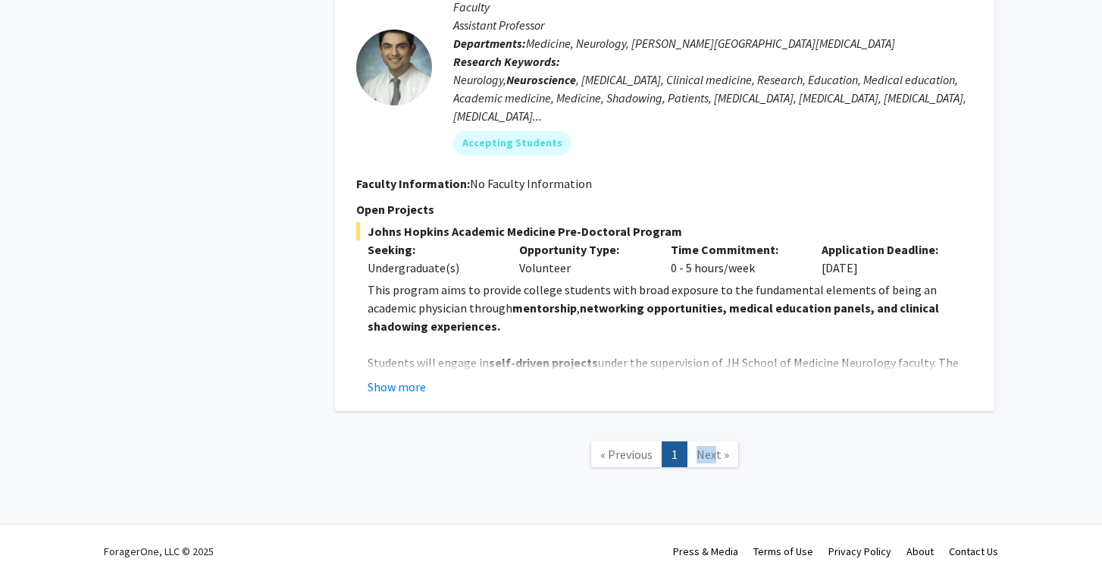
click at [714, 441] on link "Next »" at bounding box center [713, 454] width 52 height 27
click at [714, 447] on span "Next »" at bounding box center [713, 454] width 33 height 15
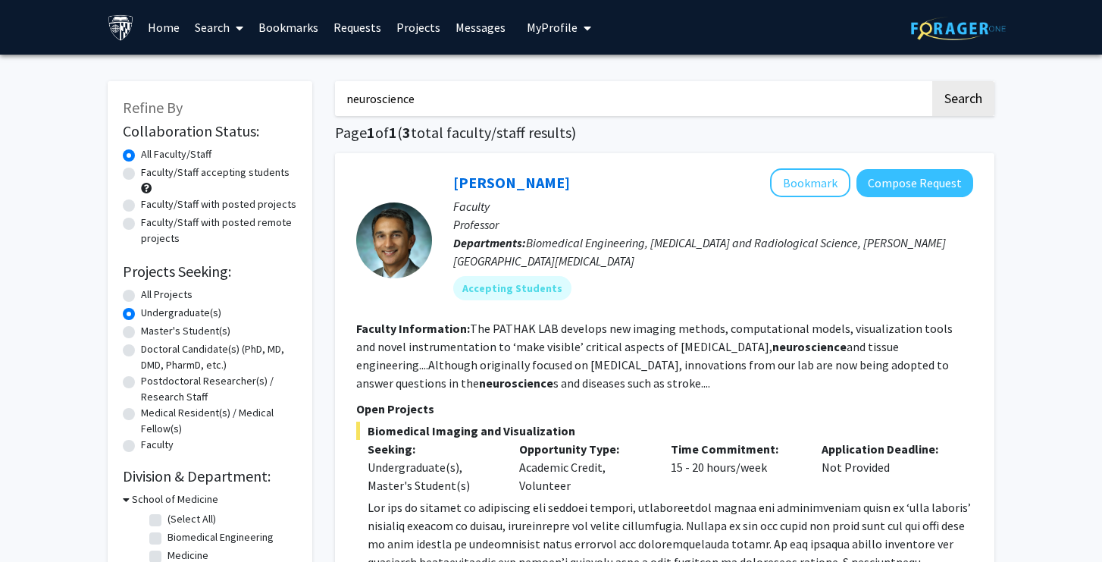
scroll to position [0, 0]
drag, startPoint x: 442, startPoint y: 112, endPoint x: 376, endPoint y: 105, distance: 66.4
click at [376, 105] on input "neuroscience" at bounding box center [632, 98] width 595 height 35
type input "neuro"
click at [963, 101] on button "Search" at bounding box center [964, 98] width 62 height 35
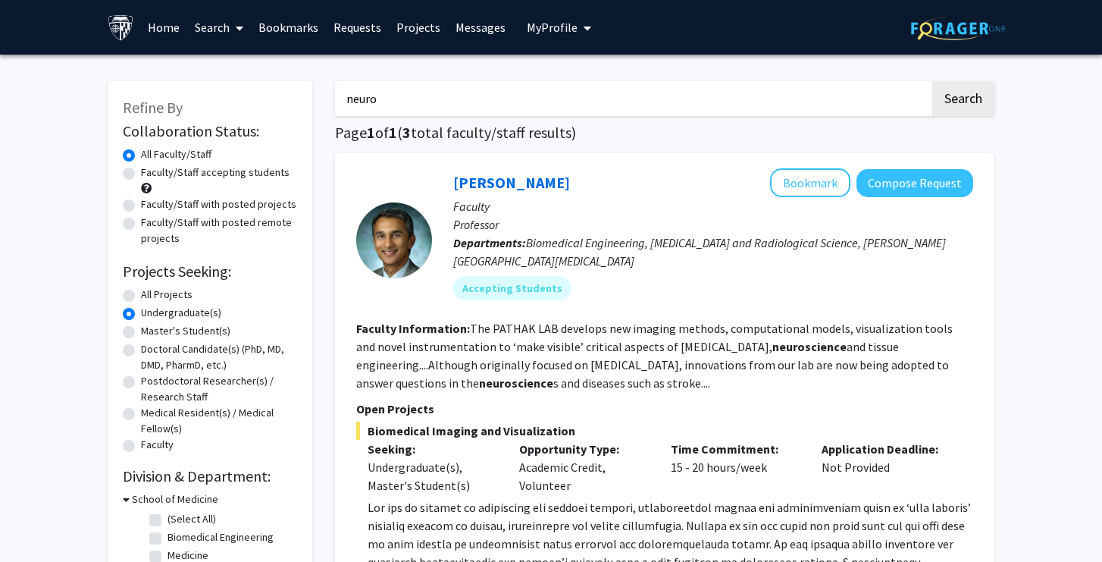
radio input "true"
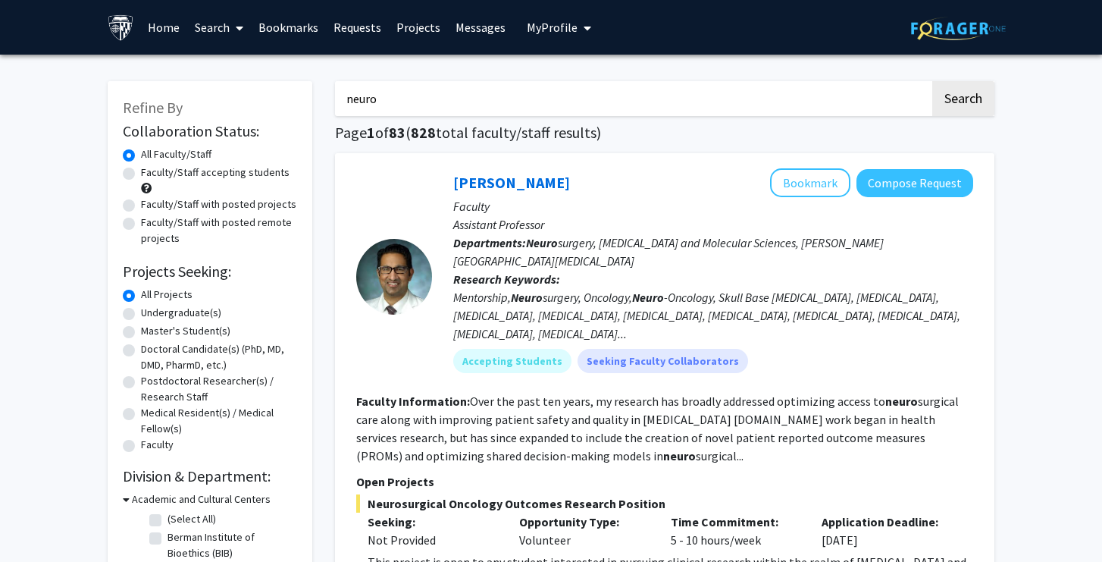
click at [183, 315] on label "Undergraduate(s)" at bounding box center [181, 313] width 80 height 16
click at [151, 315] on input "Undergraduate(s)" at bounding box center [146, 310] width 10 height 10
radio input "true"
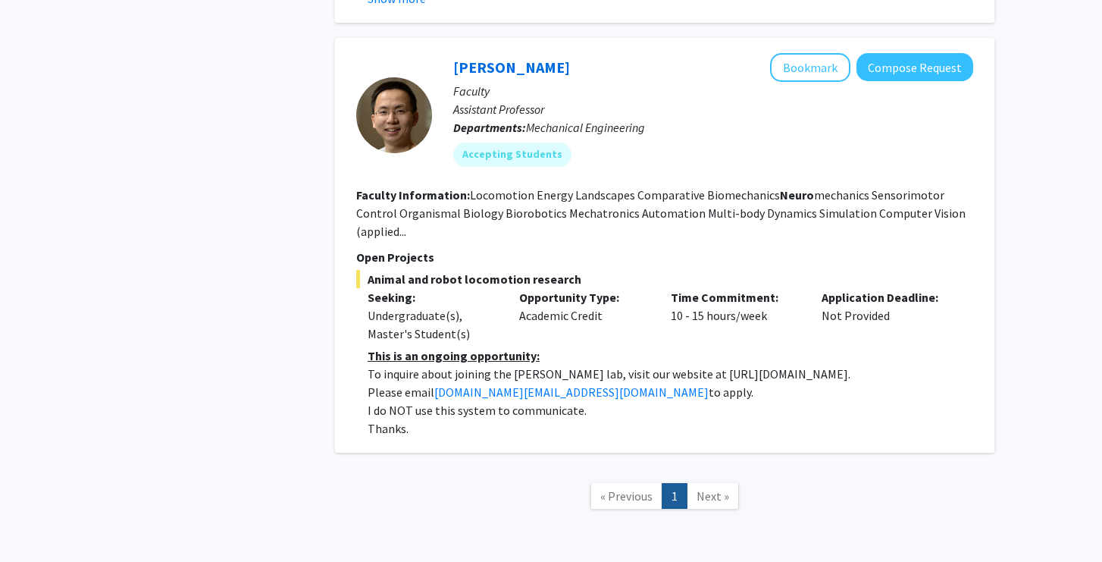
scroll to position [2571, 0]
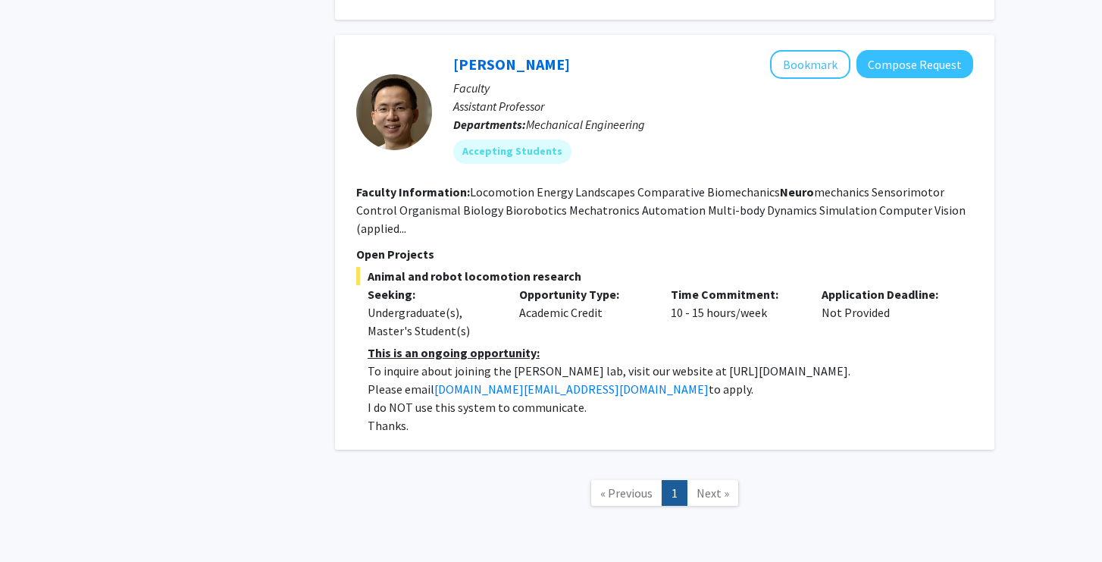
click at [564, 184] on fg-read-more "Locomotion Energy Landscapes Comparative Biomechanics Neuro mechanics Sensorimo…" at bounding box center [661, 210] width 610 height 52
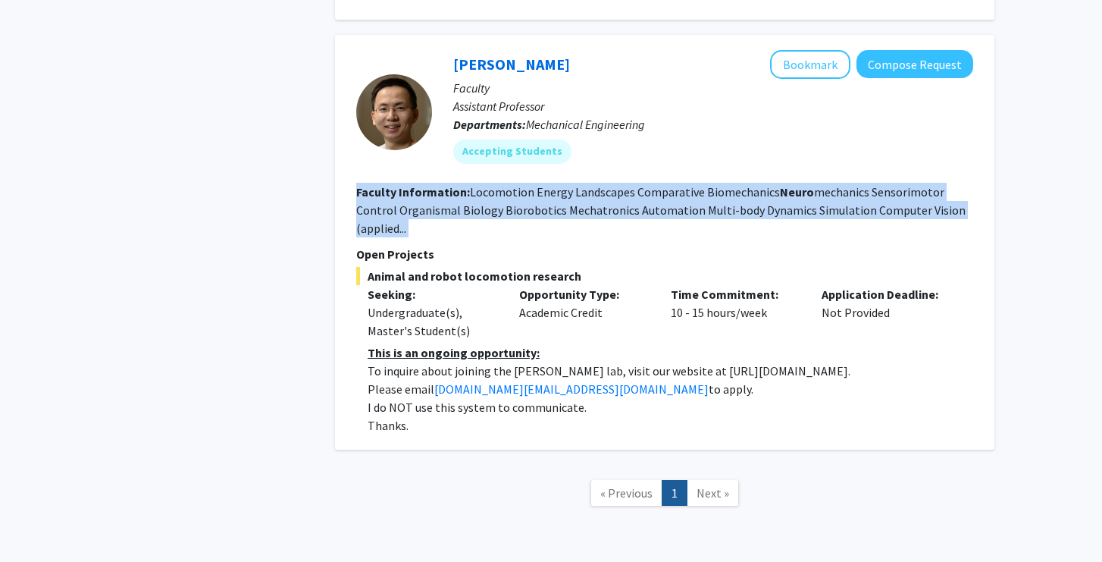
click at [560, 196] on fg-read-more "Locomotion Energy Landscapes Comparative Biomechanics Neuro mechanics Sensorimo…" at bounding box center [661, 210] width 610 height 52
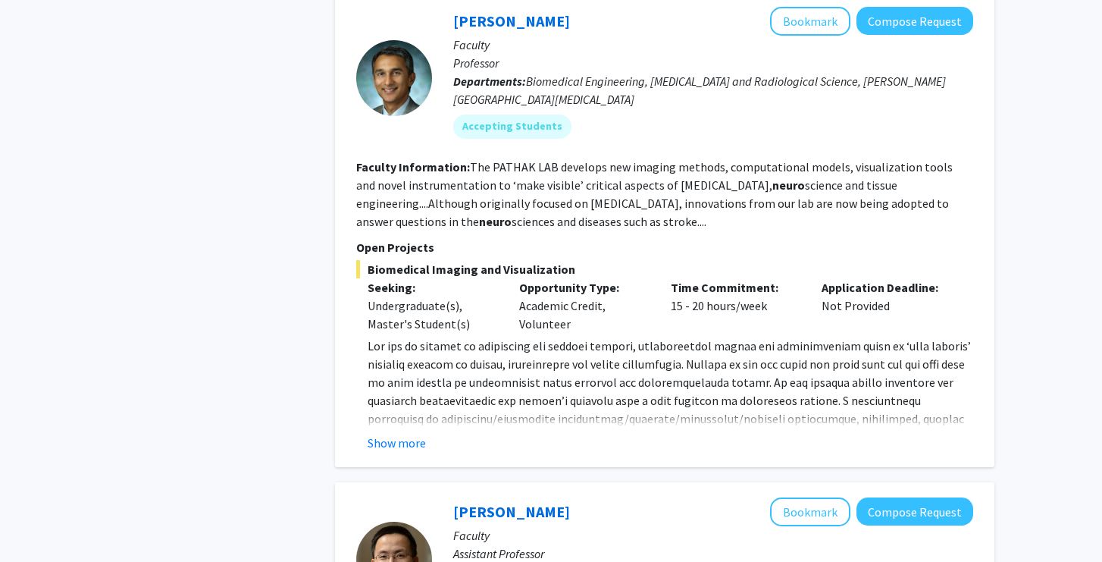
scroll to position [2108, 0]
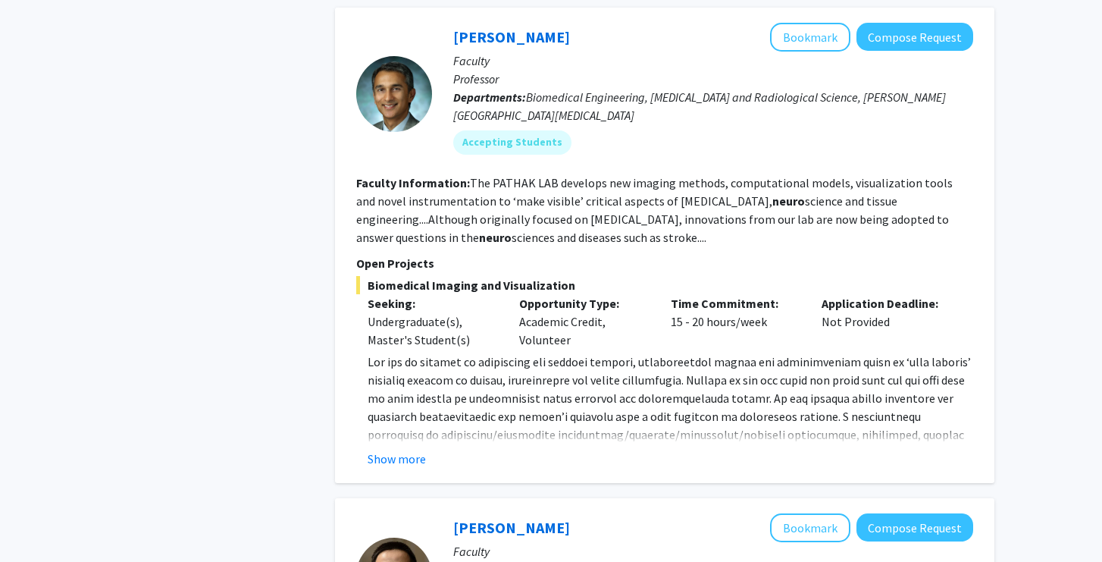
click at [555, 198] on fg-read-more "The PATHAK LAB develops new imaging methods, computational models, visualizatio…" at bounding box center [654, 210] width 597 height 70
click at [562, 361] on span at bounding box center [670, 443] width 604 height 179
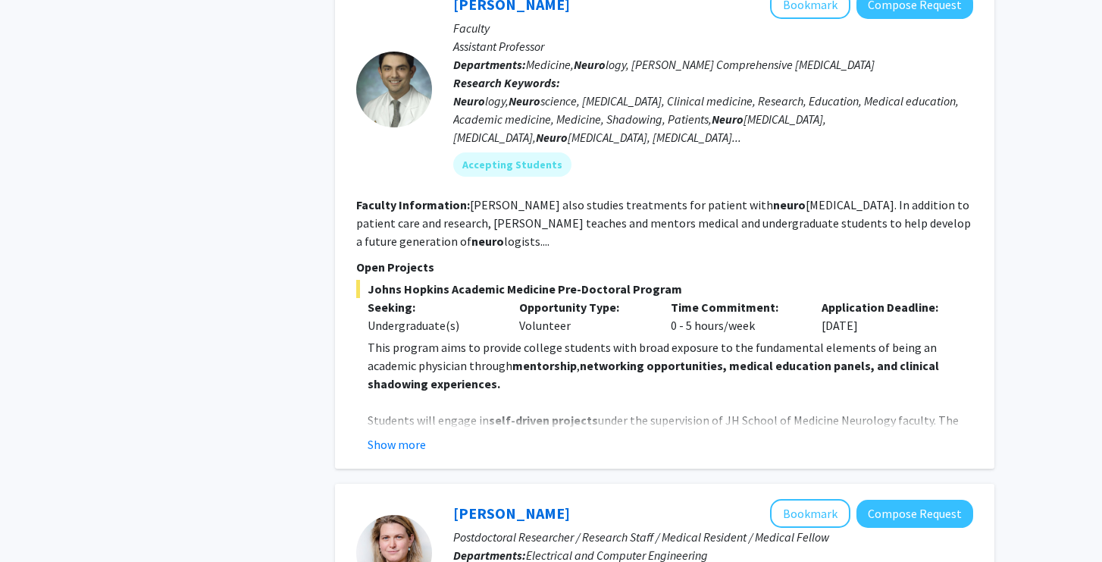
scroll to position [949, 0]
click at [401, 435] on button "Show more" at bounding box center [397, 444] width 58 height 18
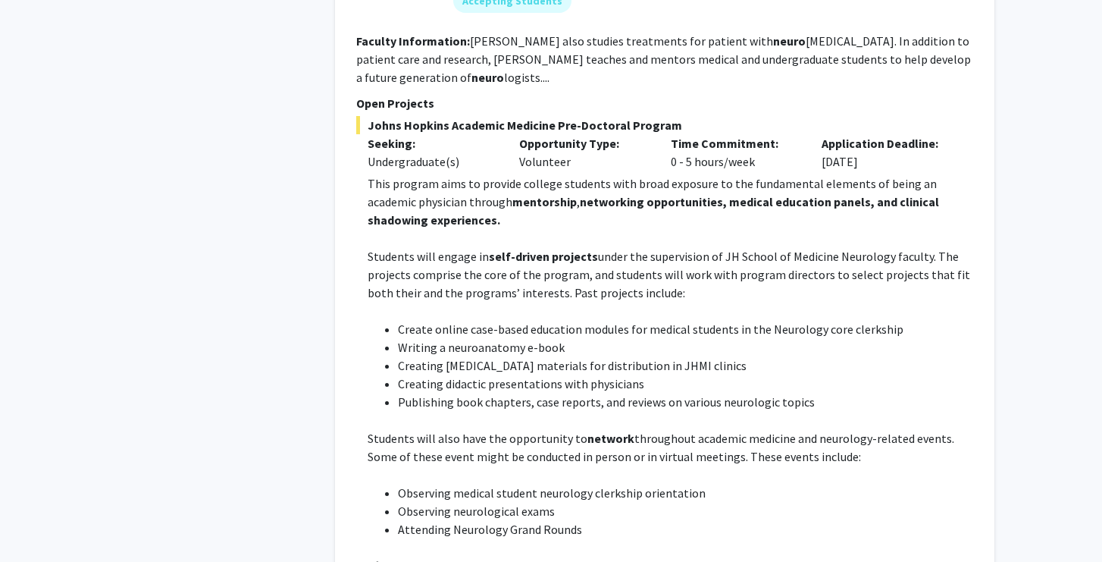
scroll to position [1115, 0]
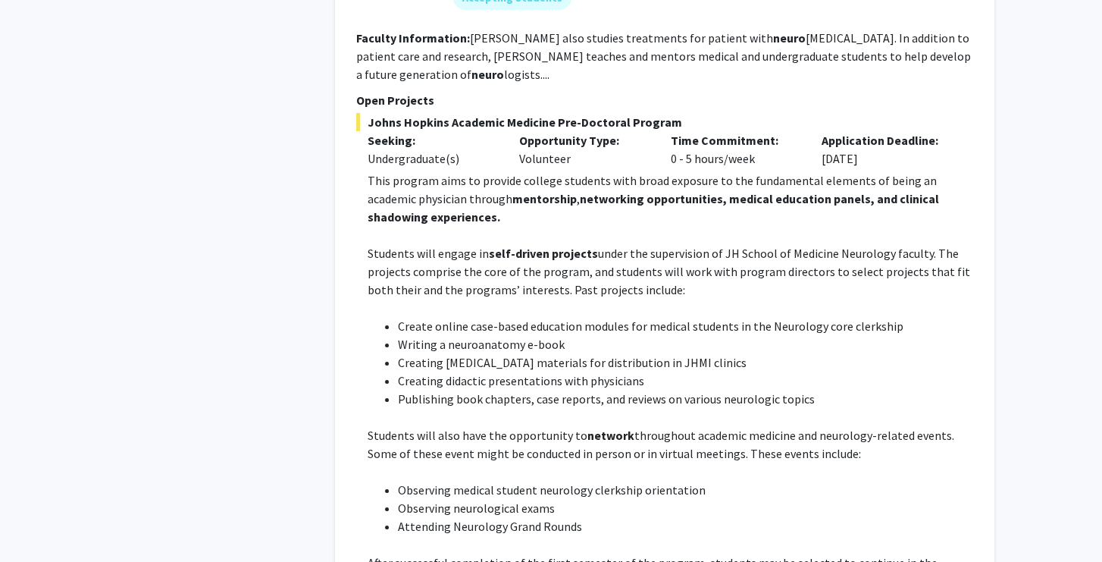
click at [501, 335] on li "Writing a neuroanatomy e-book" at bounding box center [686, 344] width 576 height 18
click at [493, 353] on li "Creating [MEDICAL_DATA] materials for distribution in JHMI clinics" at bounding box center [686, 362] width 576 height 18
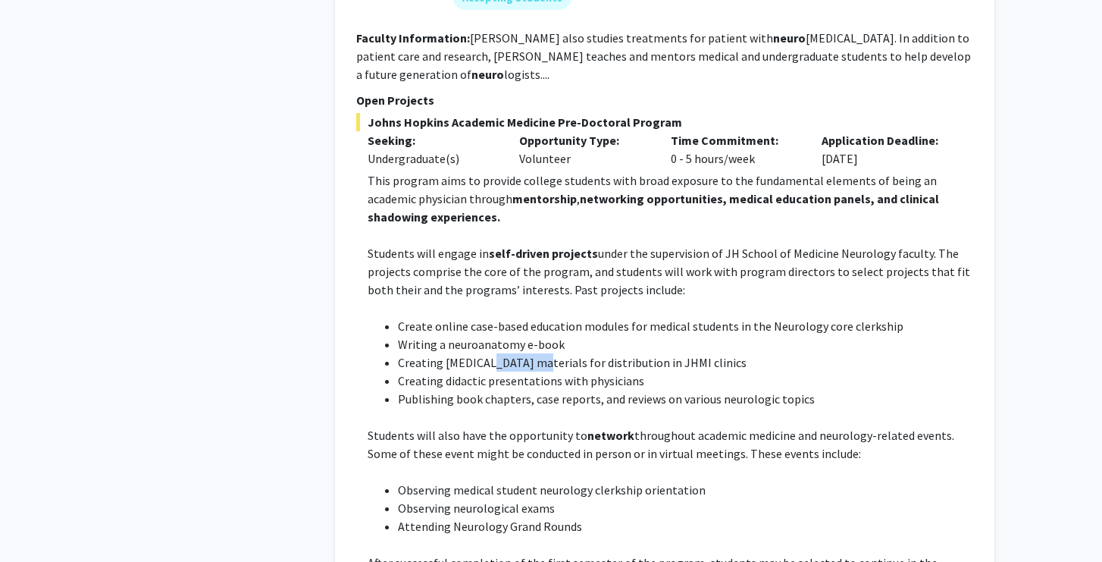
click at [493, 353] on li "Creating [MEDICAL_DATA] materials for distribution in JHMI clinics" at bounding box center [686, 362] width 576 height 18
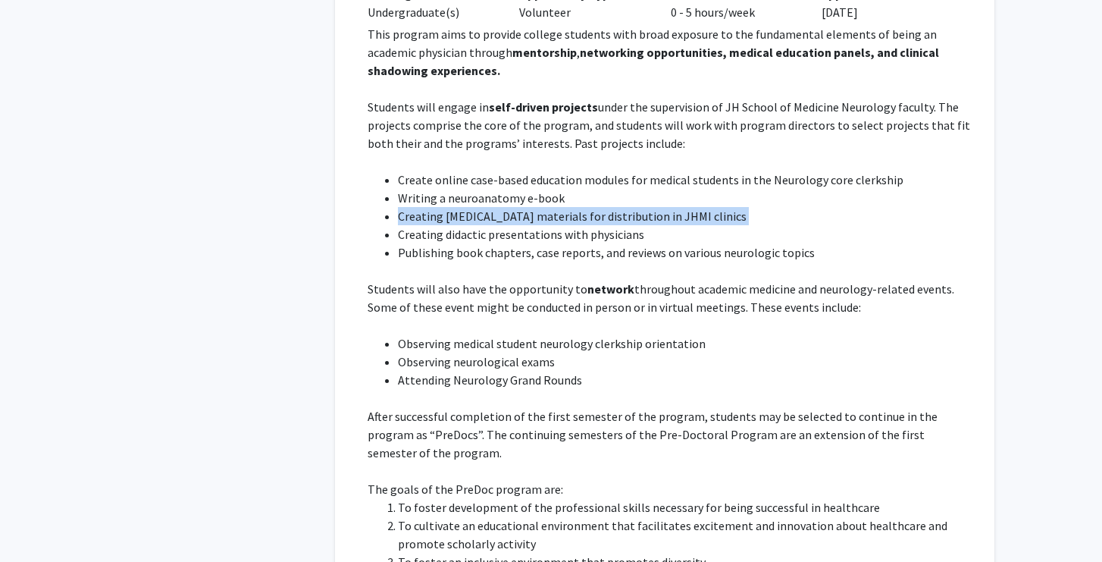
scroll to position [1260, 0]
click at [552, 281] on p "Students will also have the opportunity to network throughout academic medicine…" at bounding box center [671, 299] width 606 height 36
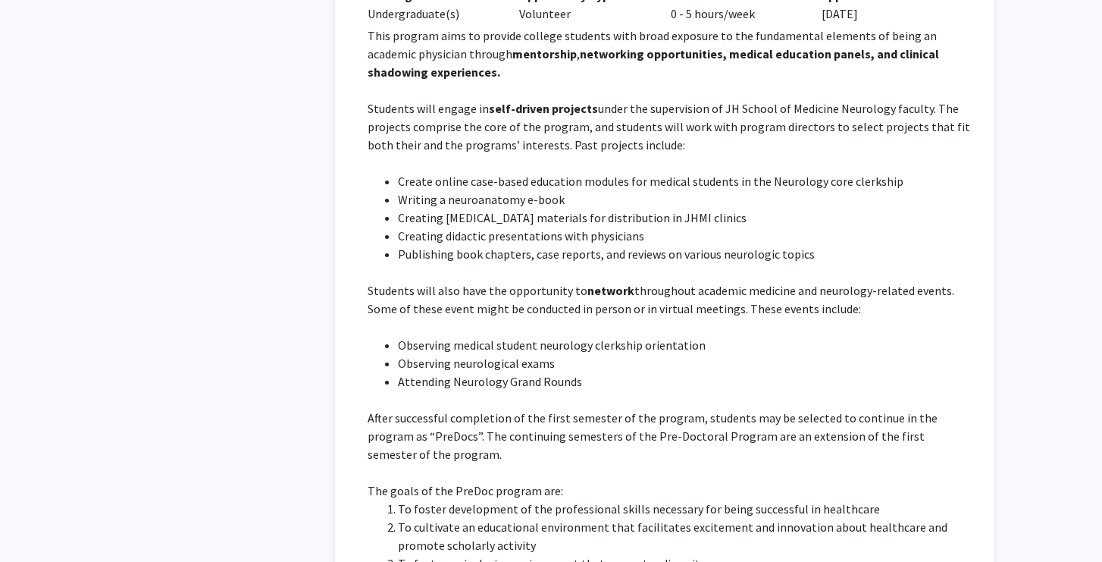
click at [552, 281] on p "Students will also have the opportunity to network throughout academic medicine…" at bounding box center [671, 299] width 606 height 36
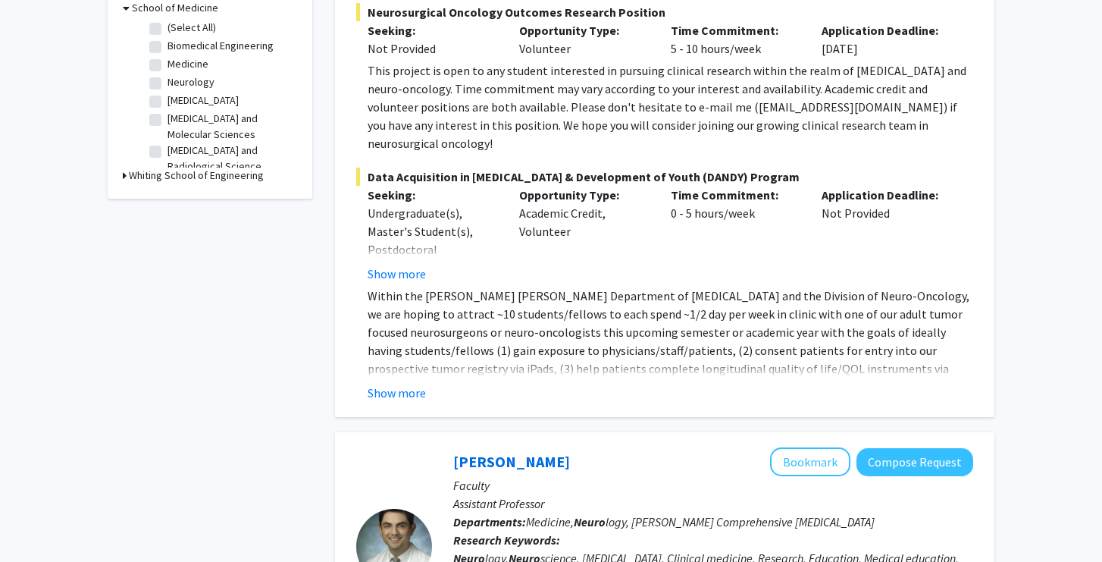
scroll to position [557, 0]
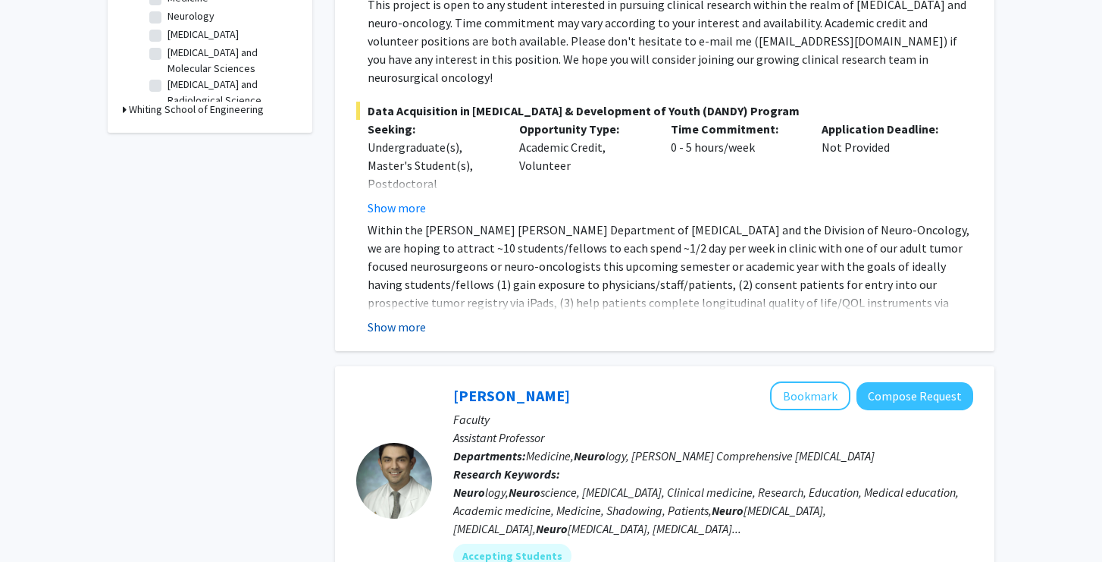
click at [409, 318] on button "Show more" at bounding box center [397, 327] width 58 height 18
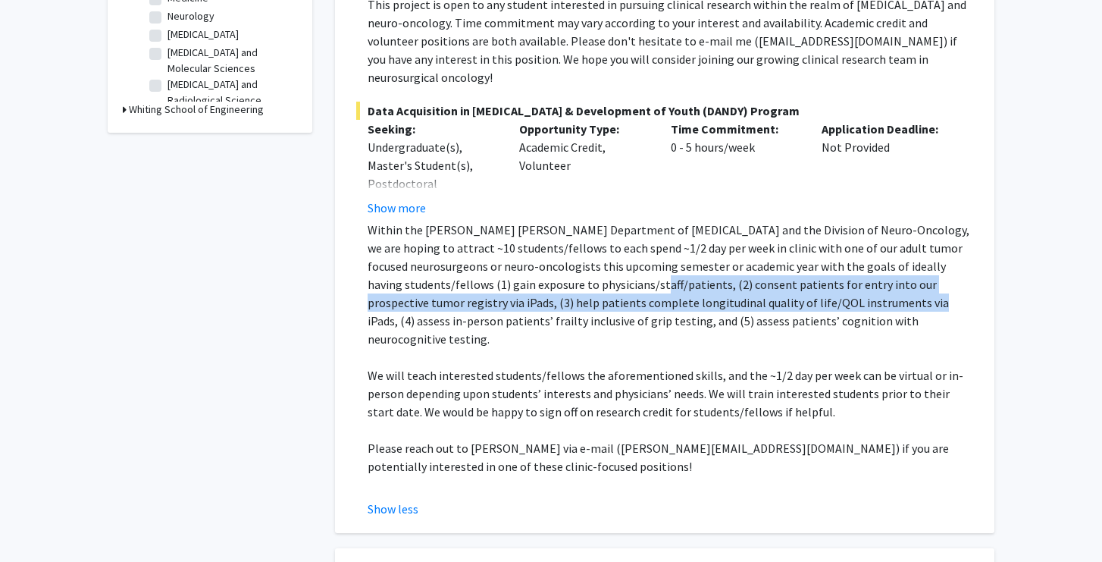
drag, startPoint x: 520, startPoint y: 274, endPoint x: 732, endPoint y: 292, distance: 213.0
click at [732, 291] on p "Within the [PERSON_NAME] [PERSON_NAME] Department of [MEDICAL_DATA] and the Div…" at bounding box center [671, 284] width 606 height 127
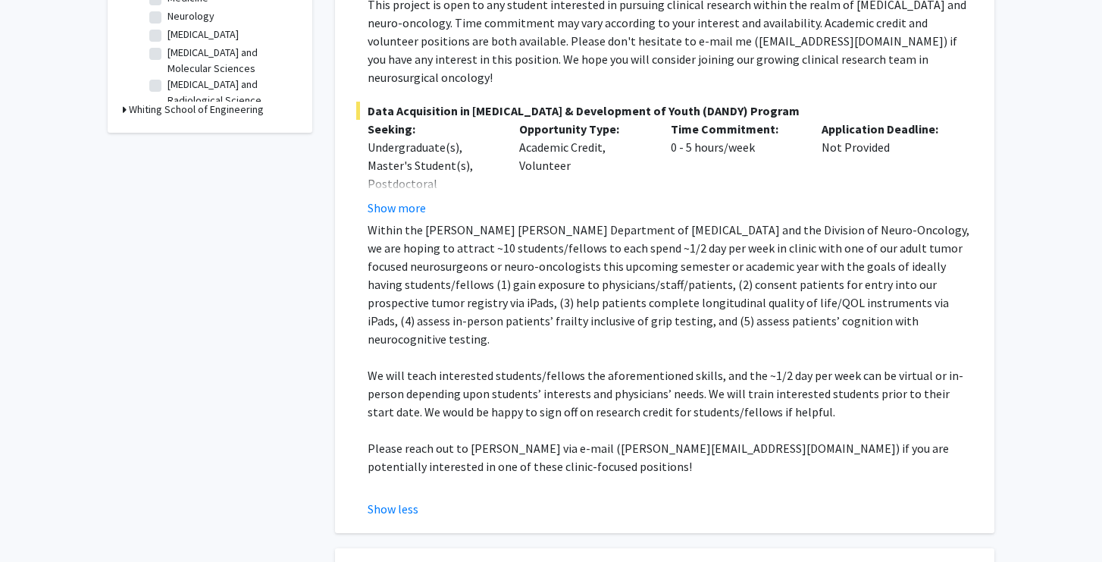
click at [877, 268] on p "Within the [PERSON_NAME] [PERSON_NAME] Department of [MEDICAL_DATA] and the Div…" at bounding box center [671, 284] width 606 height 127
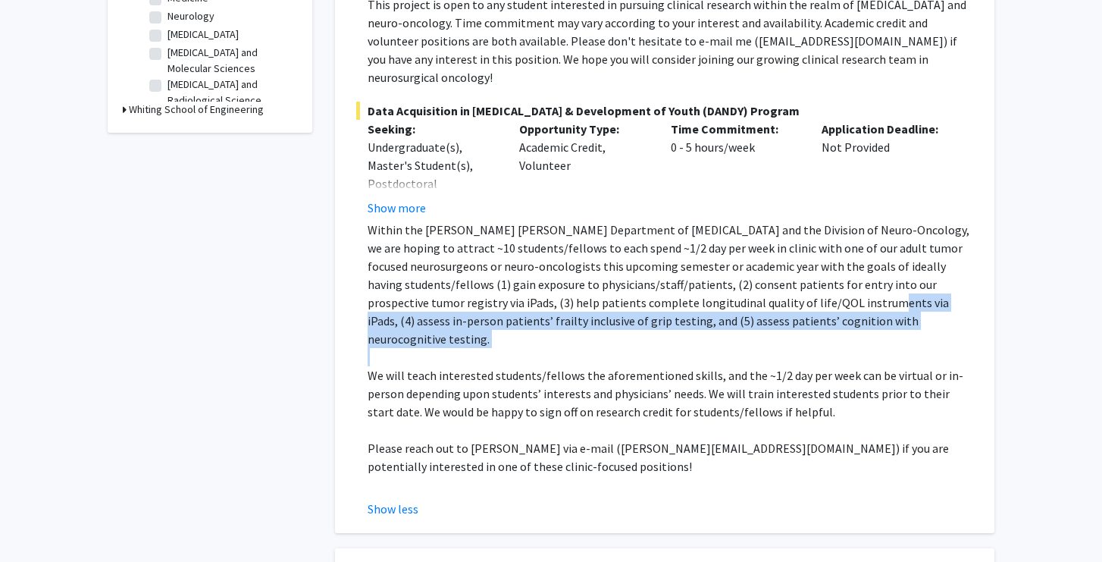
drag, startPoint x: 691, startPoint y: 293, endPoint x: 423, endPoint y: 316, distance: 268.7
click at [423, 316] on div "Within the [PERSON_NAME] [PERSON_NAME] Department of [MEDICAL_DATA] and the Div…" at bounding box center [671, 357] width 606 height 273
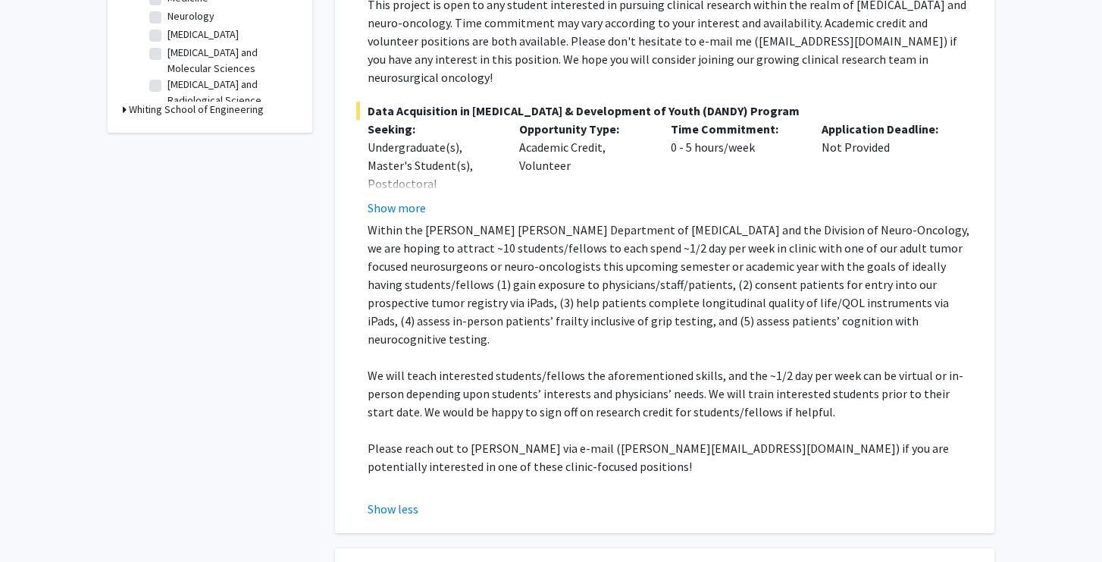
click at [431, 306] on p "Within the [PERSON_NAME] [PERSON_NAME] Department of [MEDICAL_DATA] and the Div…" at bounding box center [671, 284] width 606 height 127
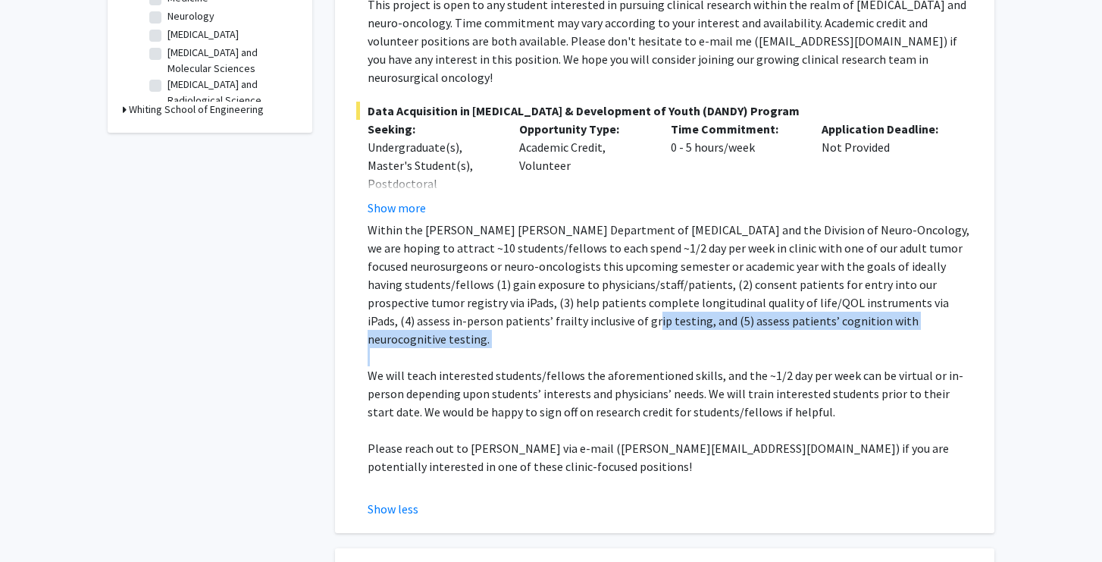
drag, startPoint x: 431, startPoint y: 306, endPoint x: 659, endPoint y: 315, distance: 228.4
click at [663, 315] on div "Within the [PERSON_NAME] [PERSON_NAME] Department of [MEDICAL_DATA] and the Div…" at bounding box center [671, 357] width 606 height 273
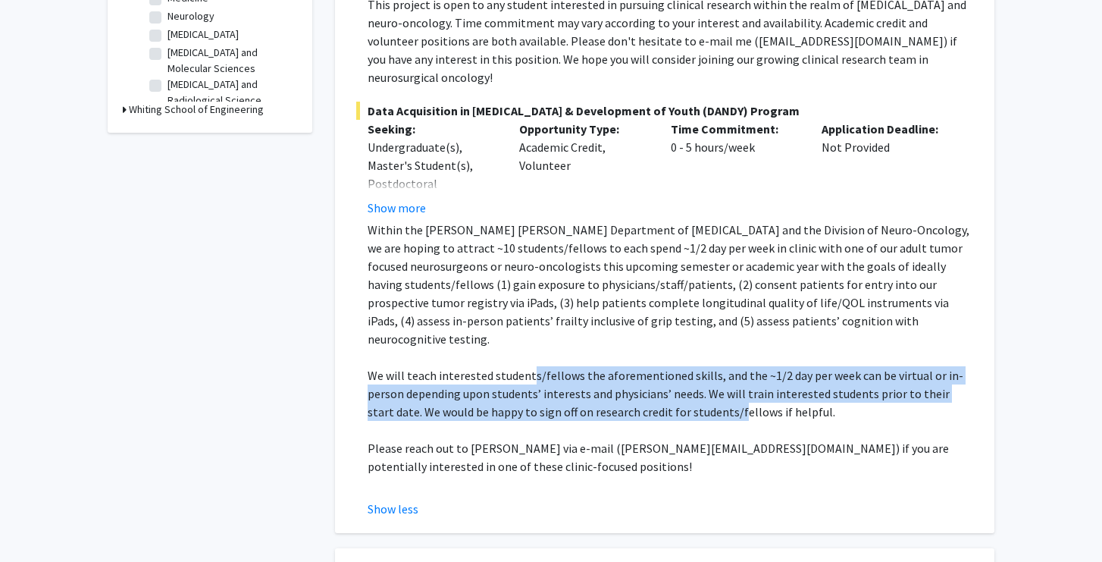
drag, startPoint x: 532, startPoint y: 340, endPoint x: 710, endPoint y: 376, distance: 181.9
click at [710, 376] on p "We will teach interested students/fellows the aforementioned skills, and the ~1…" at bounding box center [671, 393] width 606 height 55
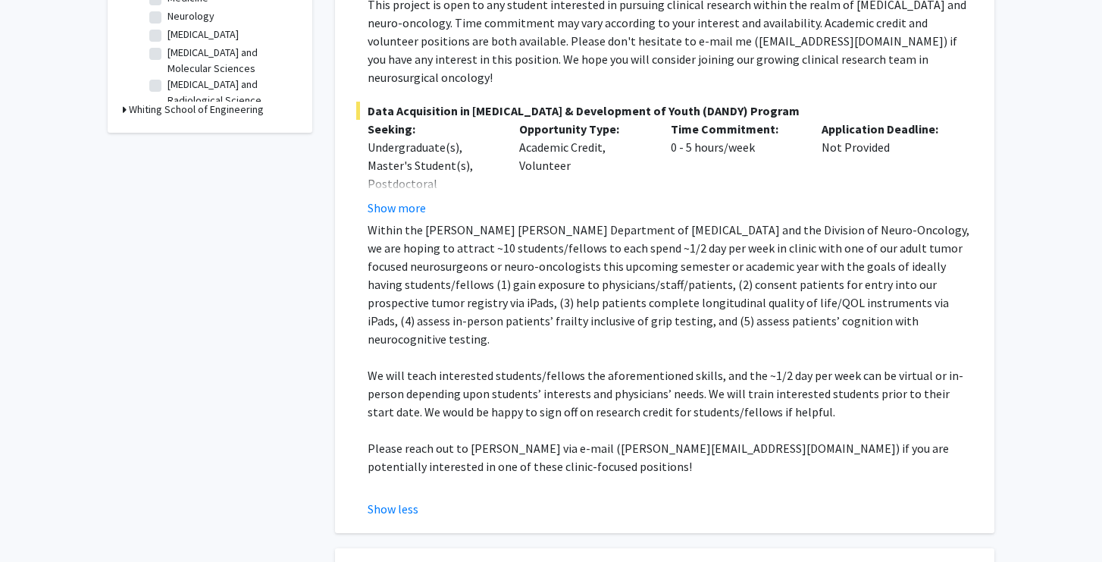
click at [626, 295] on p "Within the [PERSON_NAME] [PERSON_NAME] Department of [MEDICAL_DATA] and the Div…" at bounding box center [671, 284] width 606 height 127
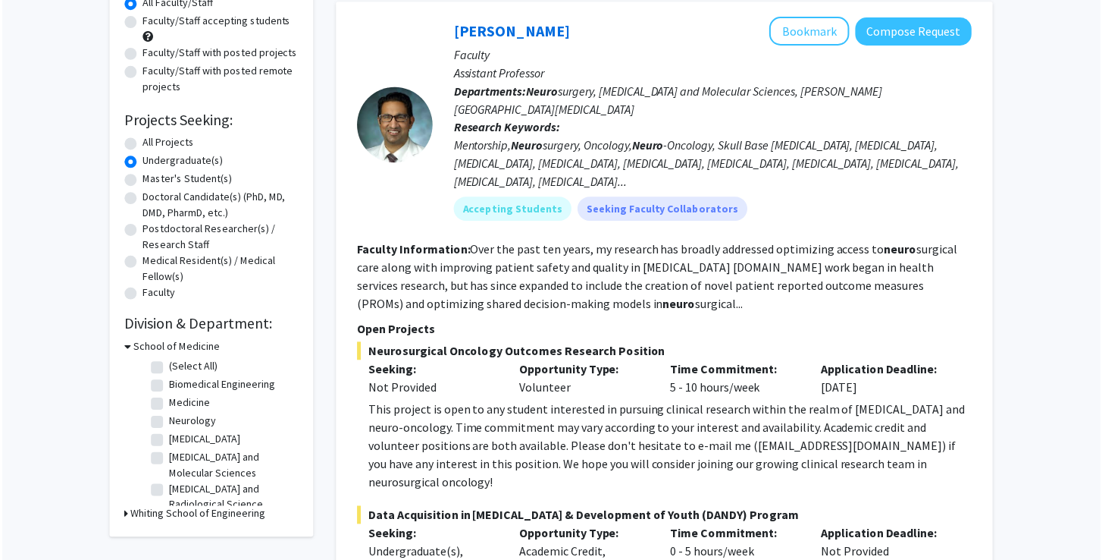
scroll to position [145, 0]
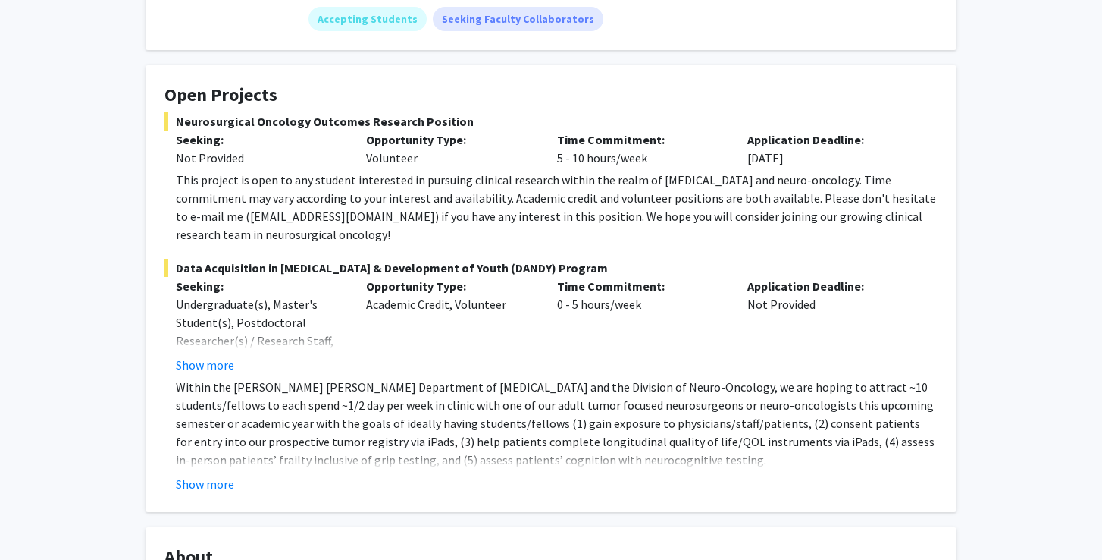
scroll to position [165, 0]
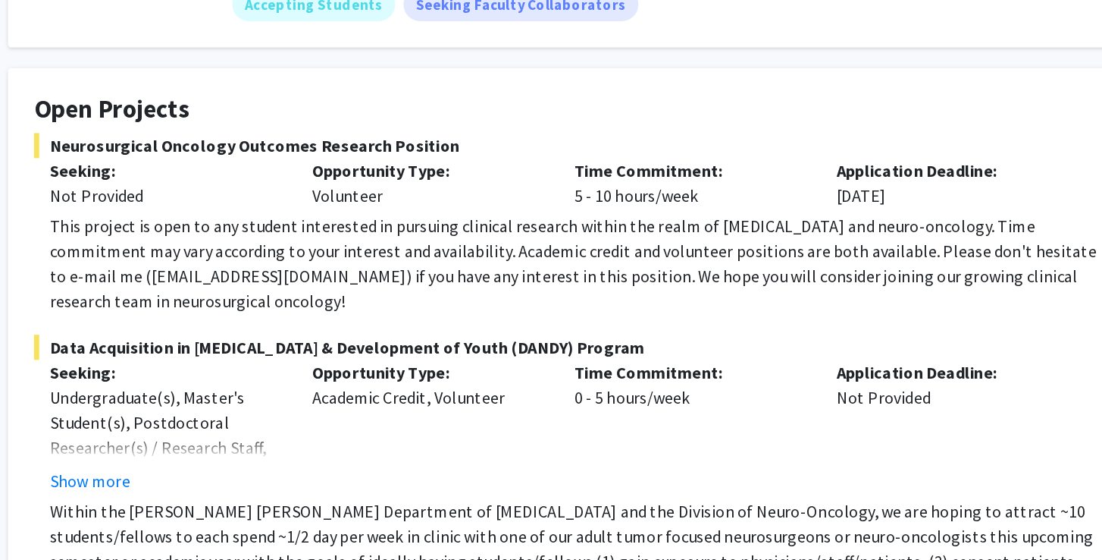
click at [339, 234] on div "This project is open to any student interested in pursuing clinical research wi…" at bounding box center [557, 270] width 762 height 73
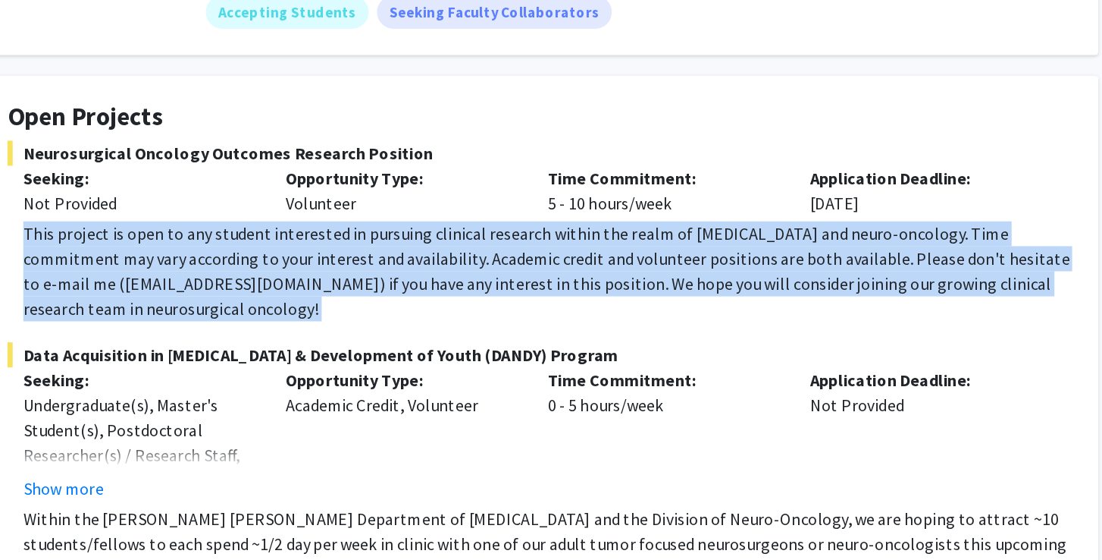
click at [338, 234] on div "This project is open to any student interested in pursuing clinical research wi…" at bounding box center [557, 270] width 762 height 73
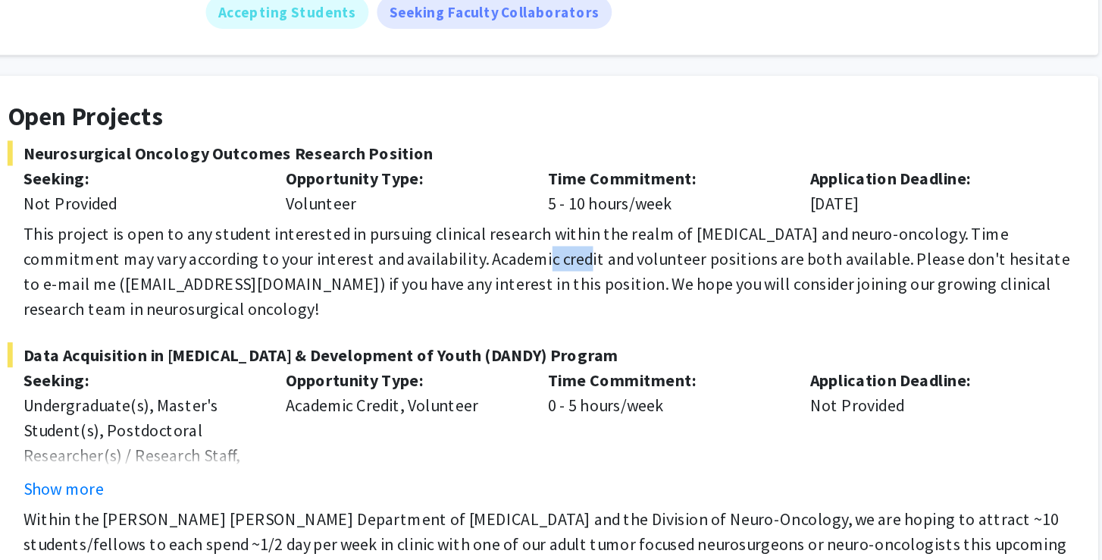
click at [338, 234] on div "This project is open to any student interested in pursuing clinical research wi…" at bounding box center [557, 270] width 762 height 73
click at [397, 234] on div "This project is open to any student interested in pursuing clinical research wi…" at bounding box center [557, 270] width 762 height 73
click at [334, 234] on div "This project is open to any student interested in pursuing clinical research wi…" at bounding box center [557, 270] width 762 height 73
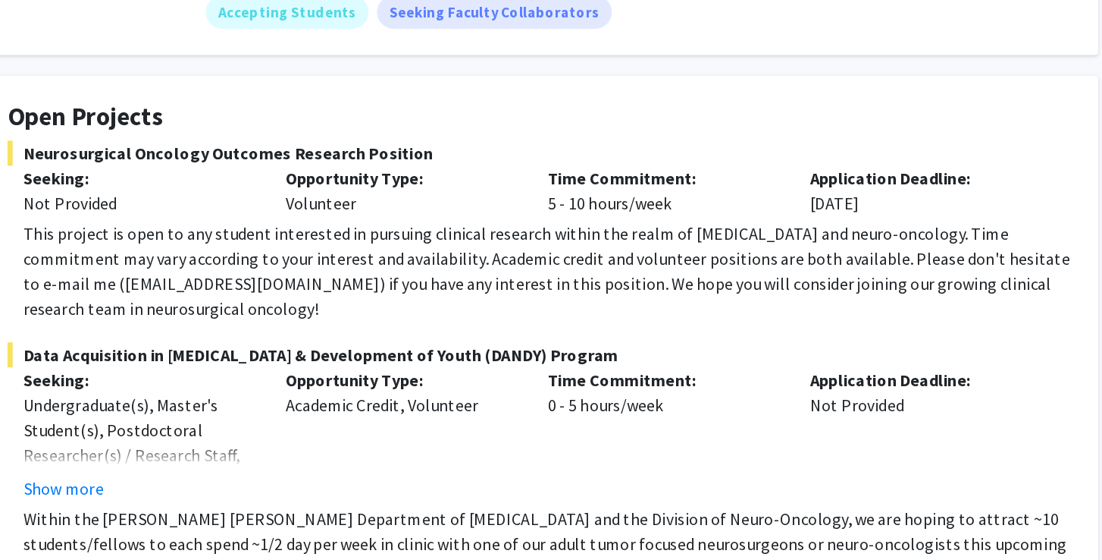
click at [367, 234] on div "This project is open to any student interested in pursuing clinical research wi…" at bounding box center [557, 270] width 762 height 73
click at [330, 234] on div "This project is open to any student interested in pursuing clinical research wi…" at bounding box center [557, 270] width 762 height 73
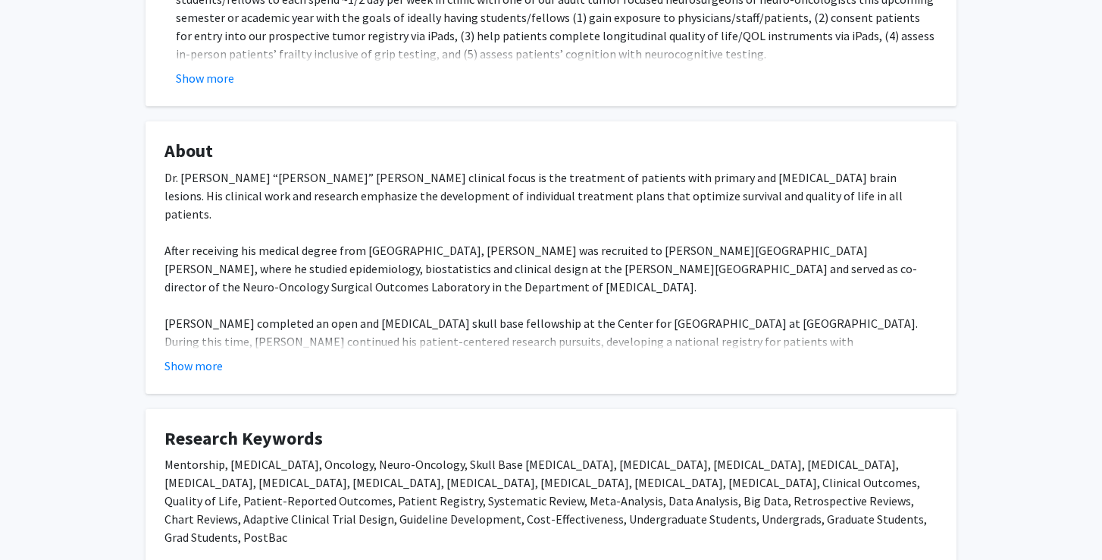
scroll to position [638, 0]
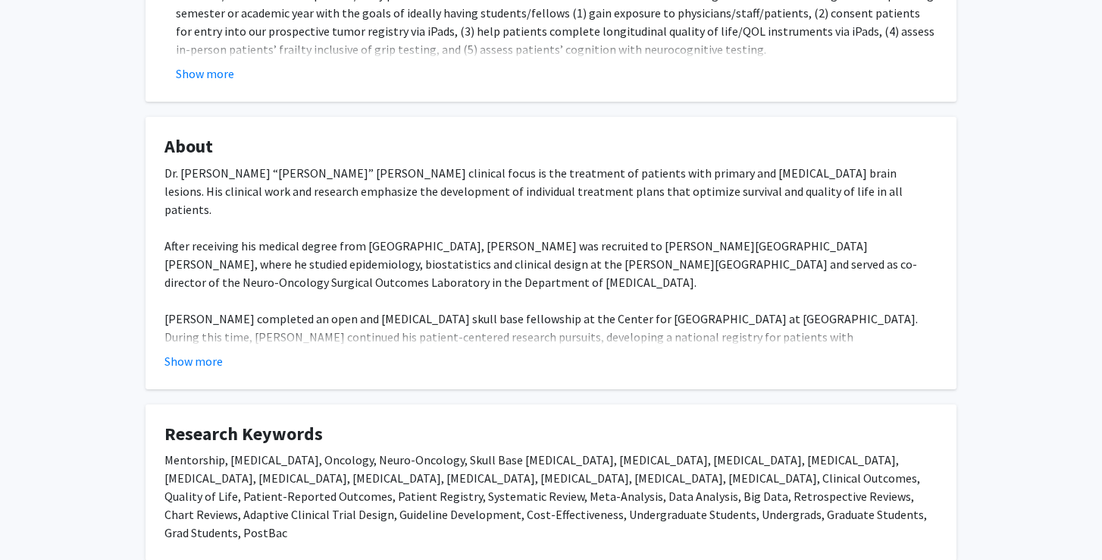
click at [466, 171] on div "Dr. Debraj “Raj” Mukherjee’s clinical focus is the treatment of patients with p…" at bounding box center [551, 282] width 773 height 237
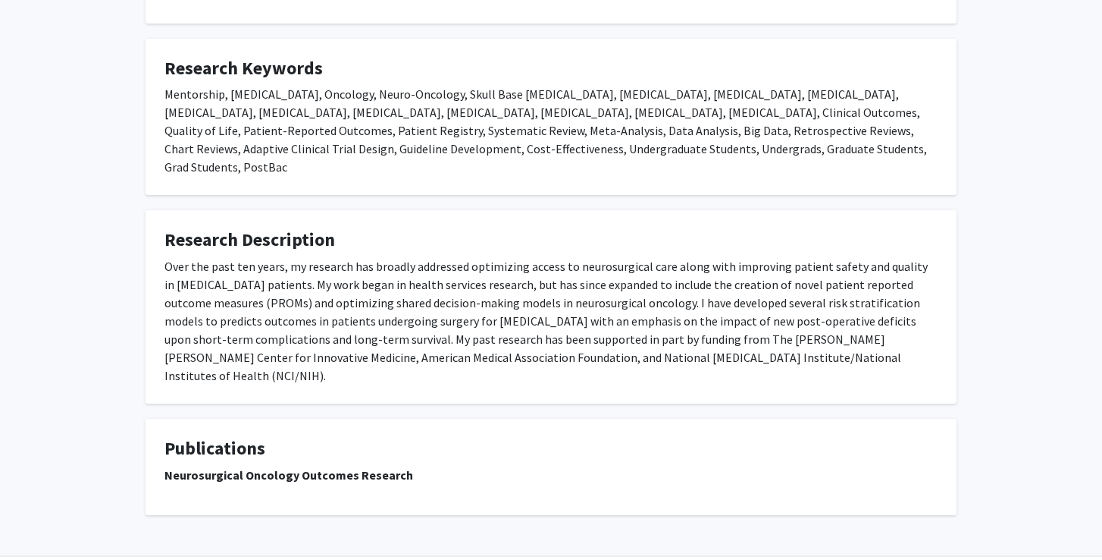
scroll to position [999, 0]
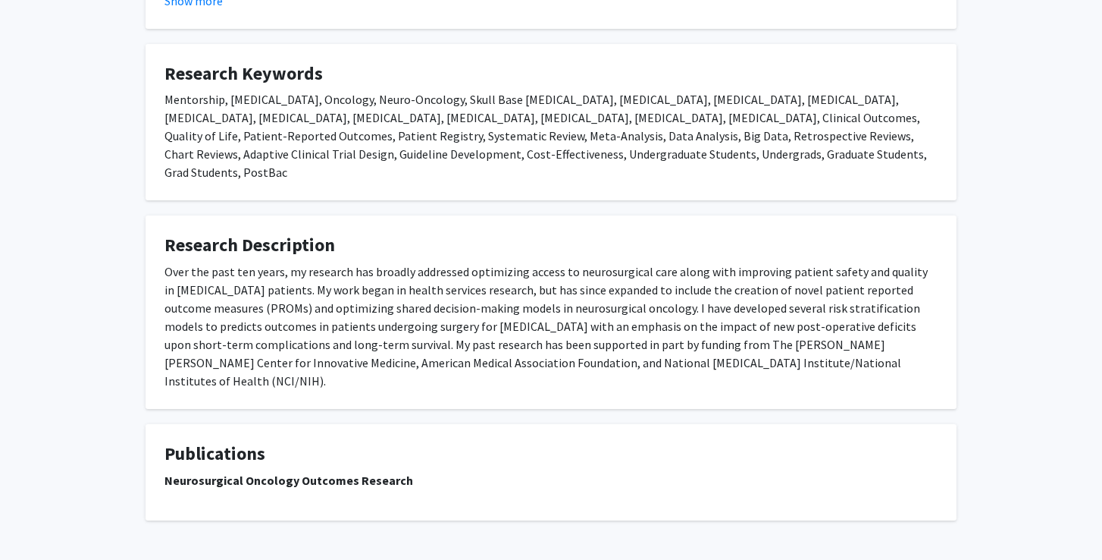
click at [347, 472] on strong "Neurosurgical Oncology Outcomes Research" at bounding box center [289, 479] width 249 height 15
click at [212, 443] on h4 "Publications" at bounding box center [551, 454] width 773 height 22
click at [224, 472] on strong "Neurosurgical Oncology Outcomes Research" at bounding box center [289, 479] width 249 height 15
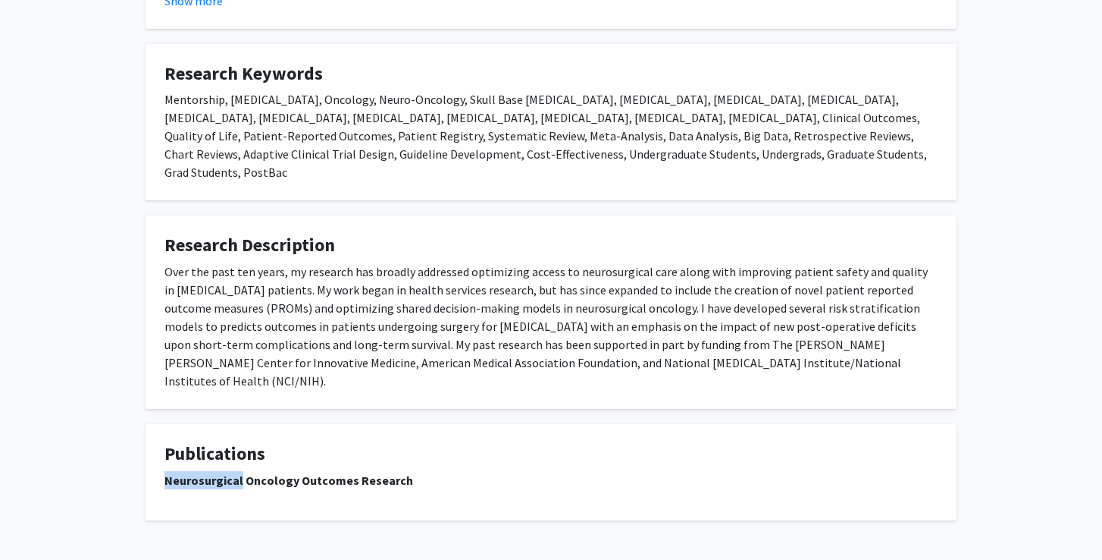
click at [224, 472] on strong "Neurosurgical Oncology Outcomes Research" at bounding box center [289, 479] width 249 height 15
click at [251, 472] on strong "Neurosurgical Oncology Outcomes Research" at bounding box center [289, 479] width 249 height 15
click at [357, 262] on div "Over the past ten years, my research has broadly addressed optimizing access to…" at bounding box center [551, 325] width 773 height 127
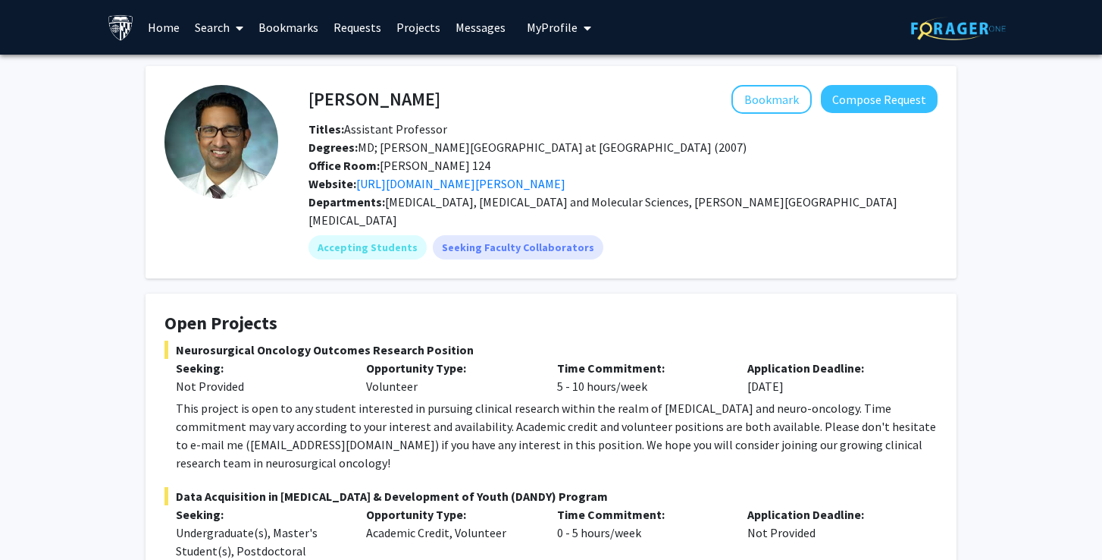
scroll to position [0, 0]
click at [376, 105] on h4 "[PERSON_NAME]" at bounding box center [375, 99] width 132 height 28
copy h4 "[PERSON_NAME]"
